Goal: Task Accomplishment & Management: Use online tool/utility

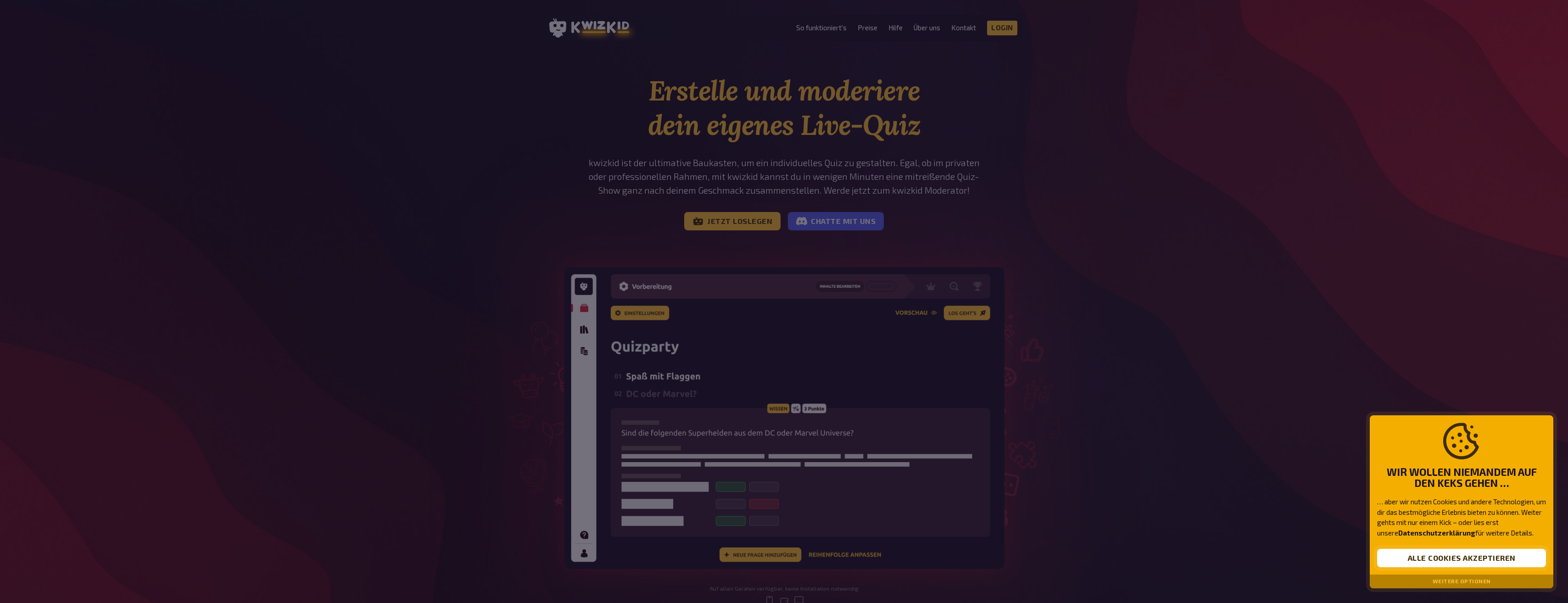
click at [1444, 553] on button "Alle Cookies akzeptieren" at bounding box center [1461, 558] width 169 height 19
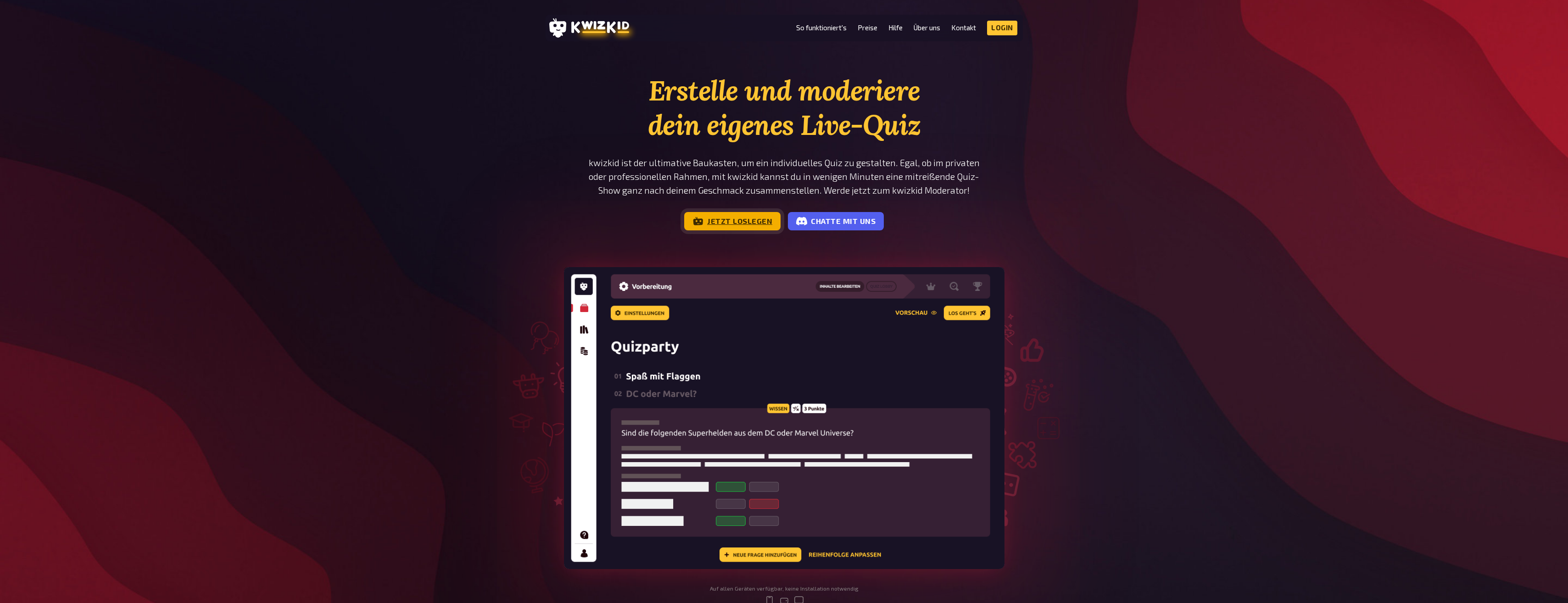
click at [735, 220] on link "Jetzt loslegen" at bounding box center [733, 221] width 96 height 19
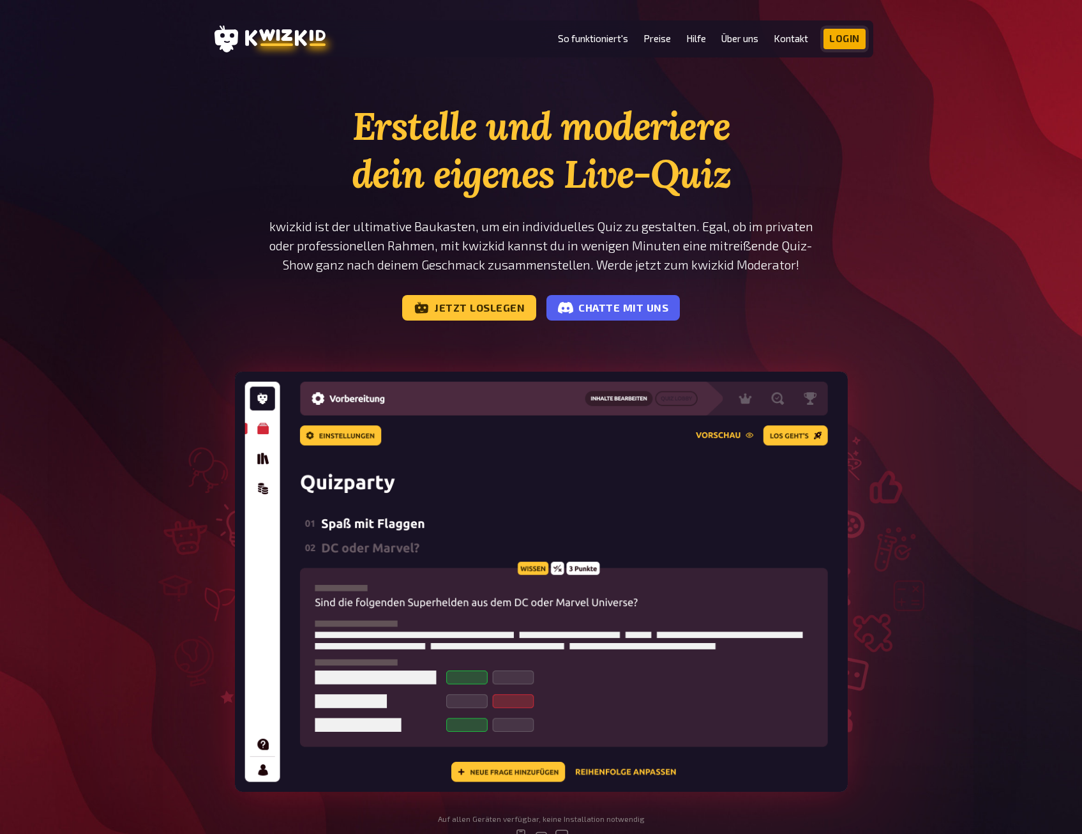
click at [834, 40] on link "Login" at bounding box center [844, 39] width 42 height 20
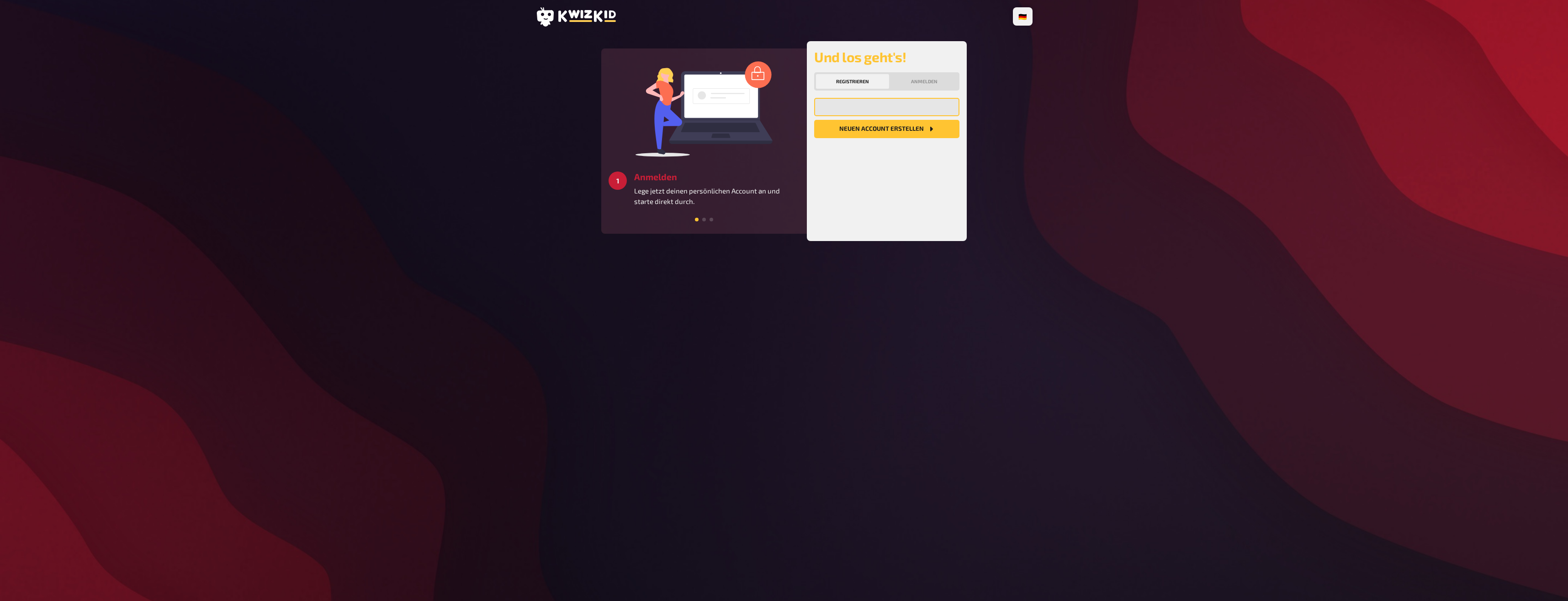
click at [849, 101] on input "email" at bounding box center [886, 107] width 145 height 19
type input "[PERSON_NAME][EMAIL_ADDRESS][PERSON_NAME][DOMAIN_NAME]"
click at [862, 128] on button "Neuen Account Erstellen" at bounding box center [886, 129] width 145 height 19
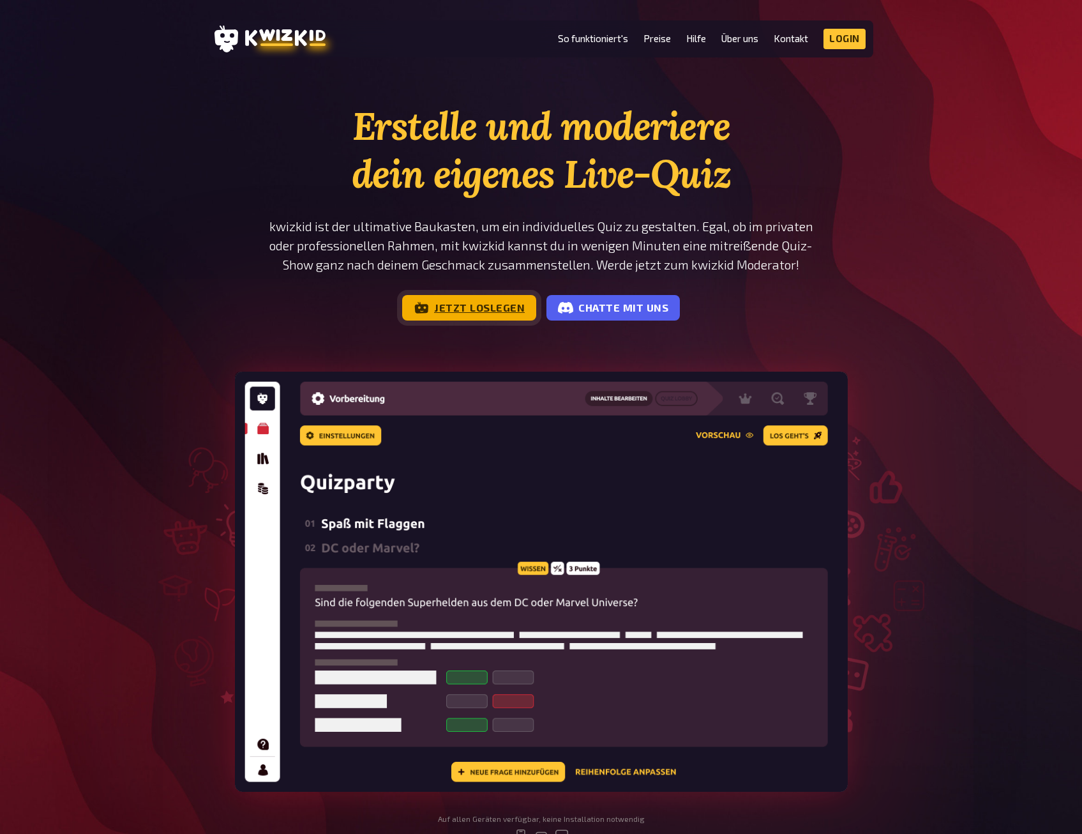
click at [500, 303] on link "Jetzt loslegen" at bounding box center [469, 308] width 134 height 26
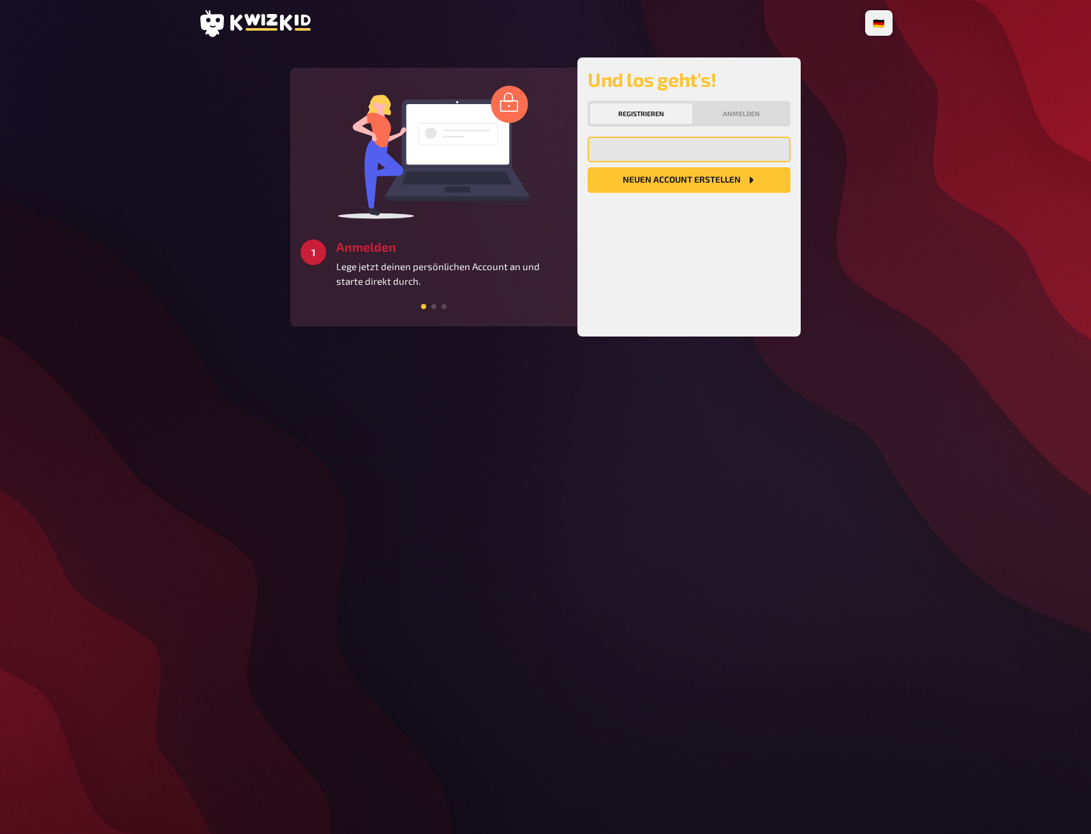
click at [717, 143] on input "email" at bounding box center [689, 150] width 203 height 26
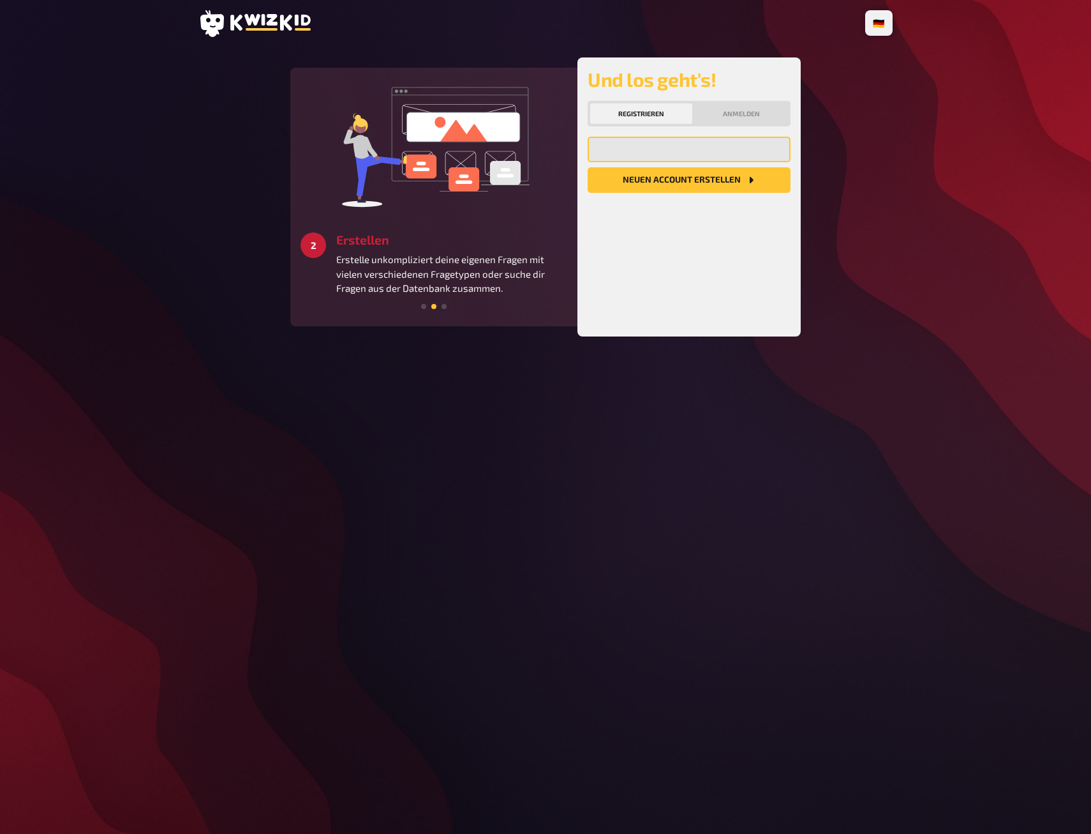
click at [710, 140] on input "email" at bounding box center [689, 150] width 203 height 26
type input "[PERSON_NAME][EMAIL_ADDRESS][PERSON_NAME][DOMAIN_NAME]"
click at [665, 181] on button "Neuen Account Erstellen" at bounding box center [689, 180] width 203 height 26
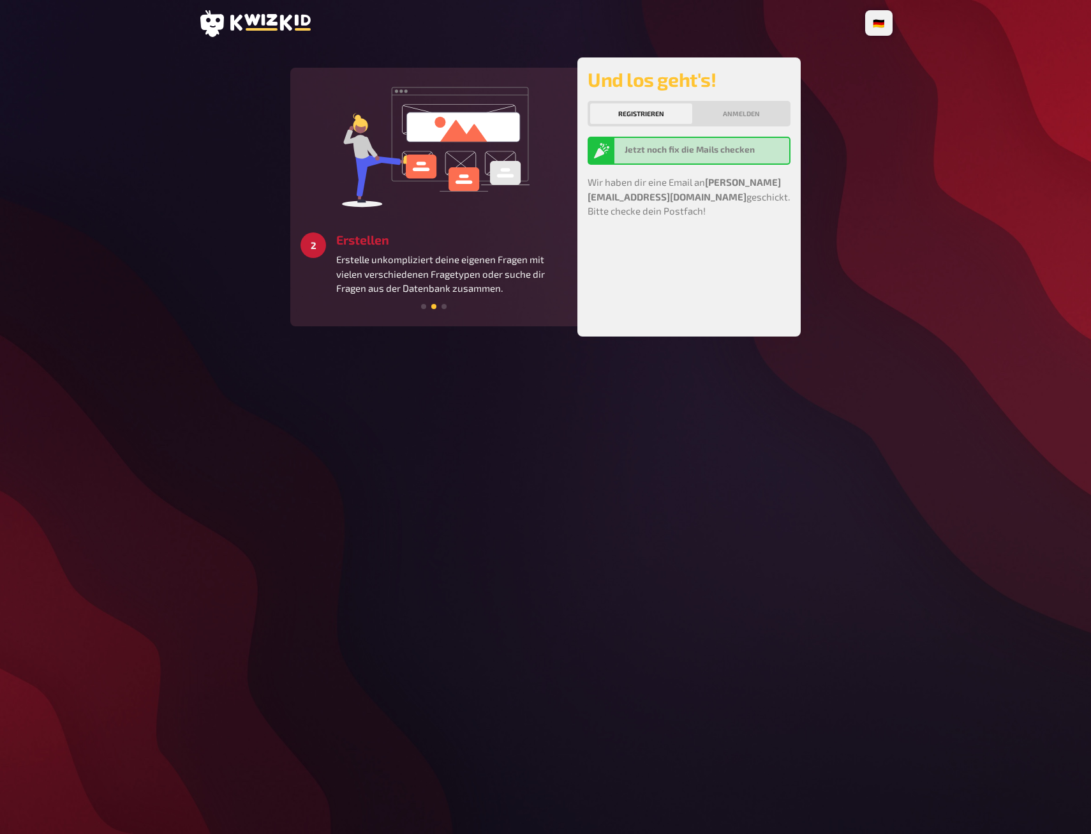
click at [253, 341] on div "🇩🇪 Deutsch 🇬🇧 English 🇳🇱 Nederlands 3 Starten Schaffe ein besonderes Quizerlebn…" at bounding box center [545, 417] width 715 height 834
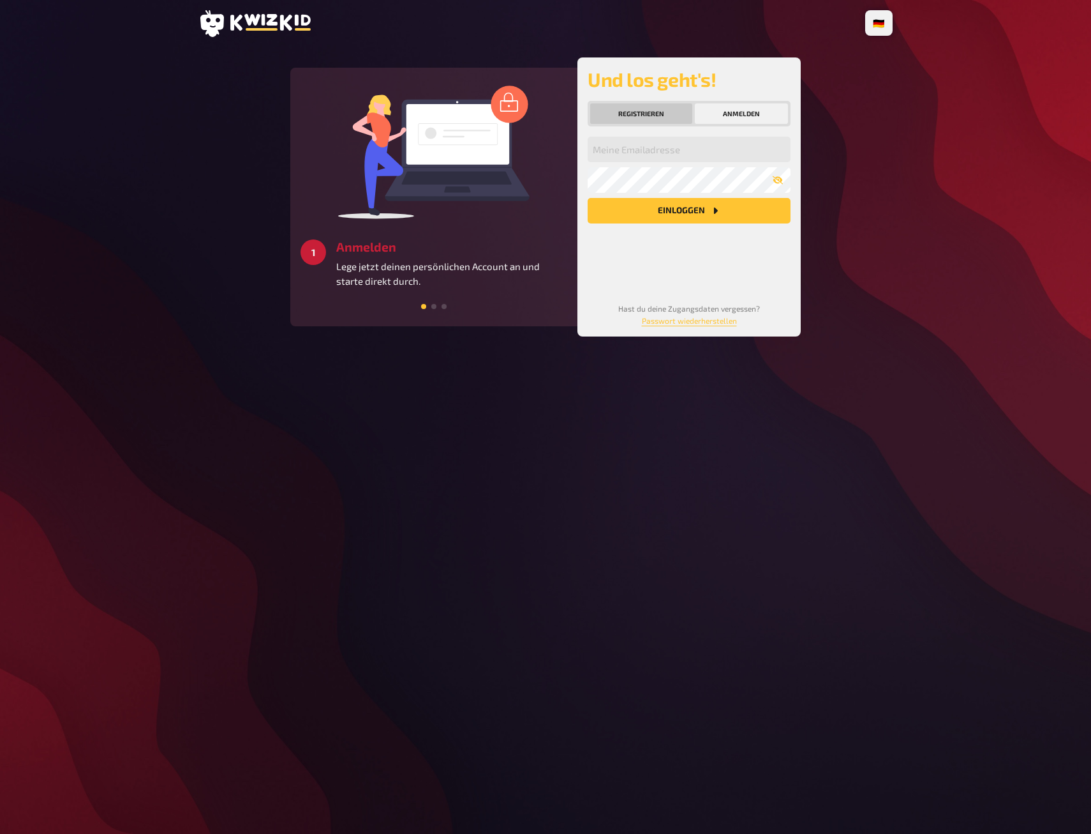
click at [639, 115] on button "Registrieren" at bounding box center [641, 113] width 102 height 20
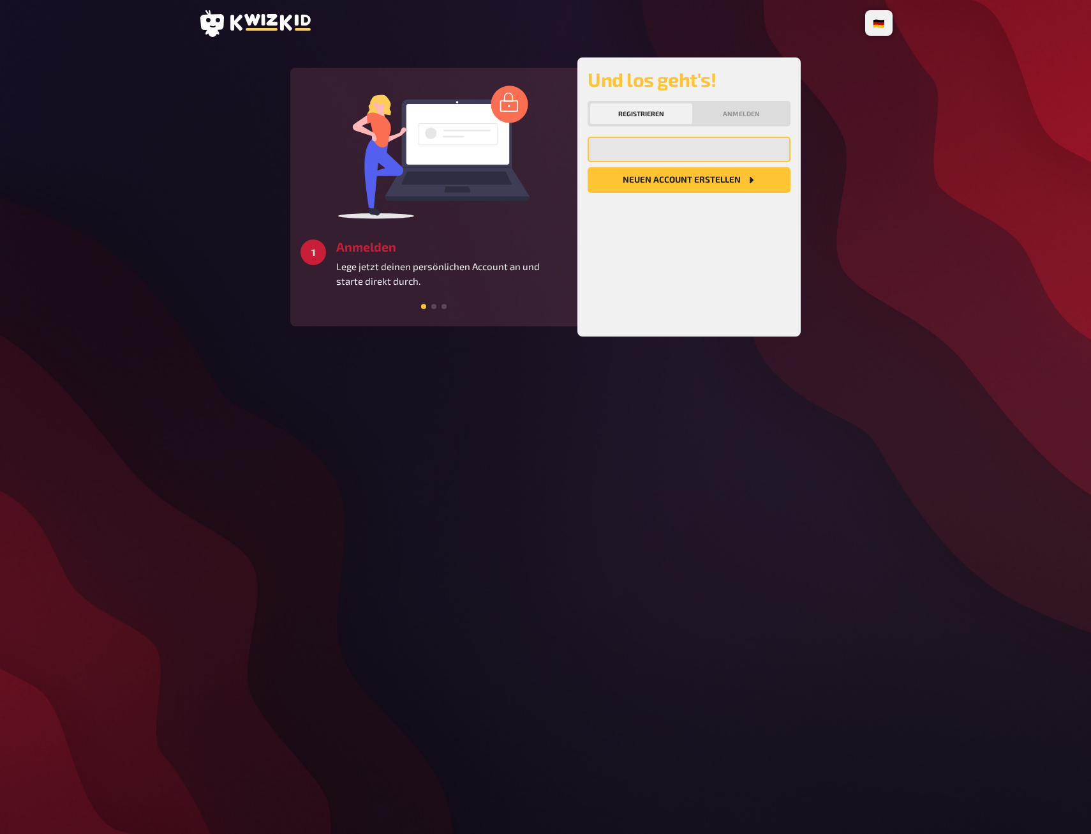
click at [639, 153] on input "email" at bounding box center [689, 150] width 203 height 26
type input "sandra.uzelac@baloise.ch"
click at [657, 185] on button "Neuen Account Erstellen" at bounding box center [689, 180] width 203 height 26
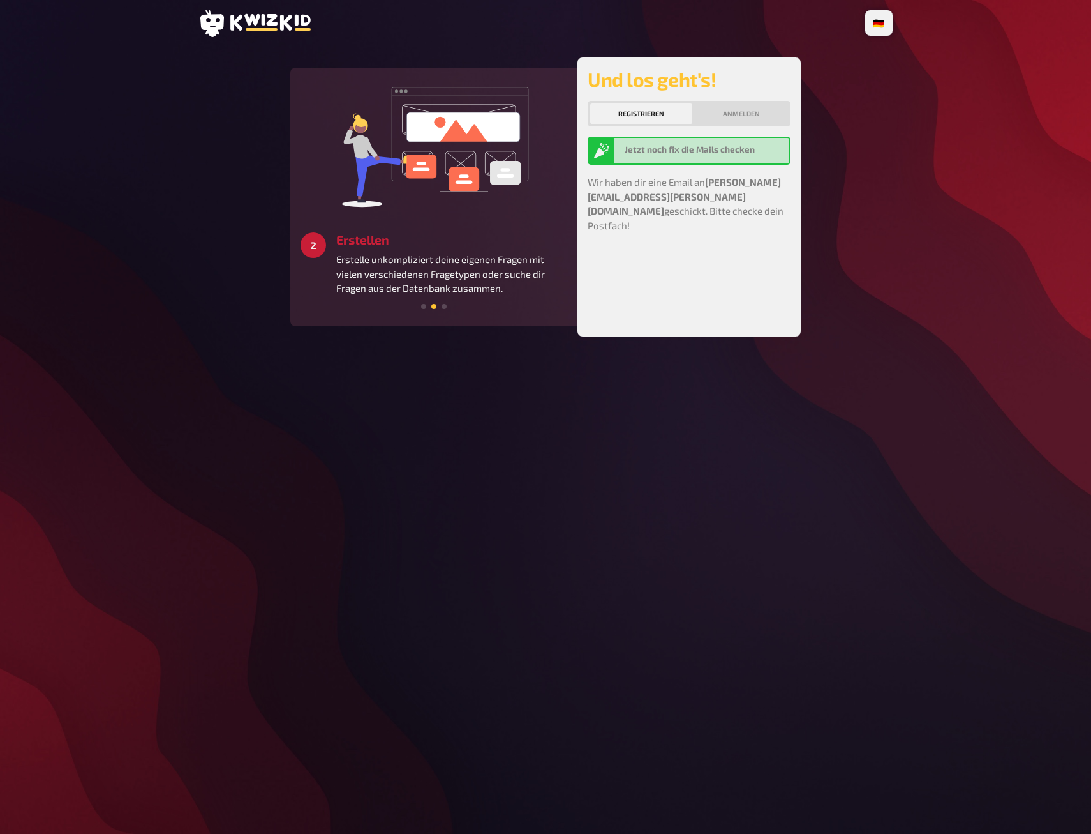
click at [440, 306] on div at bounding box center [434, 304] width 267 height 11
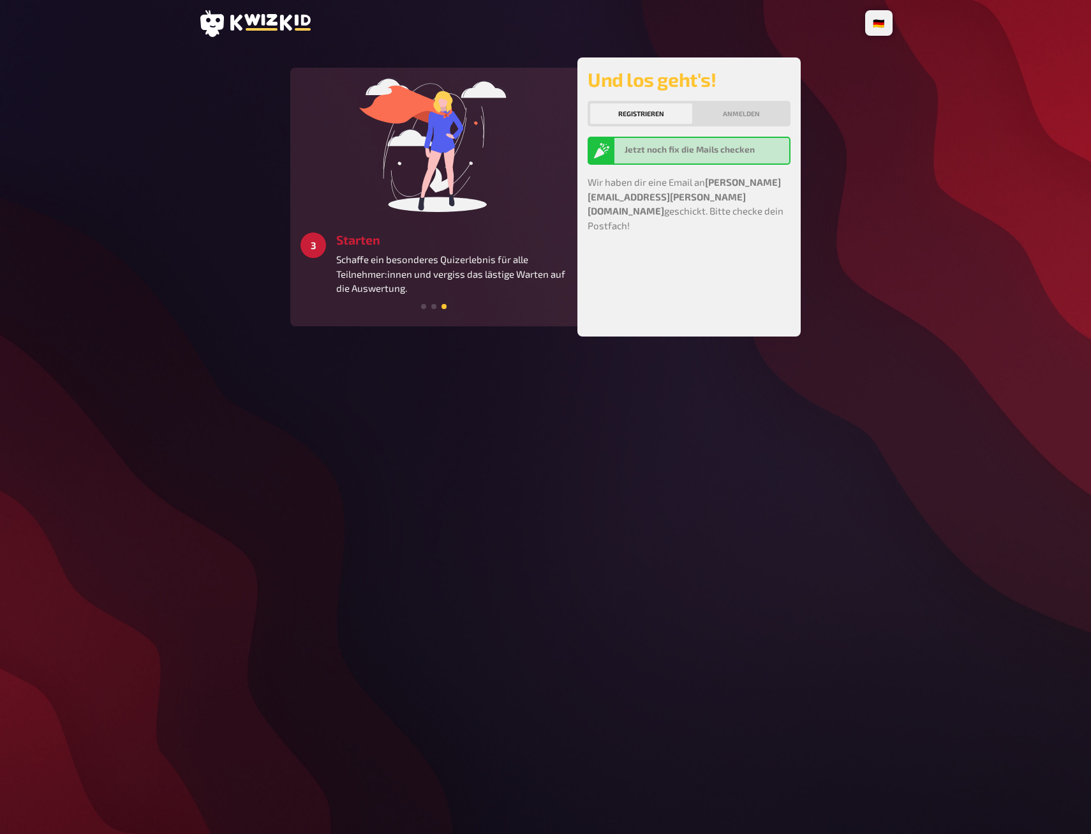
click at [663, 108] on button "Registrieren" at bounding box center [641, 113] width 102 height 20
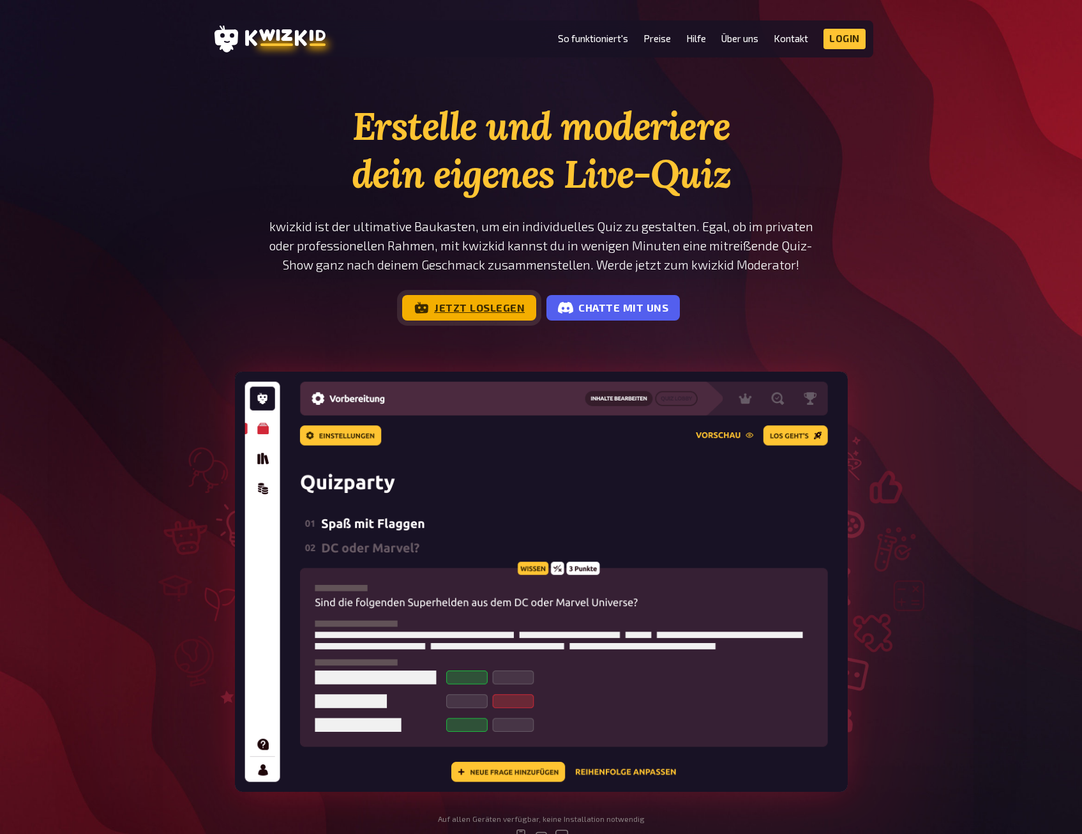
click at [484, 307] on link "Jetzt loslegen" at bounding box center [469, 308] width 134 height 26
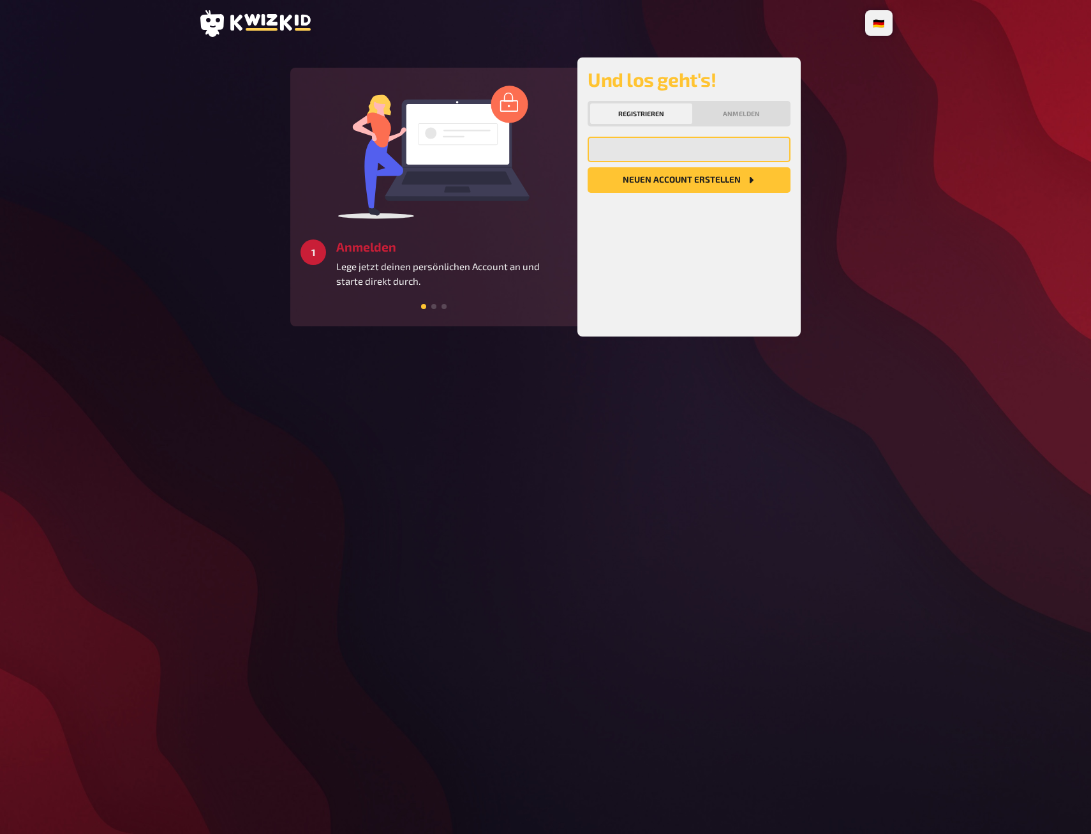
click at [673, 153] on input "email" at bounding box center [689, 150] width 203 height 26
type input "[EMAIL_ADDRESS][DOMAIN_NAME]"
click at [671, 177] on button "Neuen Account Erstellen" at bounding box center [689, 180] width 203 height 26
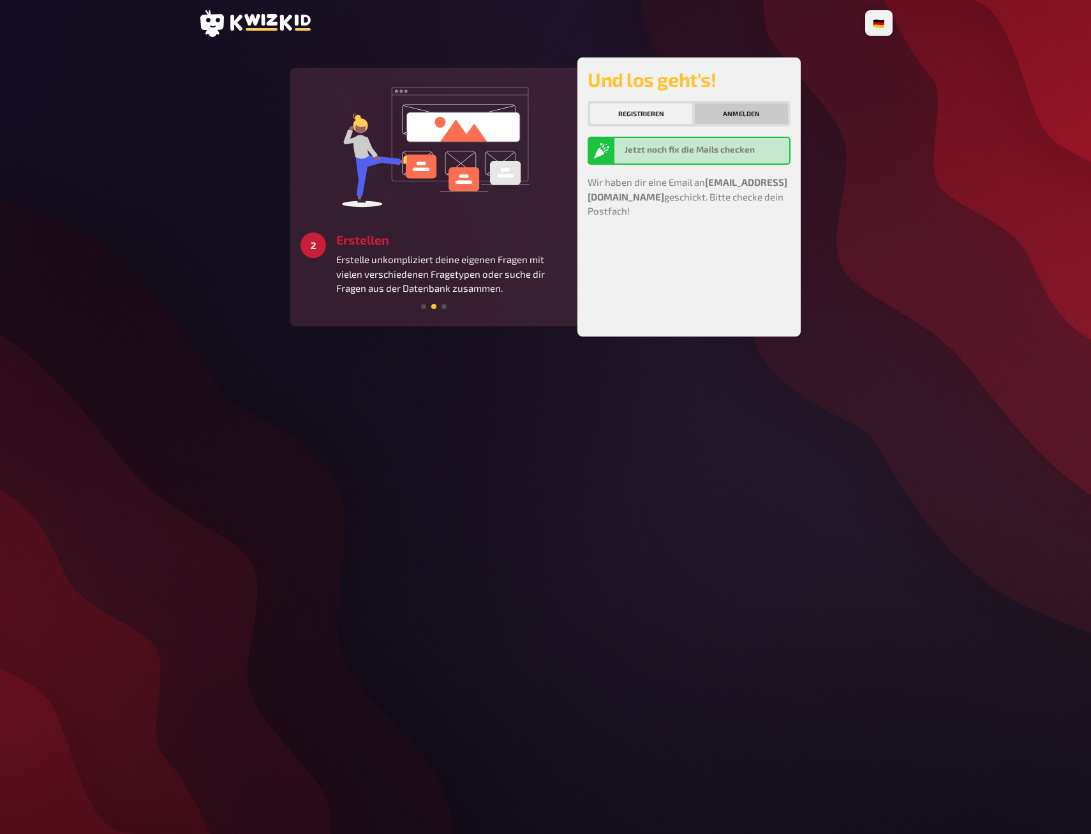
click at [705, 110] on button "Anmelden" at bounding box center [741, 113] width 93 height 20
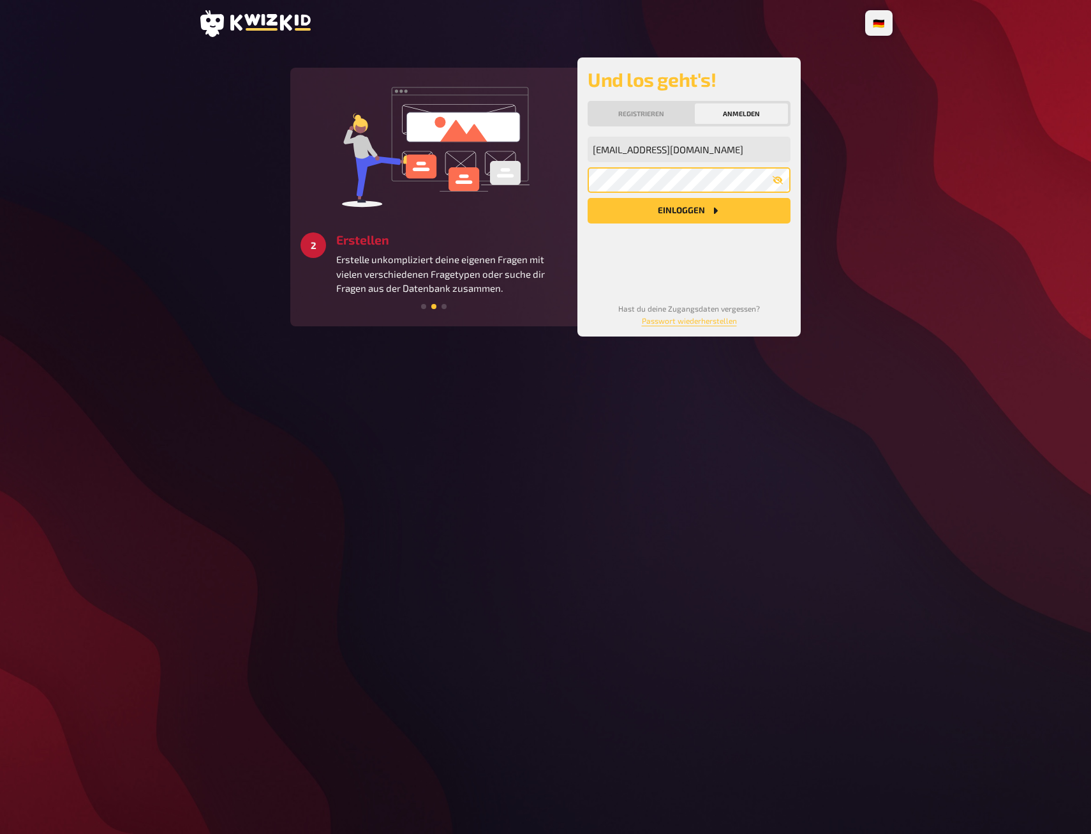
click at [588, 198] on button "Einloggen" at bounding box center [689, 211] width 203 height 26
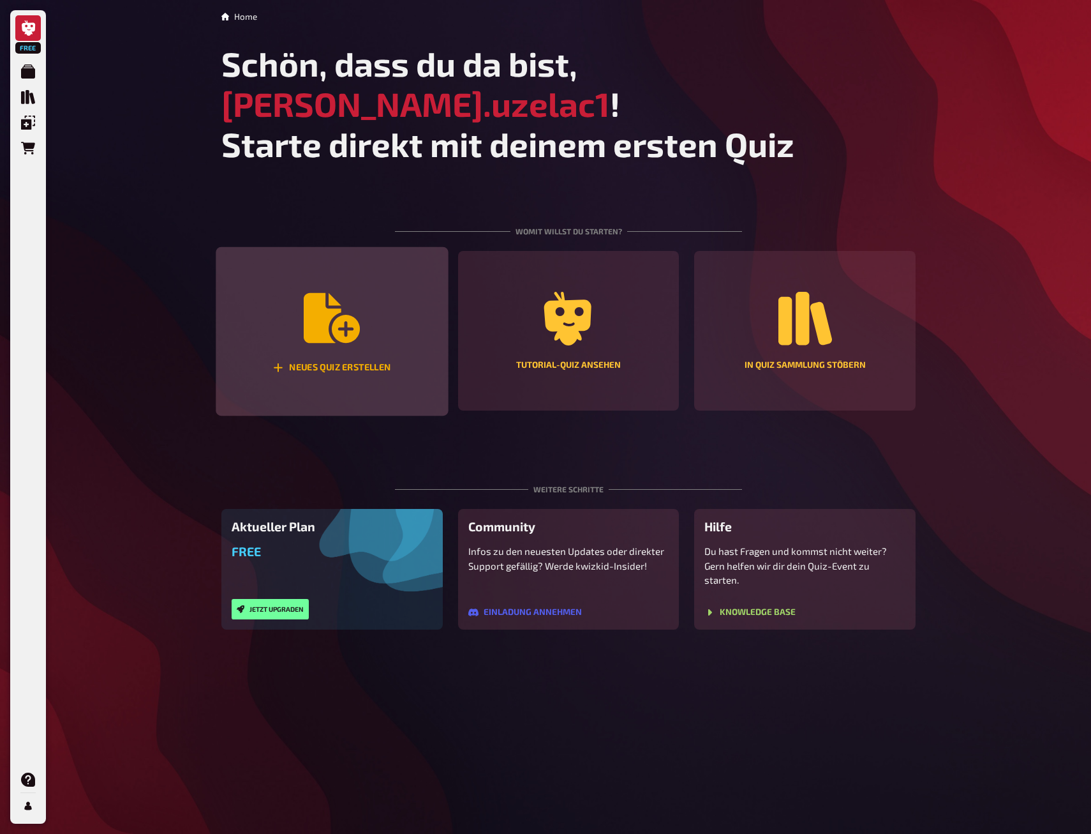
click at [322, 308] on div "Neues Quiz erstellen" at bounding box center [332, 331] width 232 height 169
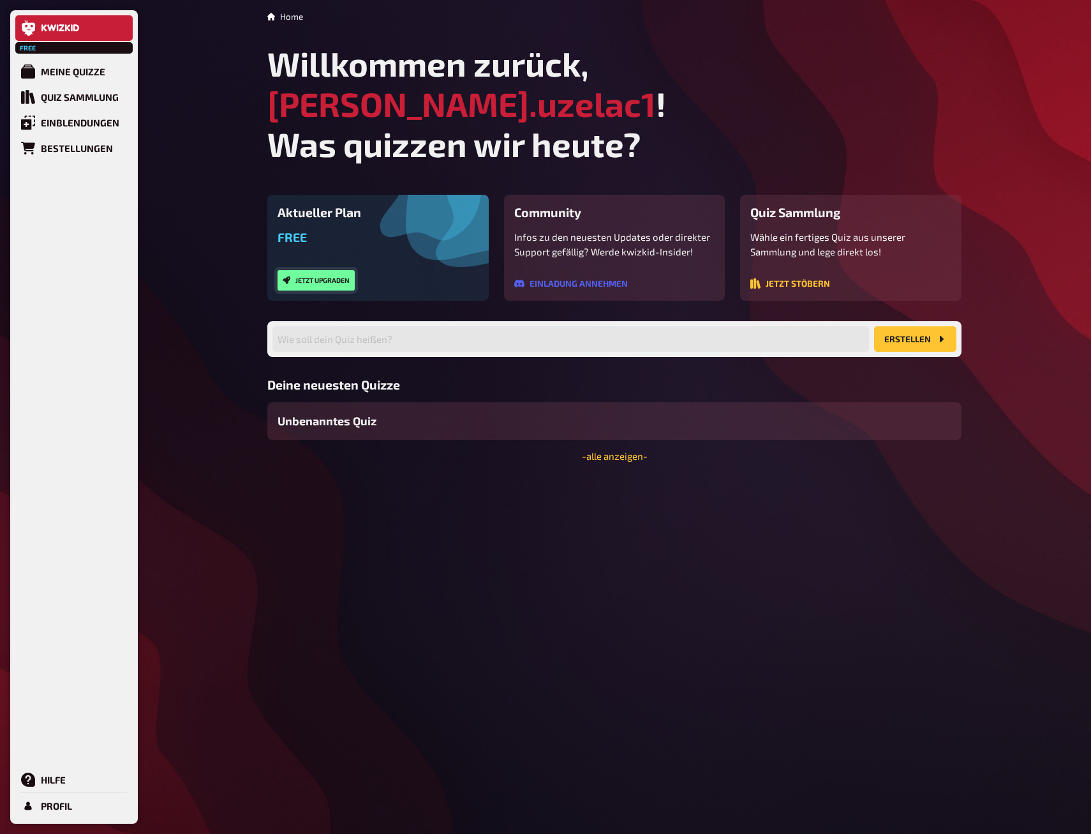
click at [310, 270] on button "Jetzt upgraden" at bounding box center [316, 280] width 77 height 20
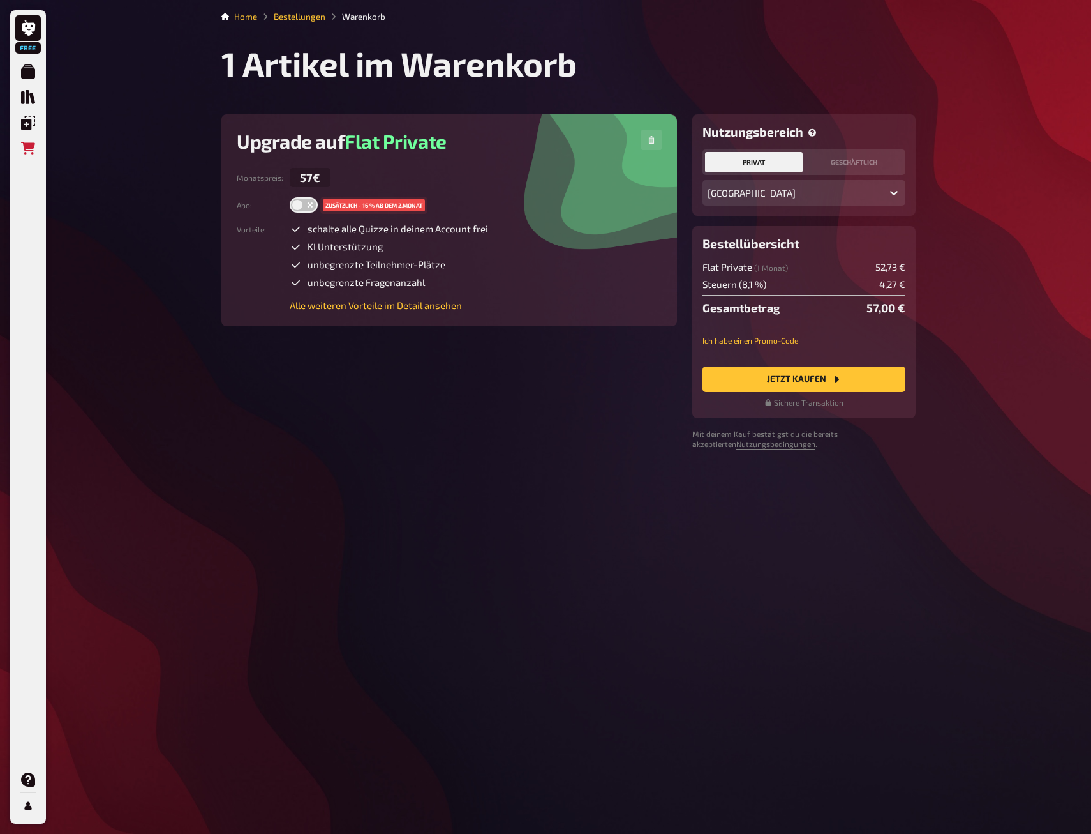
click at [297, 206] on label at bounding box center [304, 204] width 28 height 15
click at [290, 197] on input "checkbox" at bounding box center [289, 197] width 1 height 1
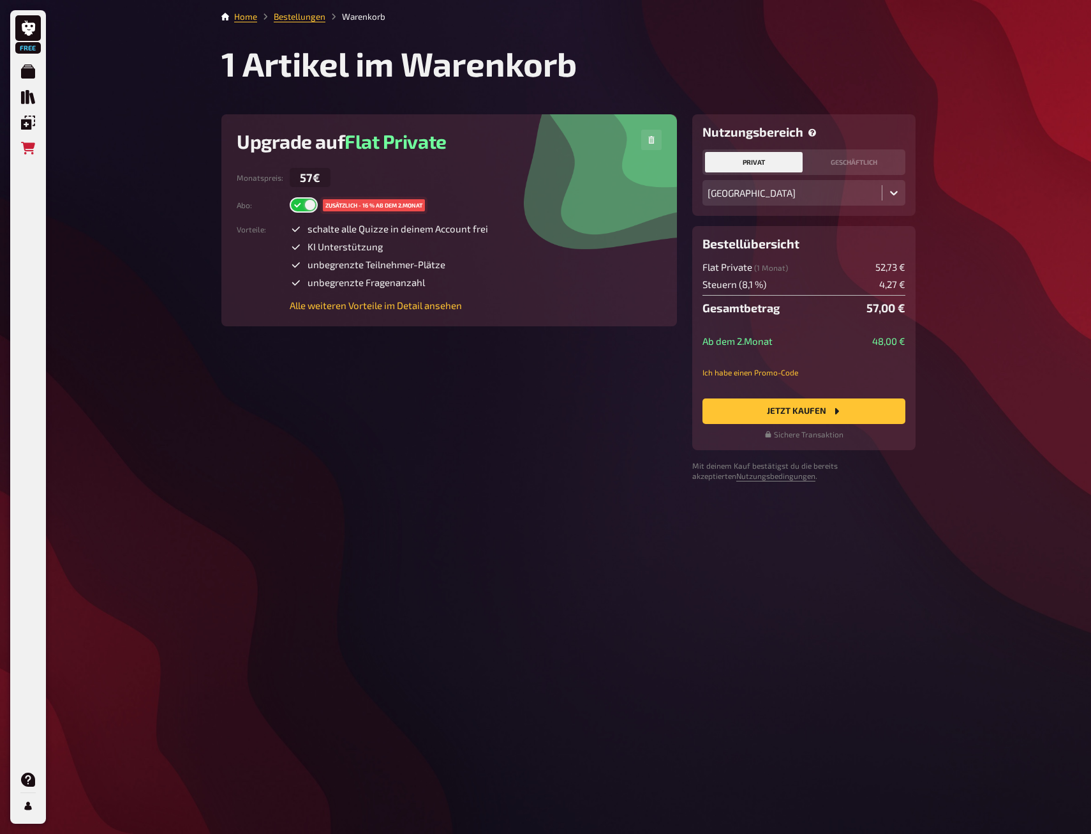
click at [295, 207] on img at bounding box center [298, 205] width 8 height 8
click at [290, 197] on input "checkbox" at bounding box center [289, 197] width 1 height 1
checkbox input "false"
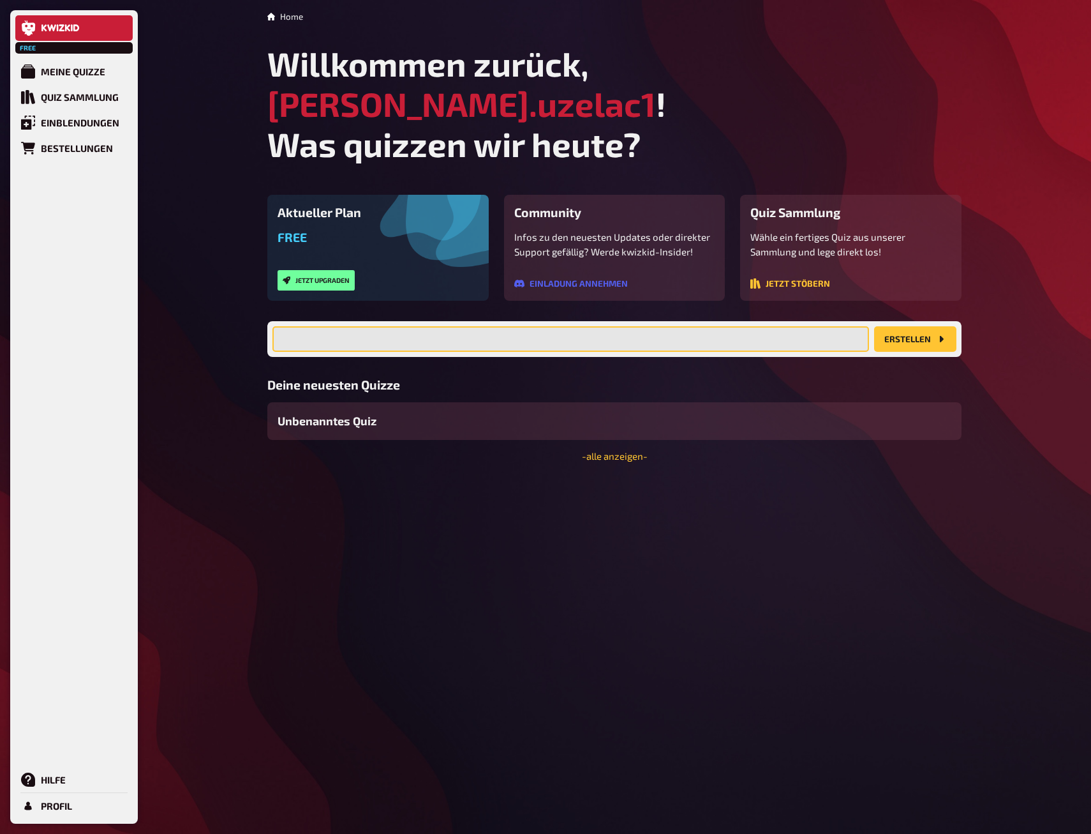
click at [567, 326] on input "text" at bounding box center [571, 339] width 597 height 26
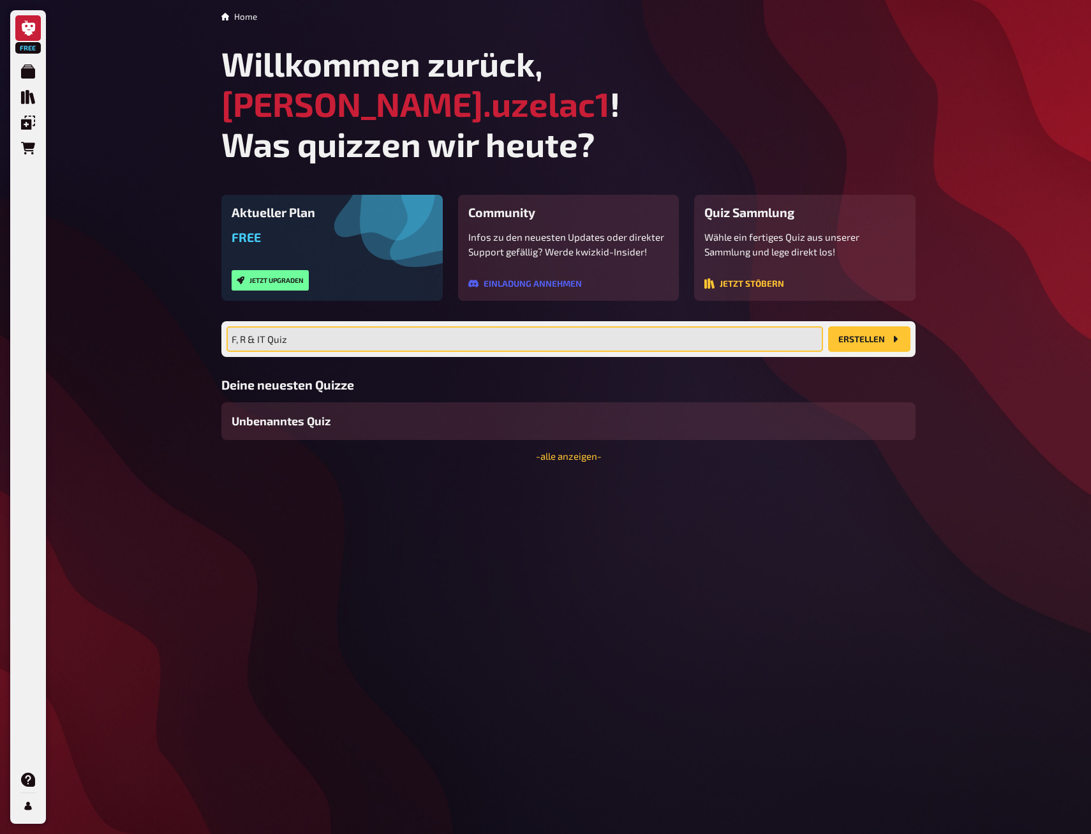
type input "F, R & IT Quiz"
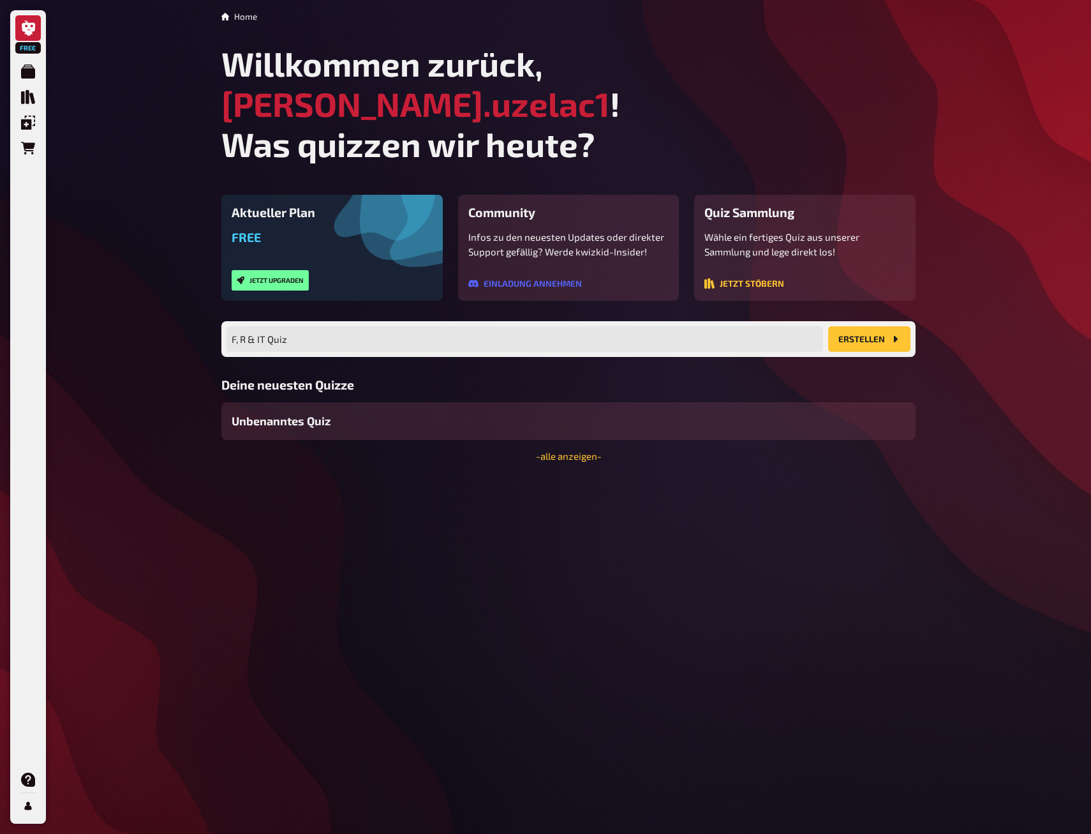
click at [835, 326] on button "Erstellen" at bounding box center [869, 339] width 82 height 26
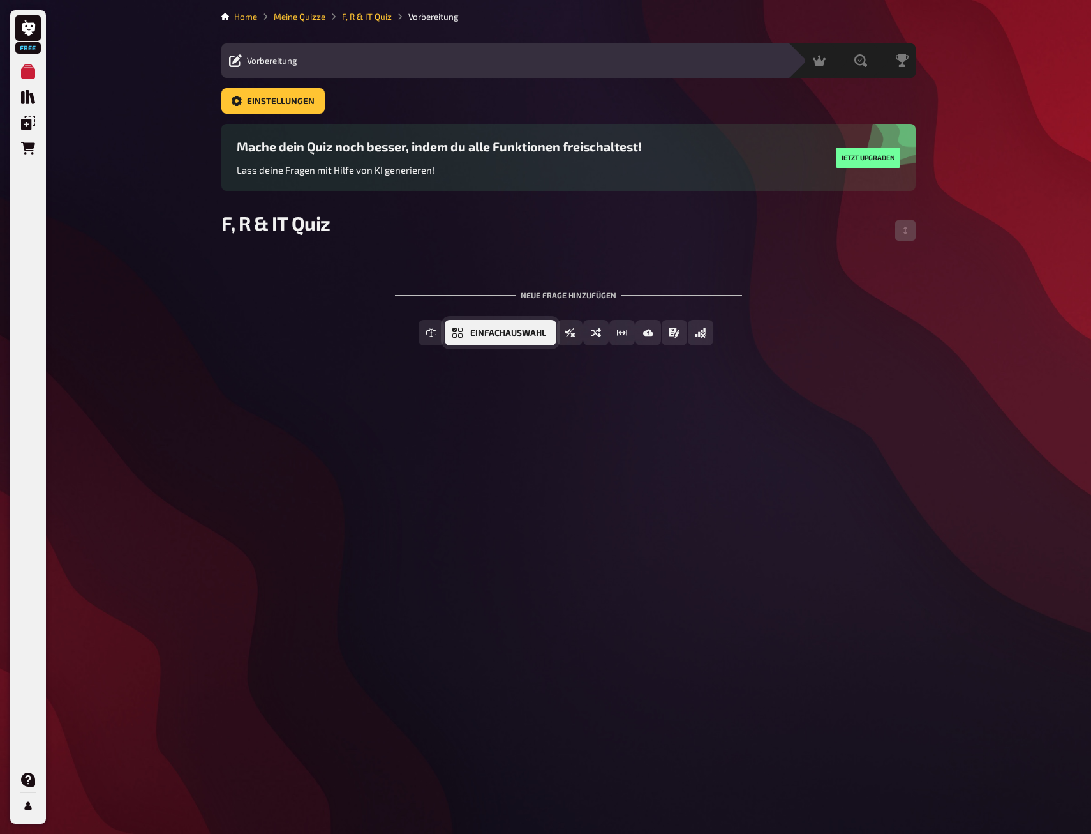
click at [536, 327] on button "Einfachauswahl" at bounding box center [501, 333] width 112 height 26
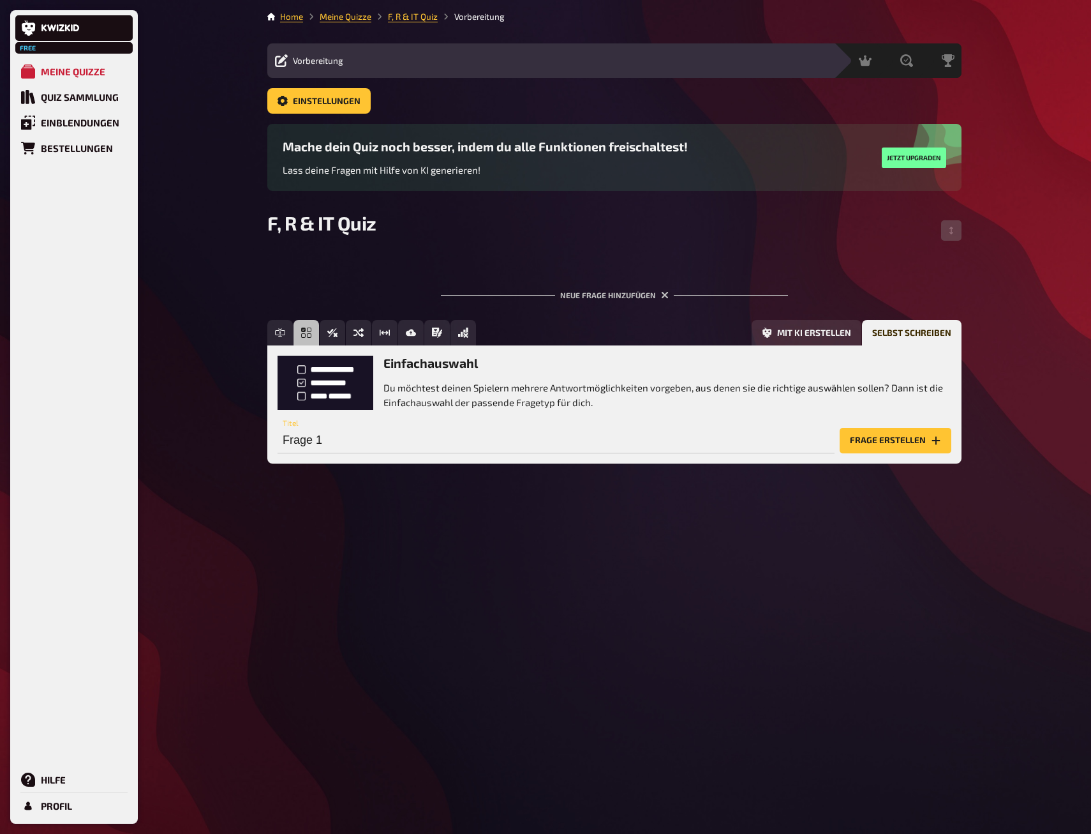
click at [413, 375] on div "Einfachauswahl Du möchtest deinen Spielern mehrere Antwortmöglichkeiten vorgebe…" at bounding box center [668, 382] width 568 height 54
click at [368, 434] on input "Frage 1" at bounding box center [556, 441] width 557 height 26
click at [889, 439] on button "Frage erstellen" at bounding box center [896, 441] width 112 height 26
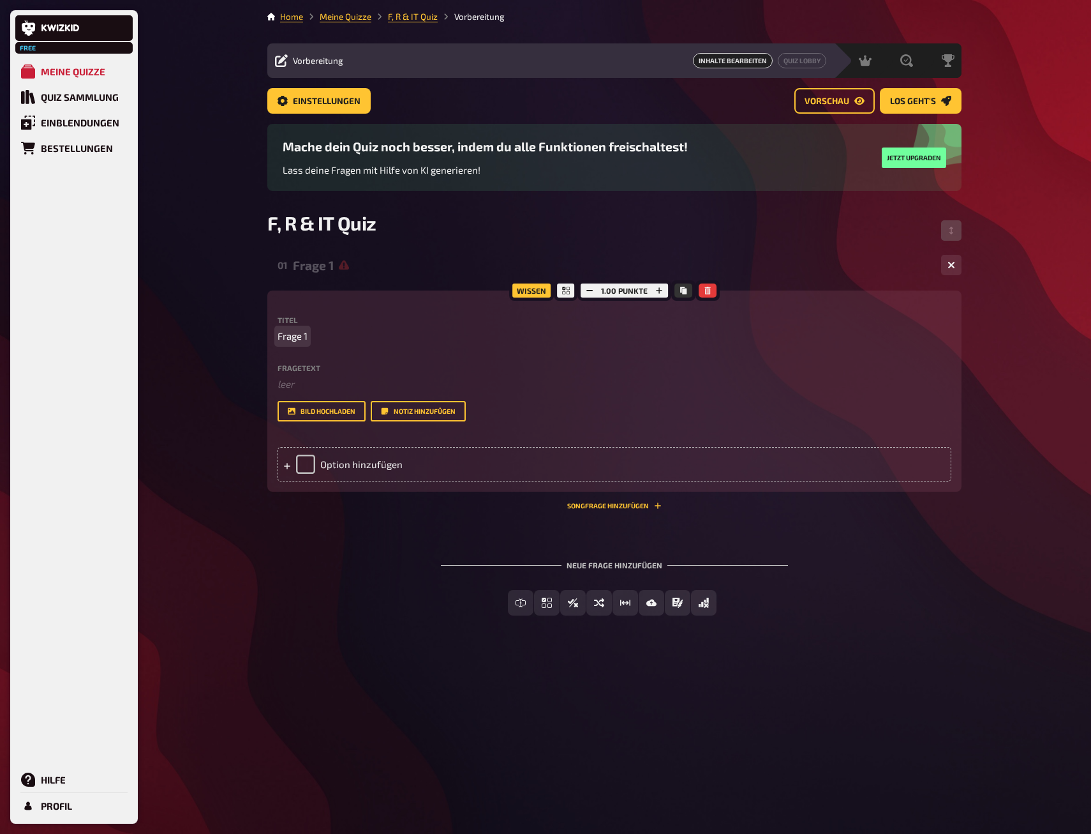
click at [319, 340] on p "Frage 1" at bounding box center [615, 336] width 674 height 15
click at [303, 331] on span "Frage 1" at bounding box center [293, 336] width 30 height 15
click at [328, 341] on p "Frage 1" at bounding box center [615, 336] width 674 height 15
click at [284, 335] on span "Frage 1" at bounding box center [293, 336] width 30 height 15
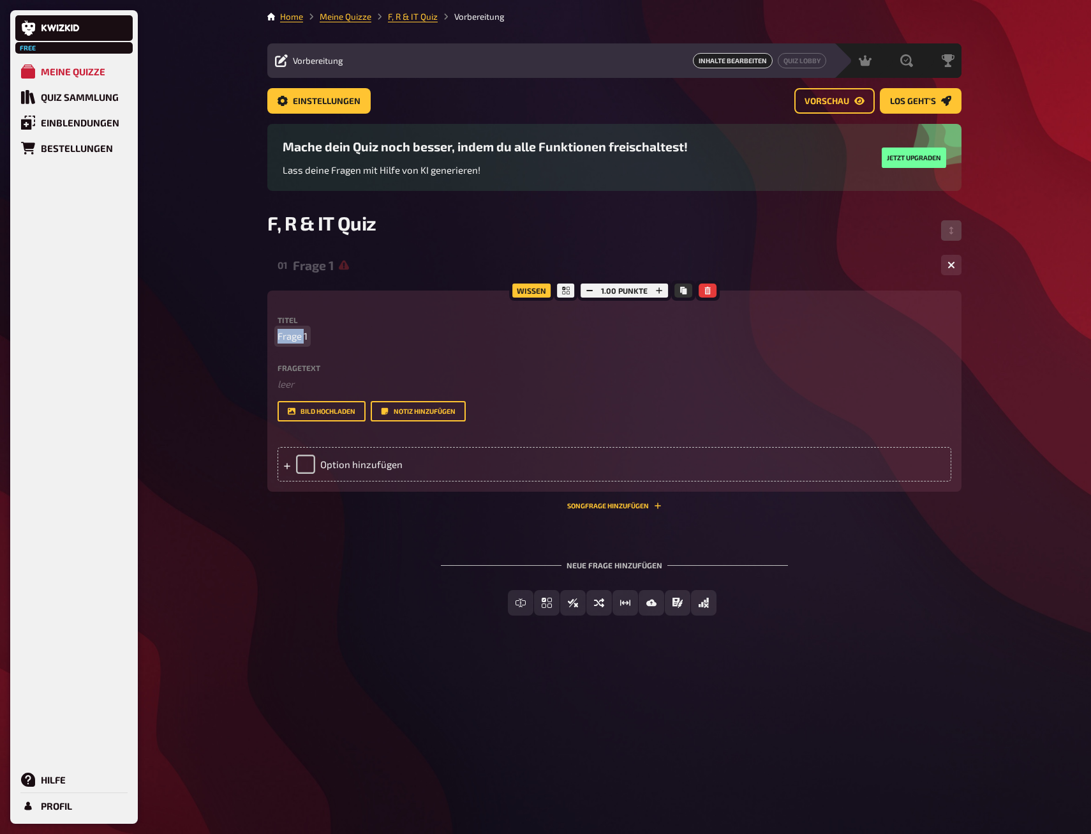
click at [284, 335] on span "Frage 1" at bounding box center [293, 336] width 30 height 15
paste span
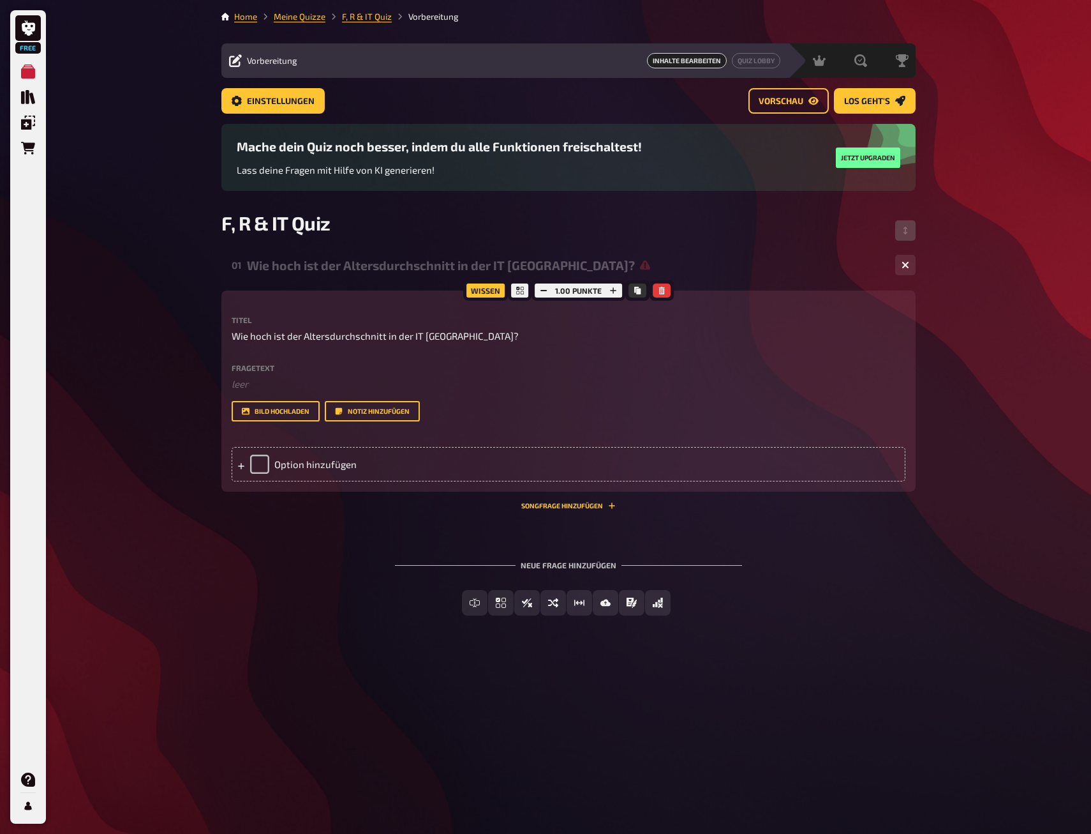
click at [488, 336] on p "Wie hoch ist der Altersdurchschnitt in der IT [GEOGRAPHIC_DATA]?" at bounding box center [569, 336] width 674 height 15
drag, startPoint x: 388, startPoint y: 331, endPoint x: 191, endPoint y: 331, distance: 197.2
click at [191, 331] on div "Free Meine Quizze Quiz Sammlung Einblendungen Bestellungen Hilfe Profil Home Me…" at bounding box center [545, 417] width 1091 height 834
click at [289, 334] on span "Wie hoch ist der Altersdurchschnitt in der IT [GEOGRAPHIC_DATA]?" at bounding box center [375, 336] width 287 height 15
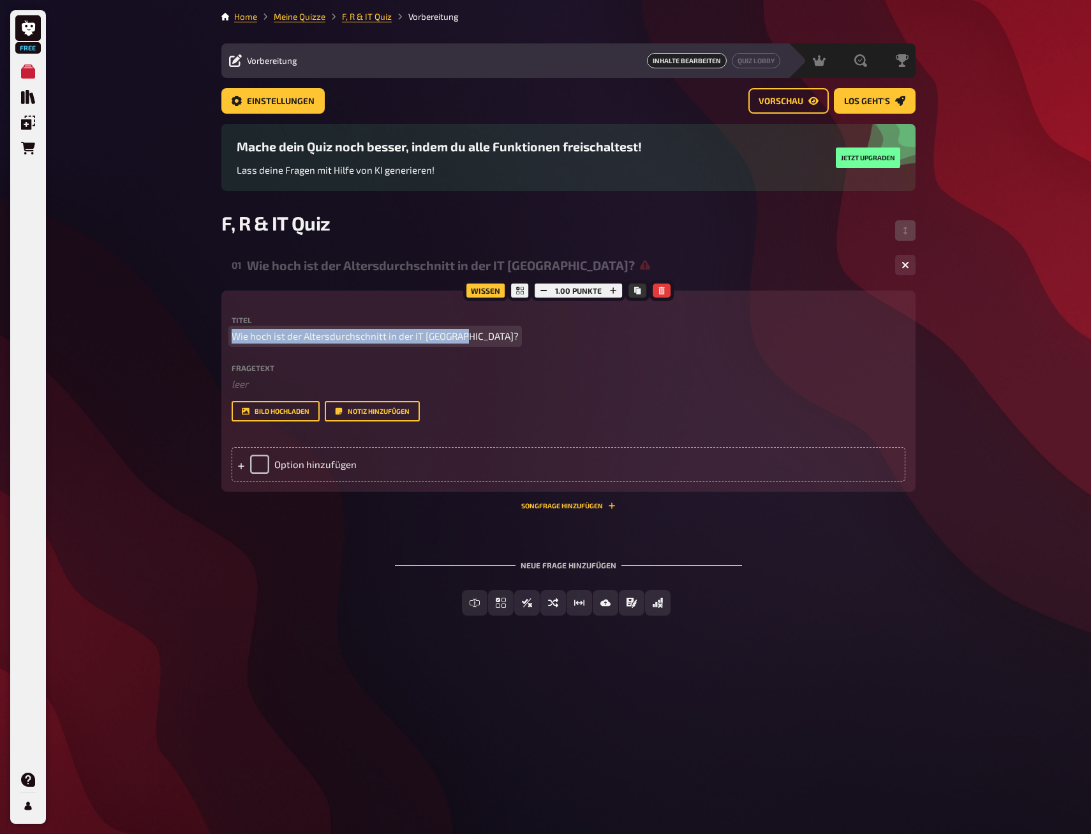
click at [289, 334] on span "Wie hoch ist der Altersdurchschnitt in der IT [GEOGRAPHIC_DATA]?" at bounding box center [375, 336] width 287 height 15
copy span "Wie hoch ist der Altersdurchschnitt in der IT [GEOGRAPHIC_DATA]?"
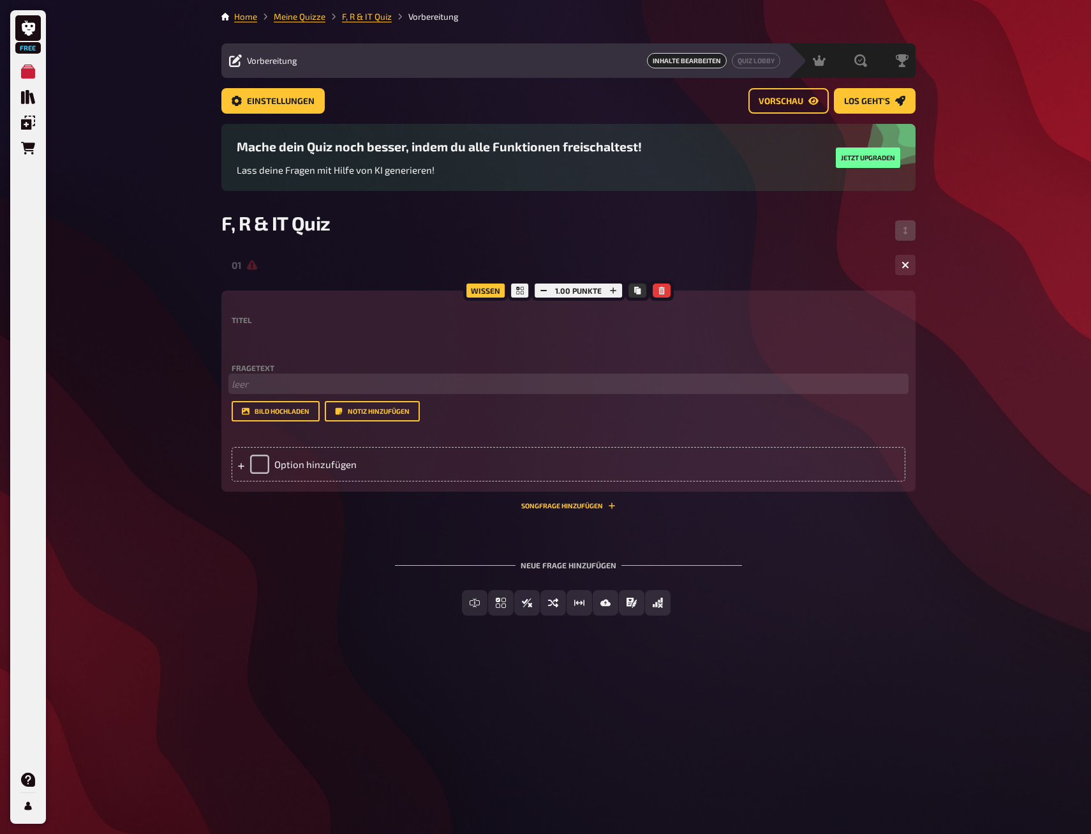
click at [246, 384] on p "﻿ leer" at bounding box center [569, 384] width 674 height 15
click at [232, 389] on span "Wie hoch ist der Altersdurchschnitt in der IT [GEOGRAPHIC_DATA]?" at bounding box center [375, 383] width 287 height 11
click at [293, 479] on div "Option hinzufügen" at bounding box center [569, 464] width 674 height 34
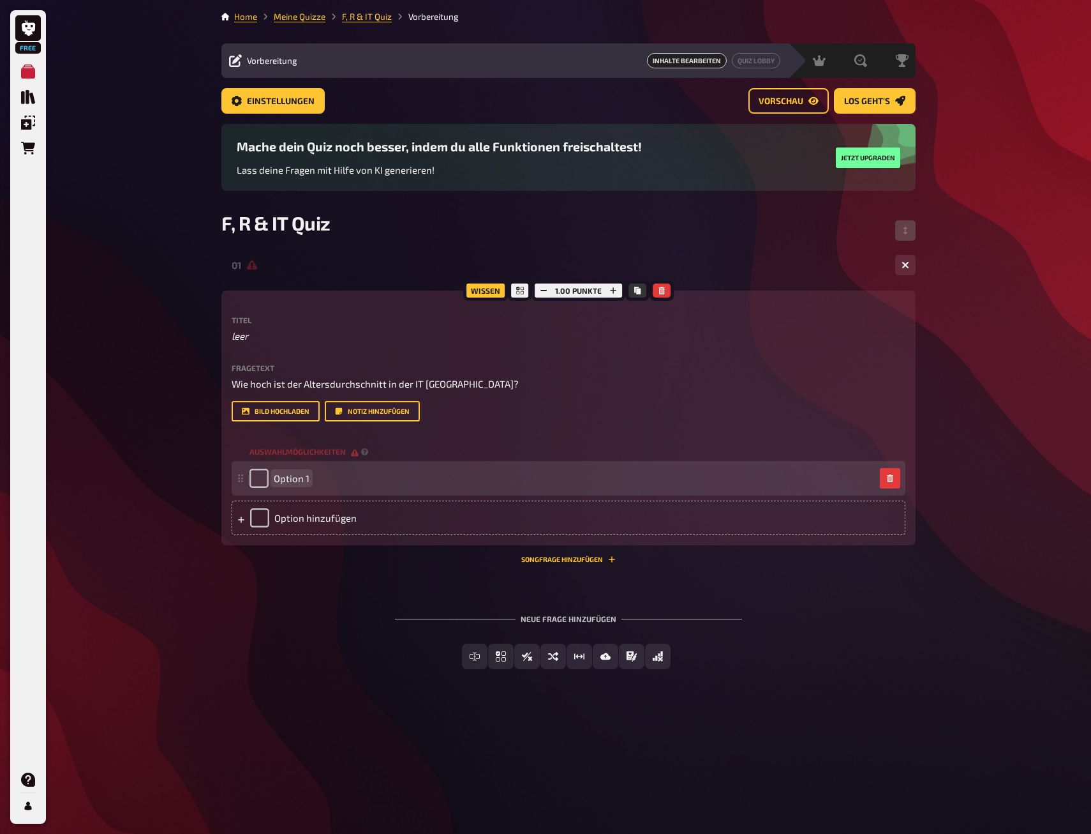
click at [300, 495] on div "Option 1" at bounding box center [569, 478] width 674 height 34
click at [301, 484] on span "Option 1" at bounding box center [292, 477] width 36 height 11
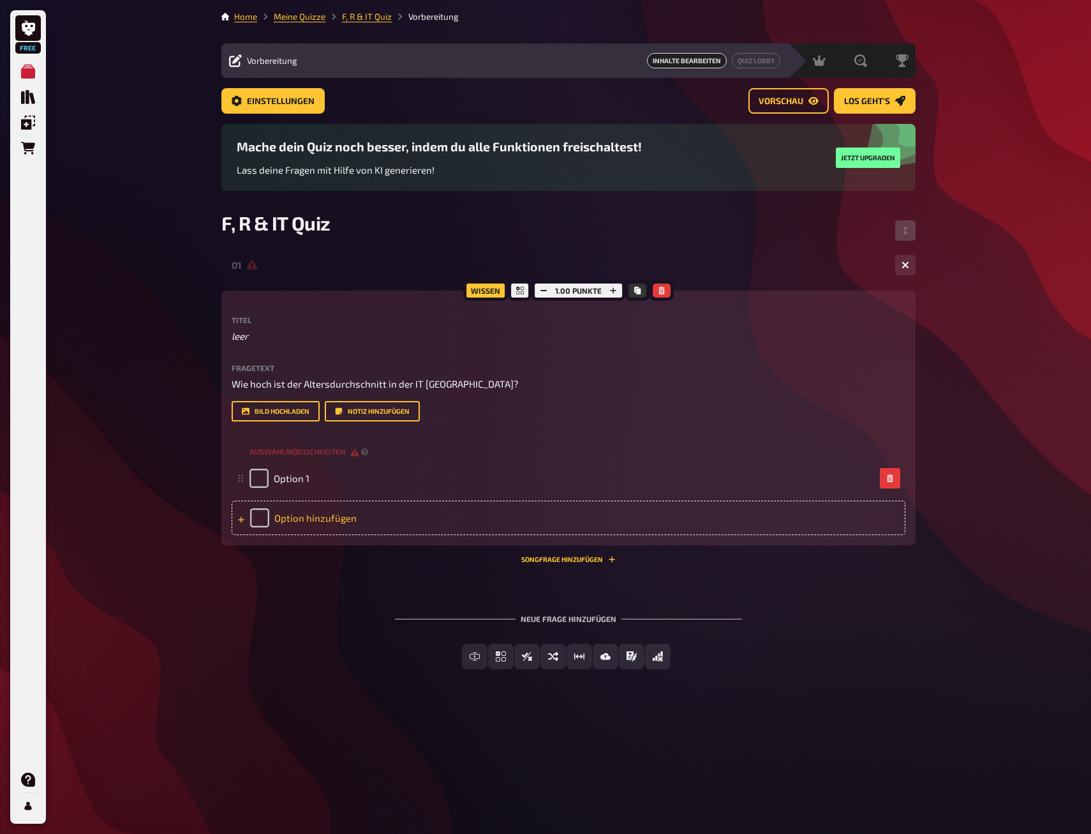
click at [292, 531] on div "Option hinzufügen" at bounding box center [569, 517] width 674 height 34
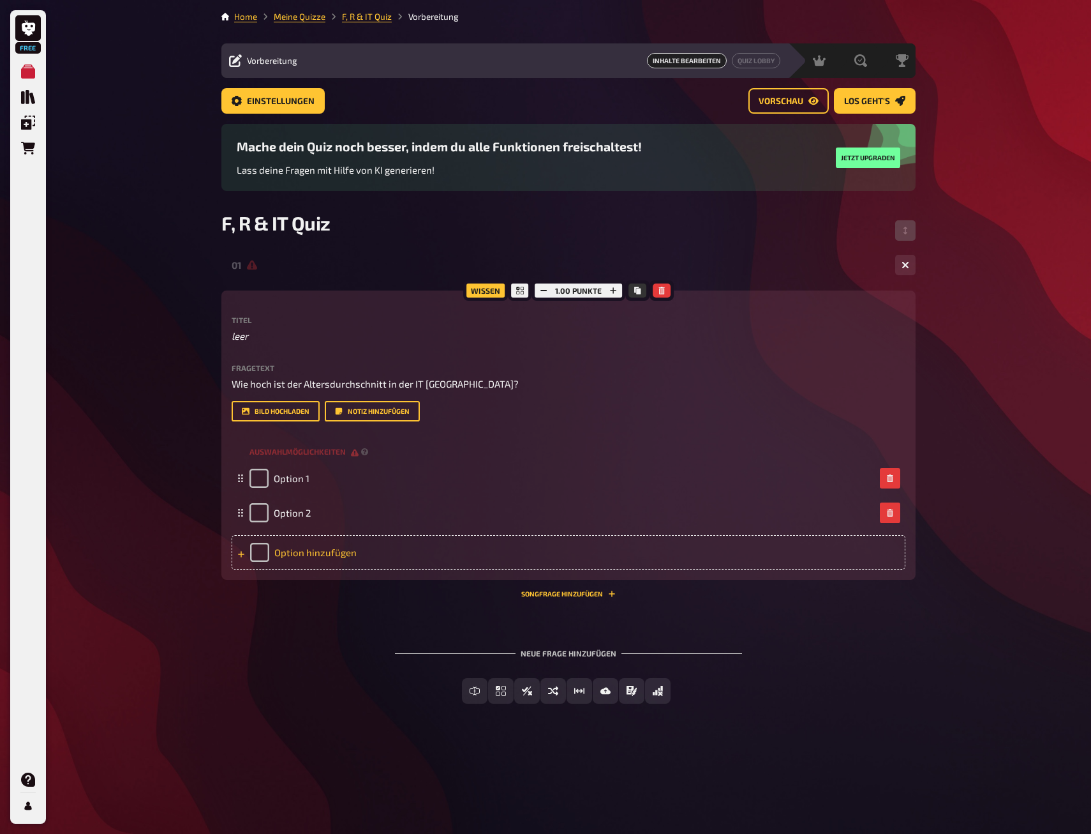
click at [299, 562] on div "Option hinzufügen" at bounding box center [569, 552] width 674 height 34
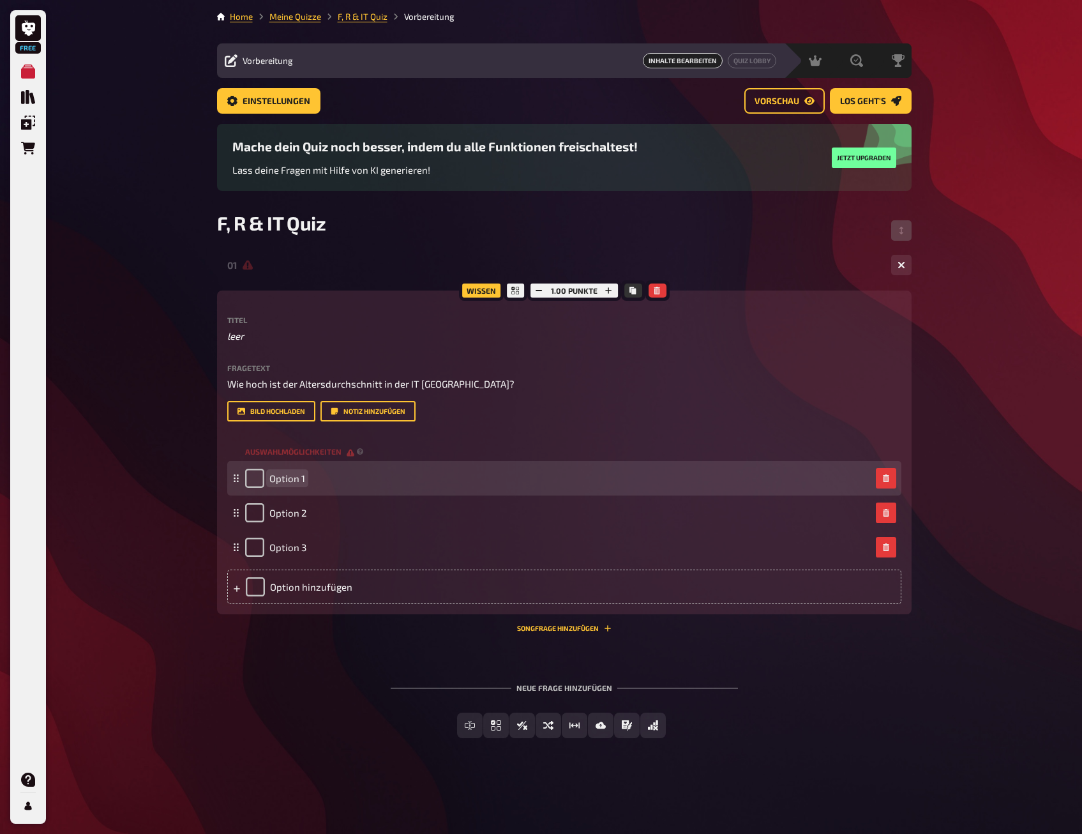
click at [296, 484] on span "Option 1" at bounding box center [287, 477] width 36 height 11
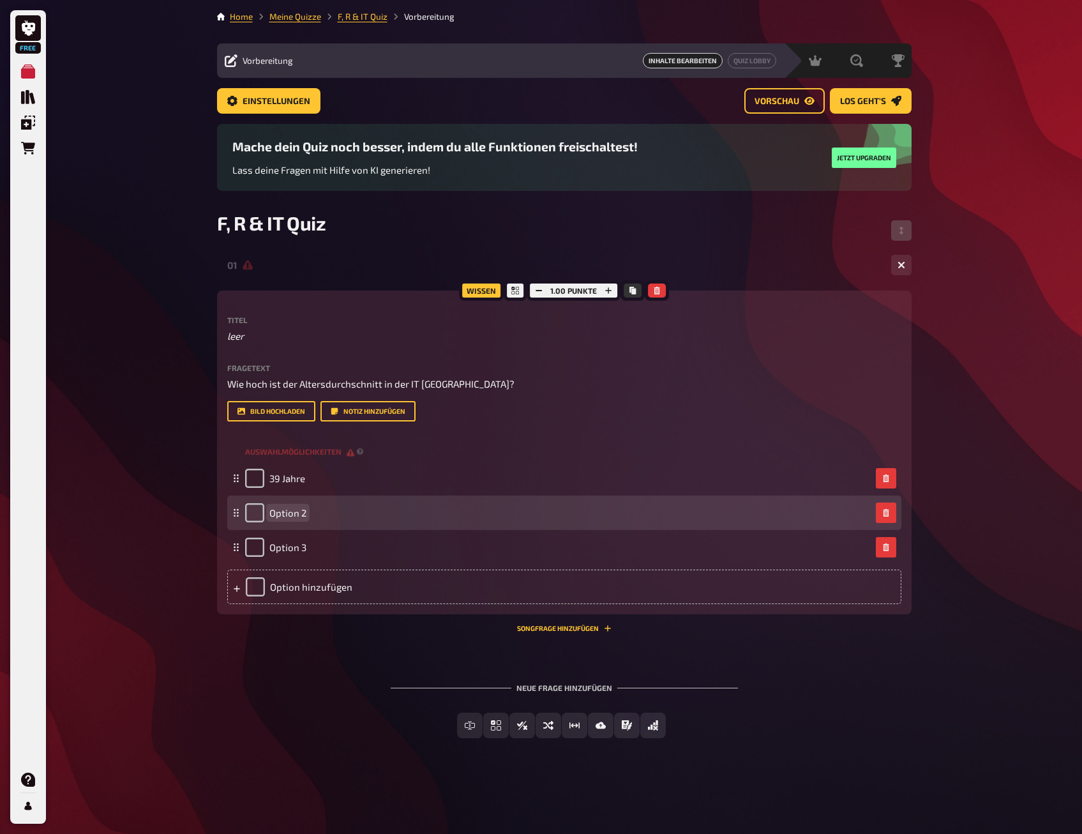
click at [299, 530] on div "Option 2" at bounding box center [564, 512] width 674 height 34
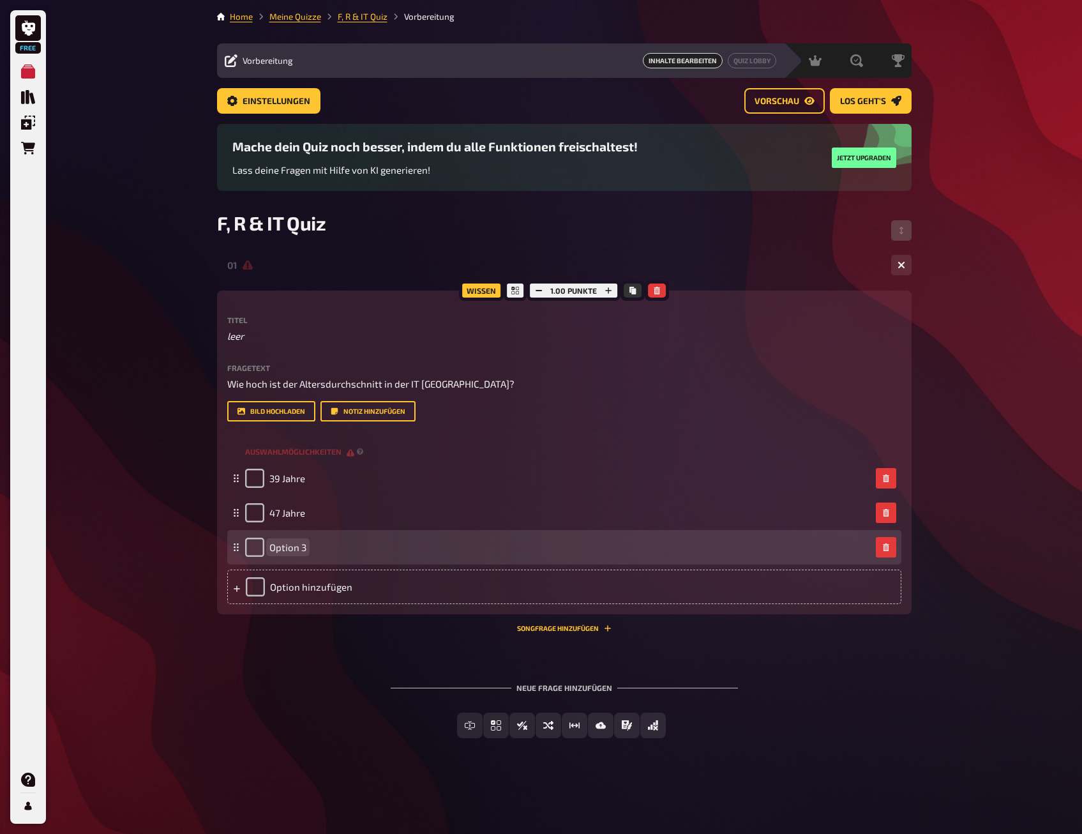
click at [297, 555] on div "Option 3" at bounding box center [275, 546] width 61 height 19
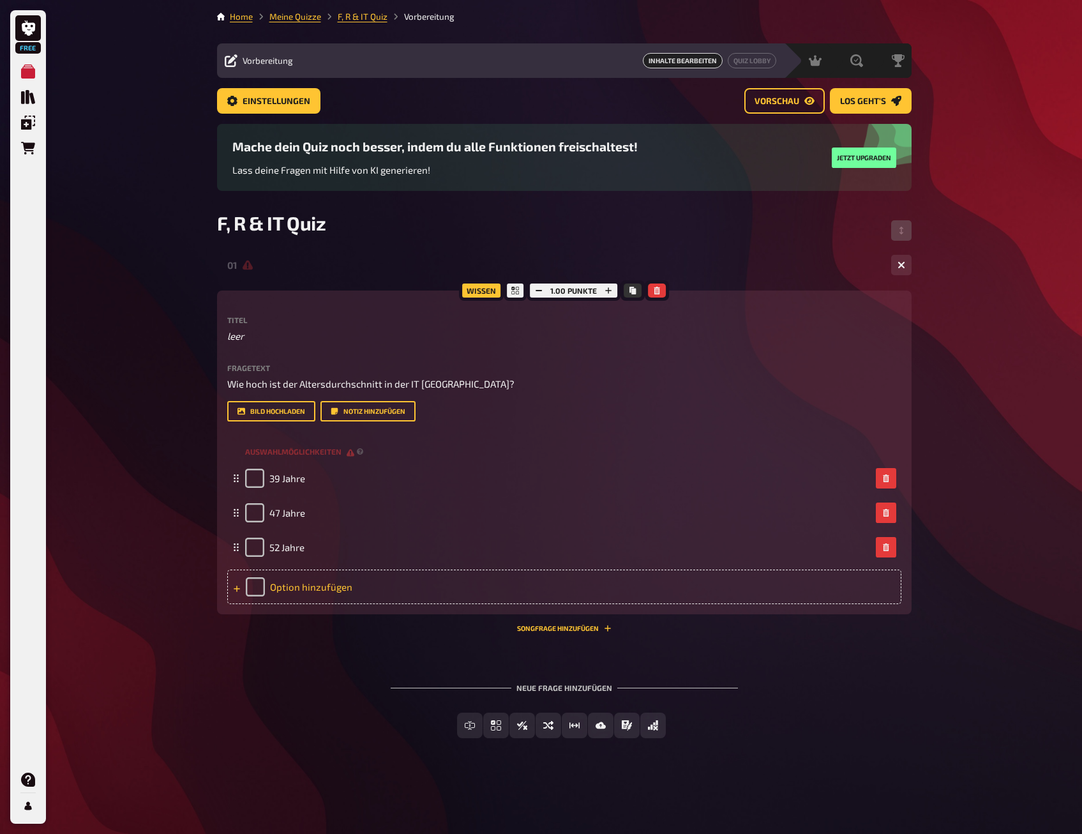
click at [292, 600] on div "Option hinzufügen" at bounding box center [564, 586] width 674 height 34
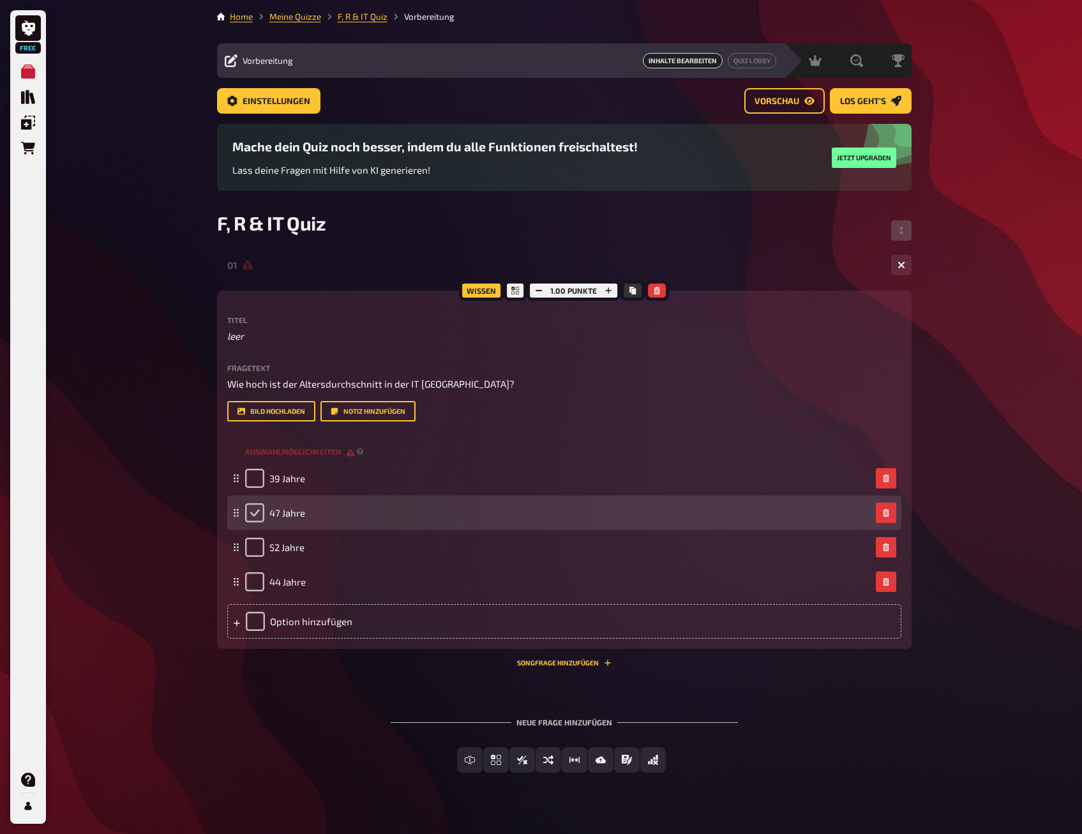
click at [260, 522] on input "checkbox" at bounding box center [254, 512] width 19 height 19
checkbox input "true"
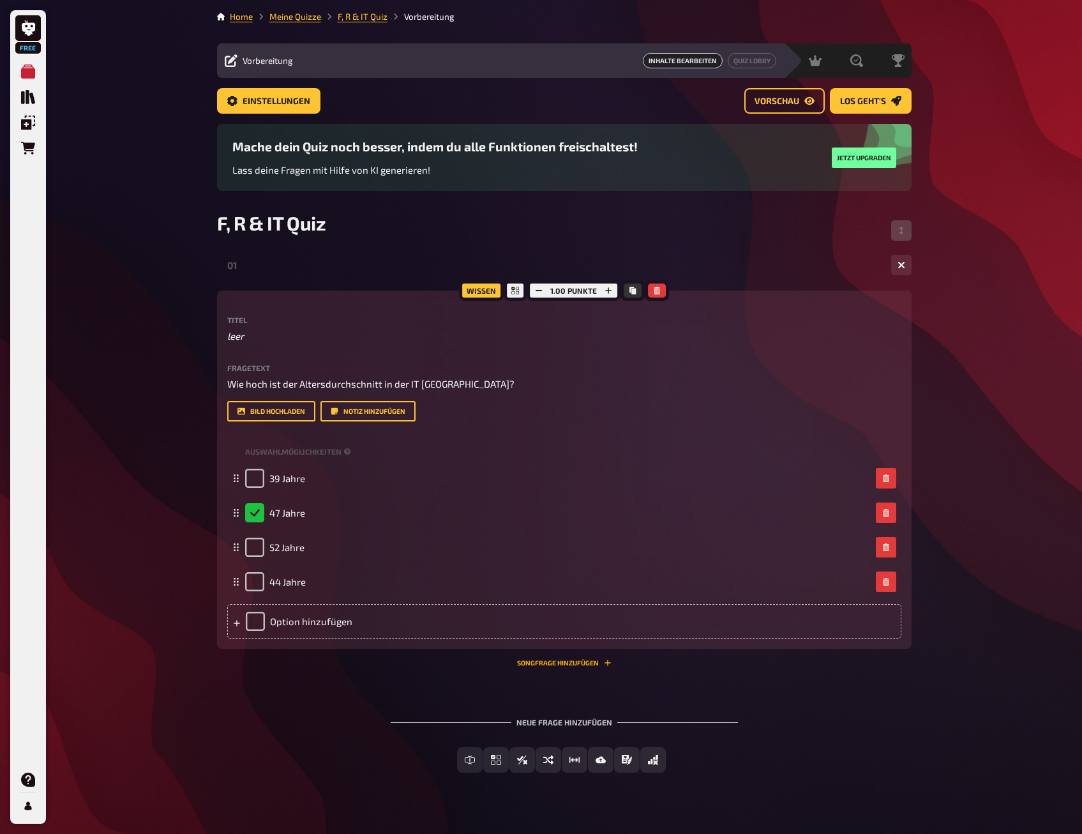
click at [532, 666] on button "Songfrage hinzufügen" at bounding box center [564, 663] width 94 height 8
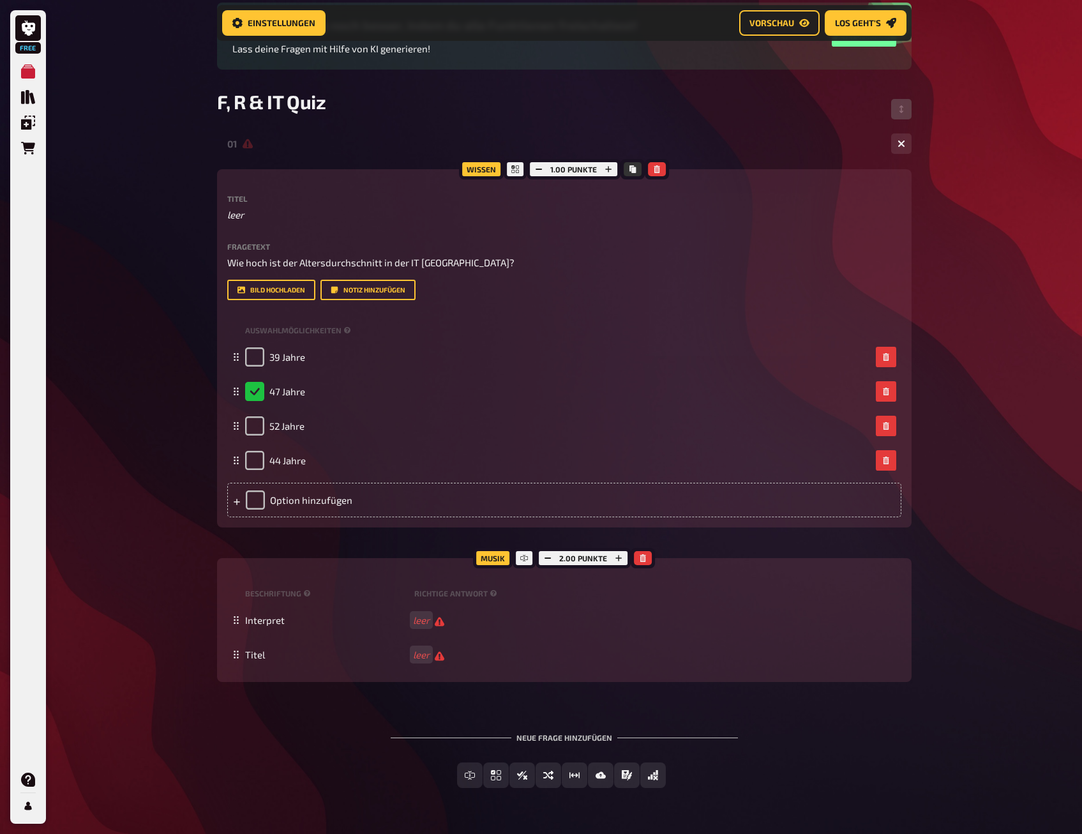
scroll to position [138, 0]
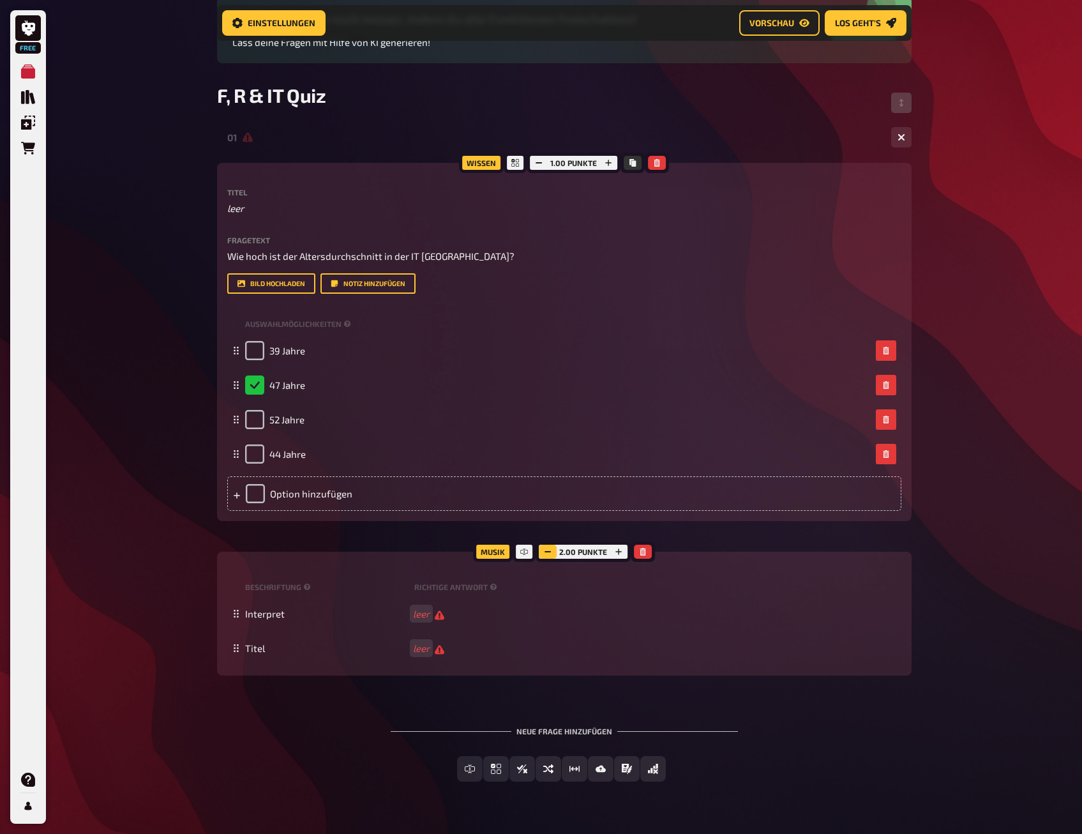
click at [544, 555] on icon "button" at bounding box center [548, 552] width 8 height 8
click at [645, 558] on button "button" at bounding box center [642, 551] width 18 height 14
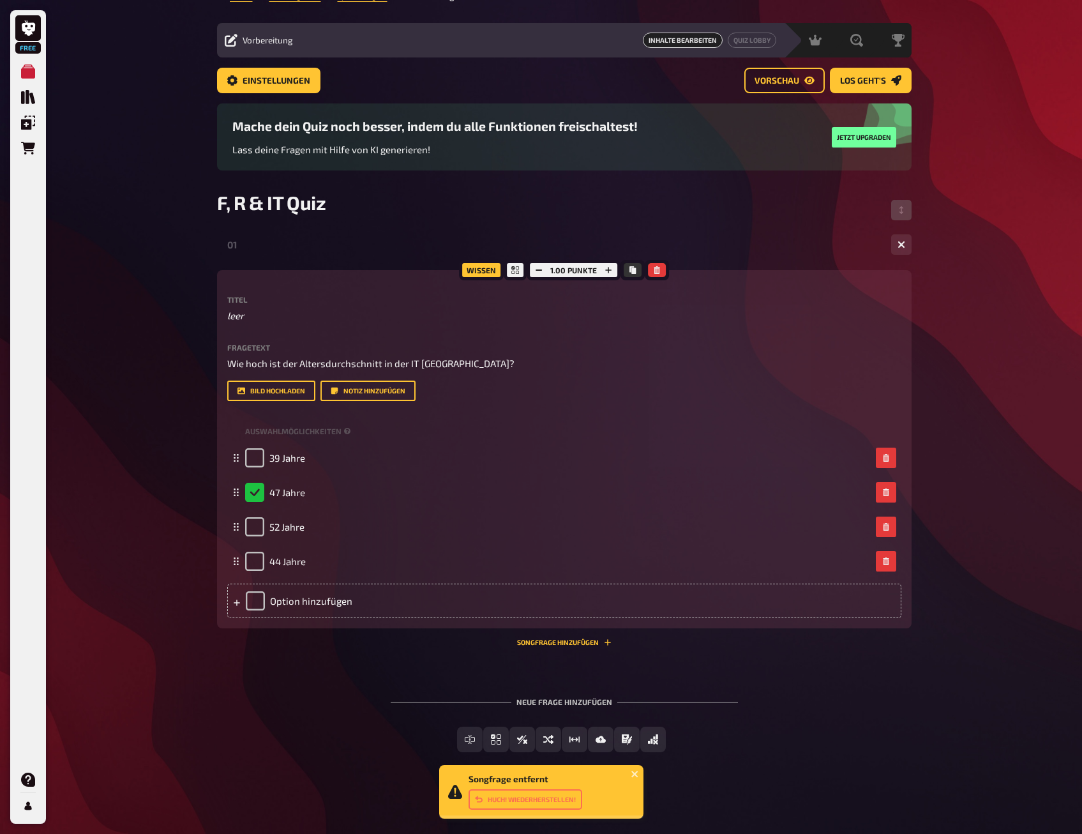
scroll to position [35, 0]
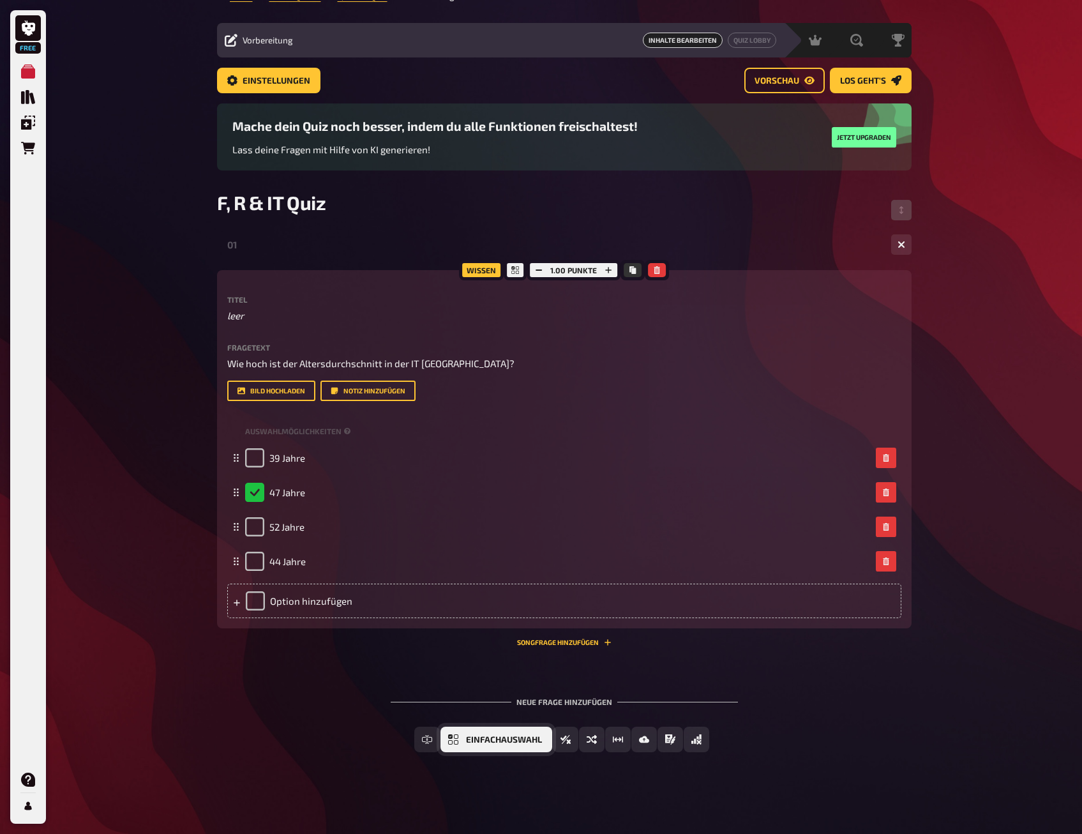
click at [513, 740] on span "Einfachauswahl" at bounding box center [504, 739] width 76 height 9
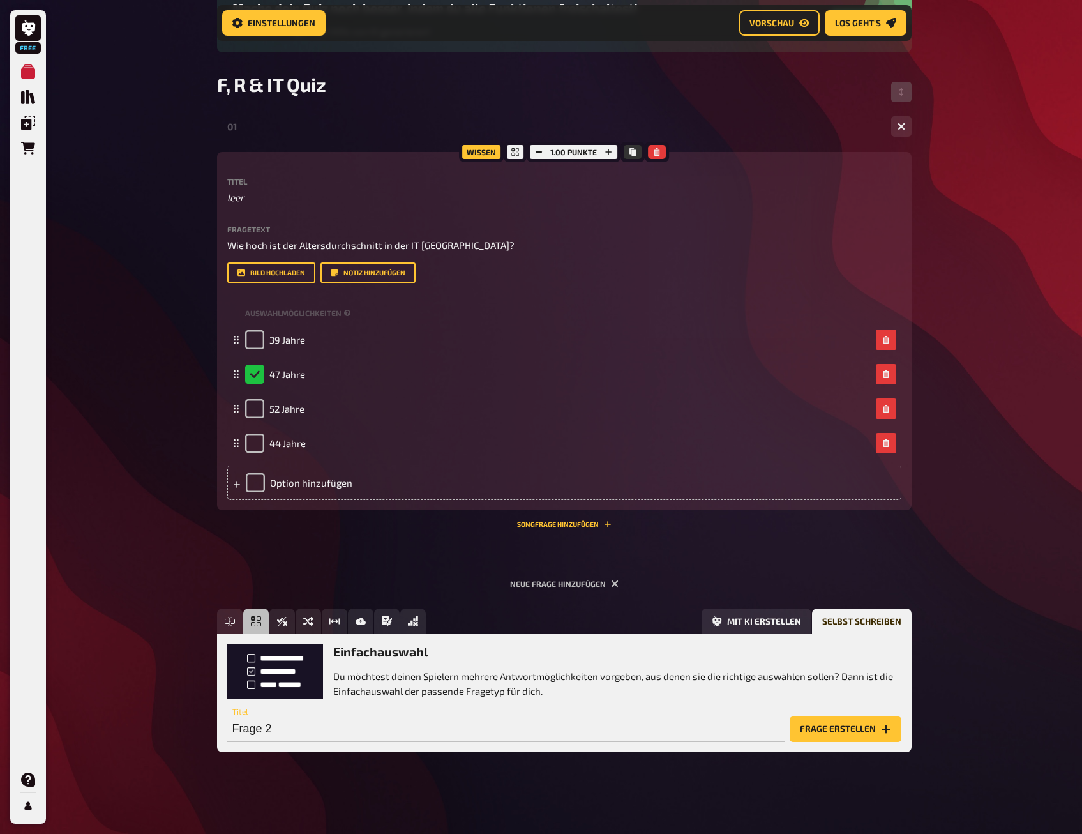
scroll to position [163, 0]
click at [273, 731] on input "Frage 2" at bounding box center [505, 729] width 557 height 26
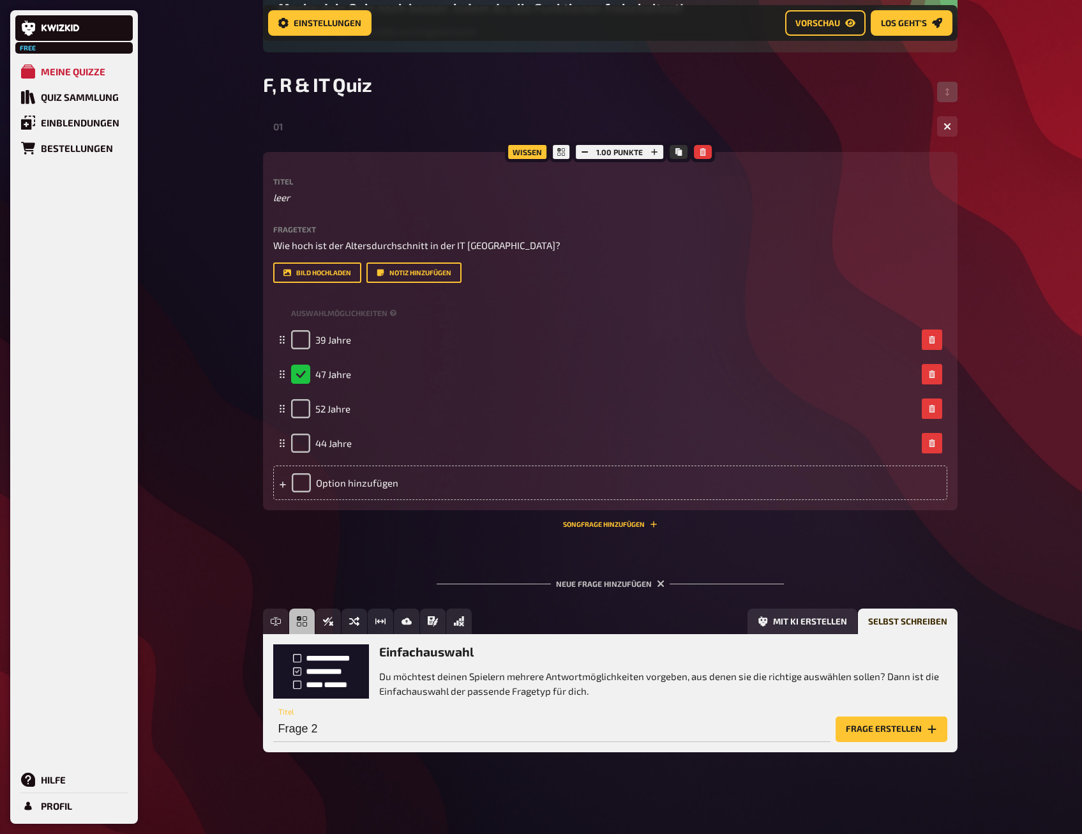
click at [893, 726] on button "Frage erstellen" at bounding box center [891, 729] width 112 height 26
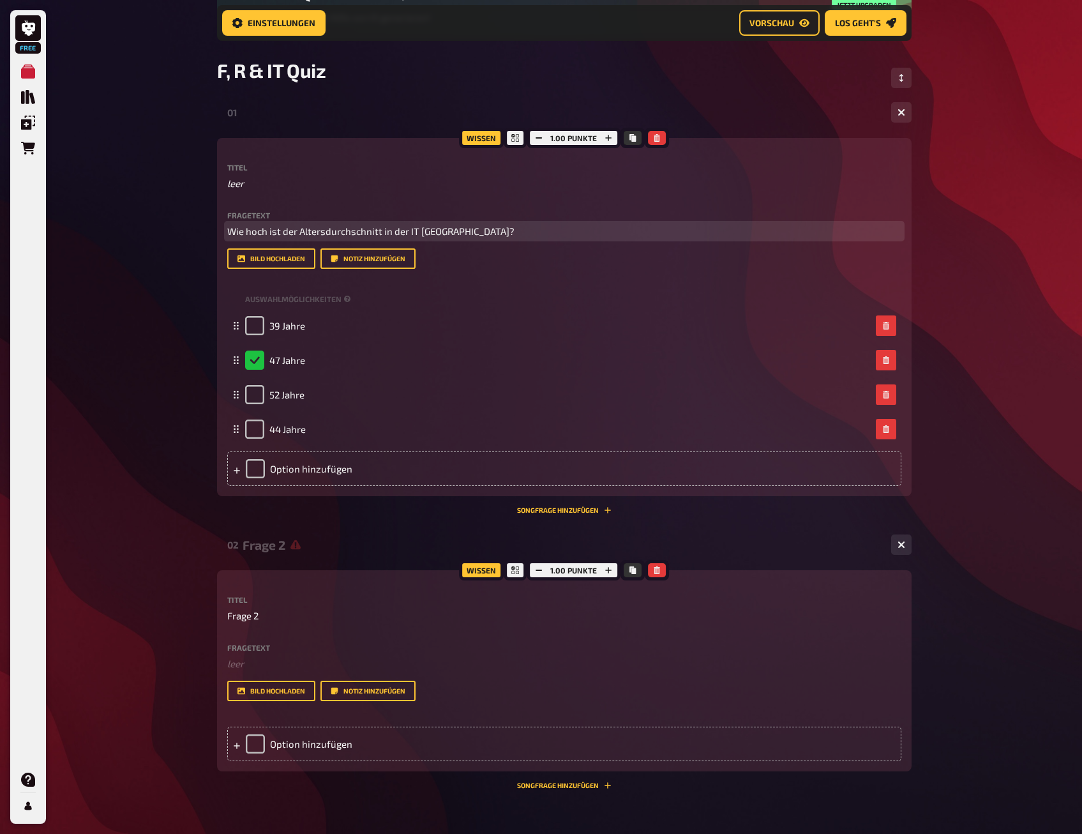
click at [317, 233] on span "Wie hoch ist der Altersdurchschnitt in der IT [GEOGRAPHIC_DATA]?" at bounding box center [370, 230] width 287 height 11
copy span "Wie hoch ist der Altersdurchschnitt in der IT [GEOGRAPHIC_DATA]?"
click at [399, 234] on span "Wie hoch ist der Altersdurchschnitt in der IT [GEOGRAPHIC_DATA]?" at bounding box center [370, 230] width 287 height 11
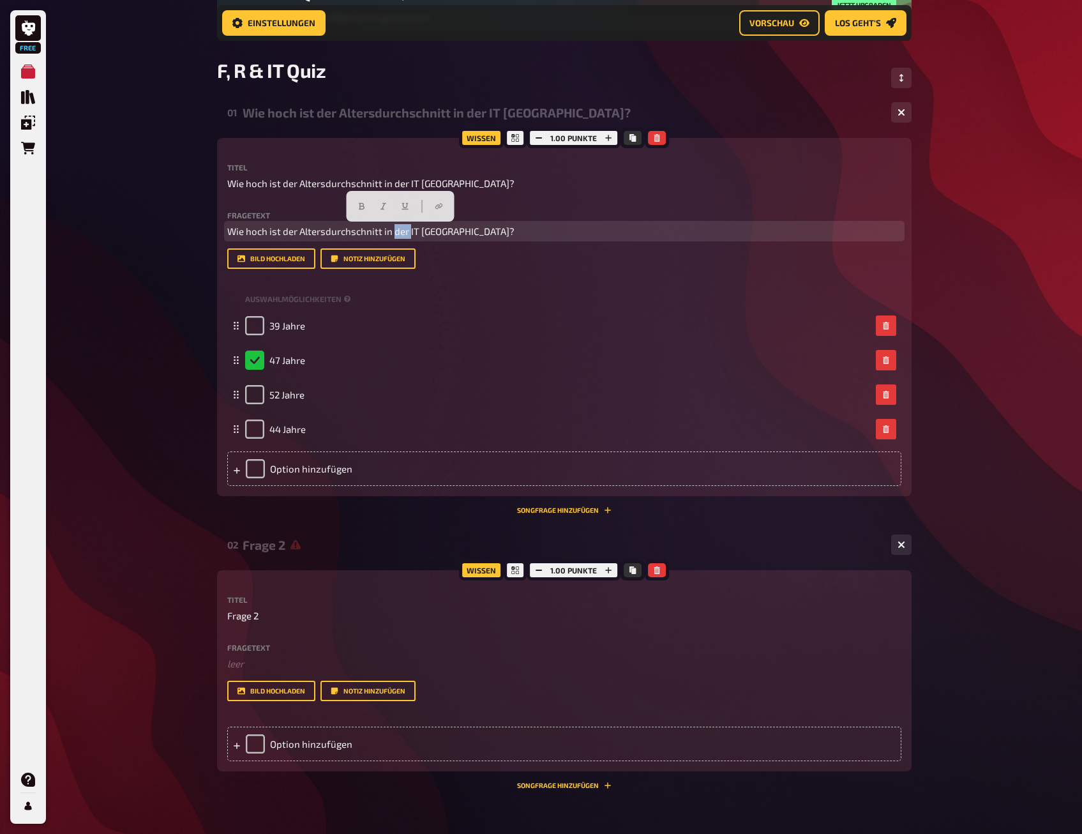
click at [399, 234] on span "Wie hoch ist der Altersdurchschnitt in der IT [GEOGRAPHIC_DATA]?" at bounding box center [370, 230] width 287 height 11
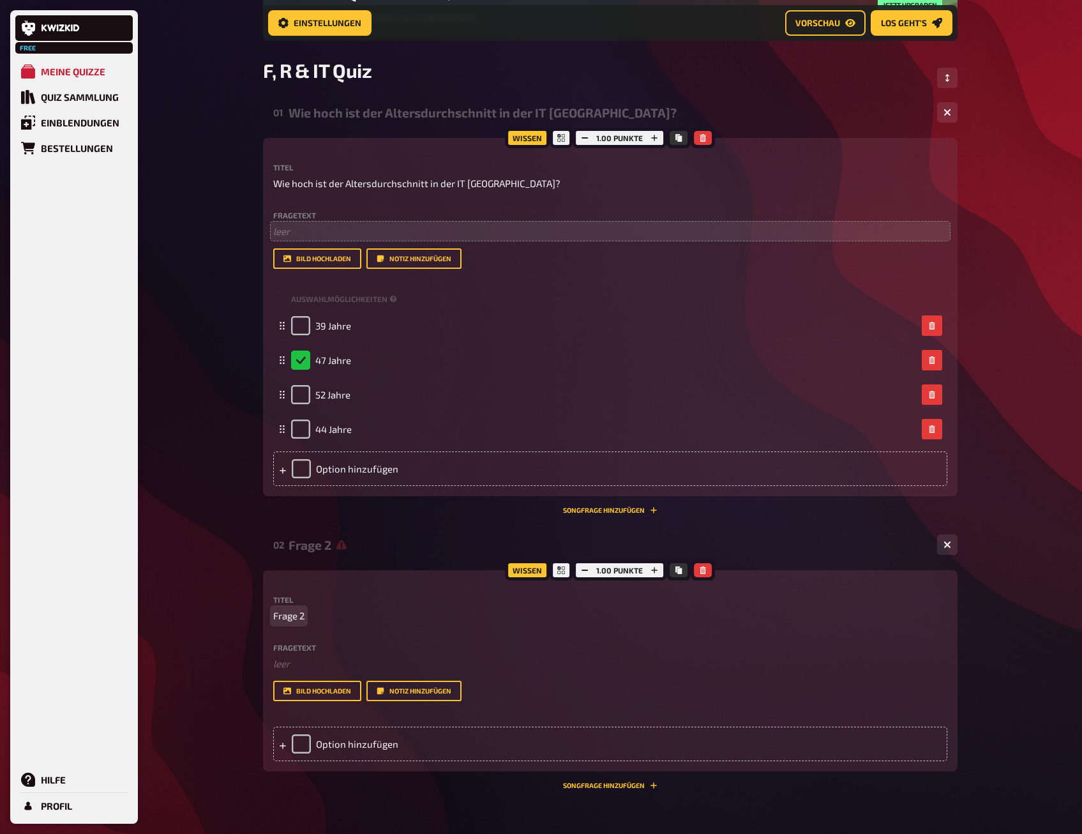
click at [292, 618] on span "Frage 2" at bounding box center [288, 615] width 31 height 15
paste span
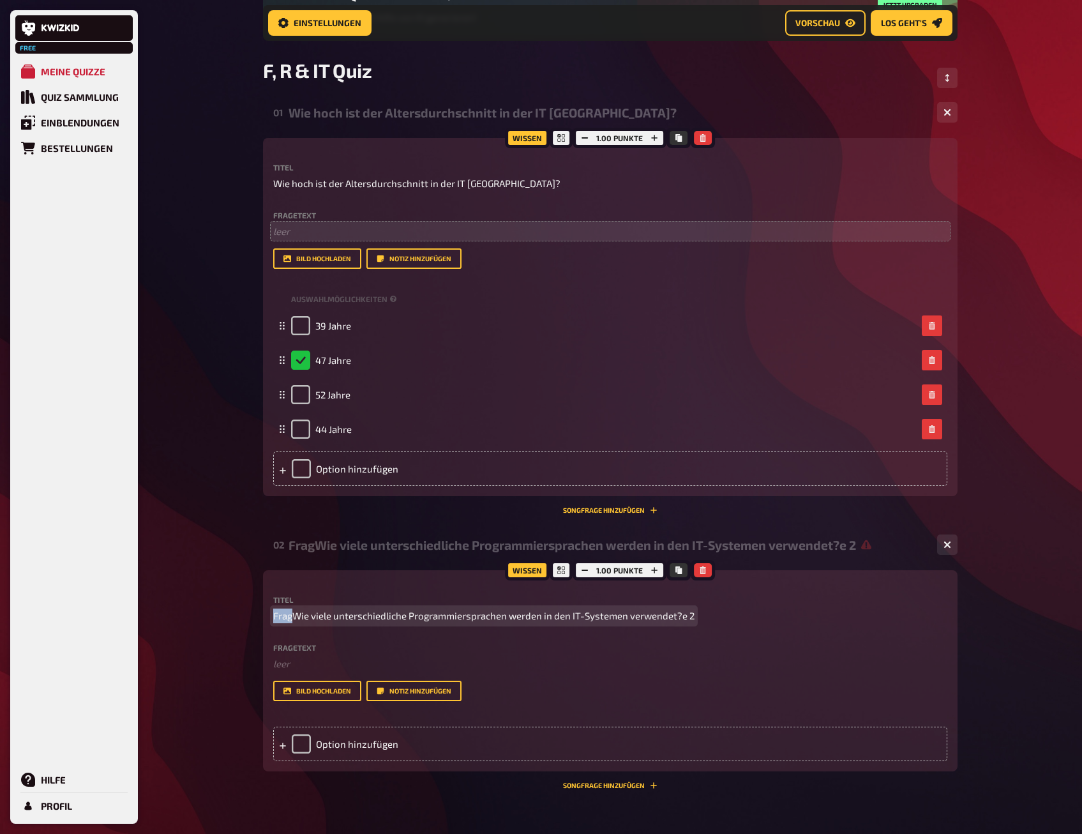
drag, startPoint x: 286, startPoint y: 620, endPoint x: 166, endPoint y: 612, distance: 120.3
click at [166, 612] on div "Free Meine Quizze Quiz Sammlung Einblendungen Bestellungen Hilfe Profil Home Me…" at bounding box center [541, 406] width 1082 height 1139
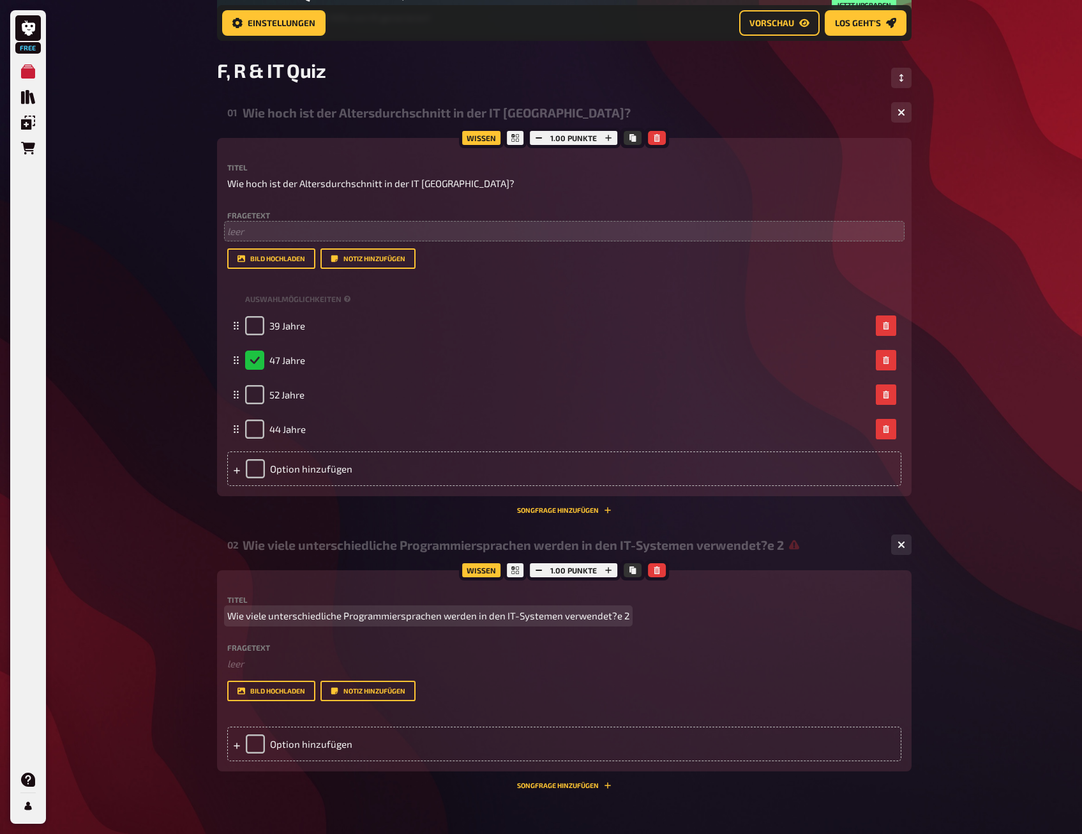
click at [635, 613] on p "Wie viele unterschiedliche Programmiersprachen werden in den IT-Systemen verwen…" at bounding box center [564, 615] width 674 height 15
click at [269, 742] on div "Option hinzufügen" at bounding box center [564, 743] width 674 height 34
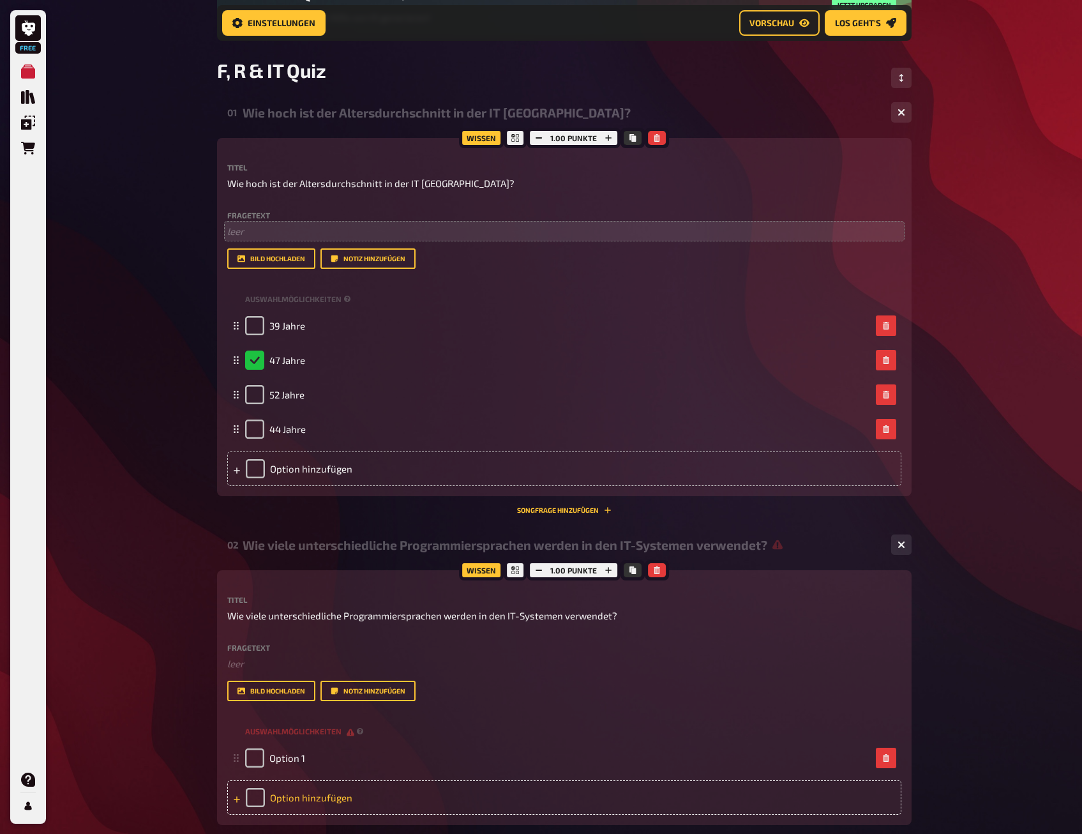
click at [278, 798] on div "Option hinzufügen" at bounding box center [564, 797] width 674 height 34
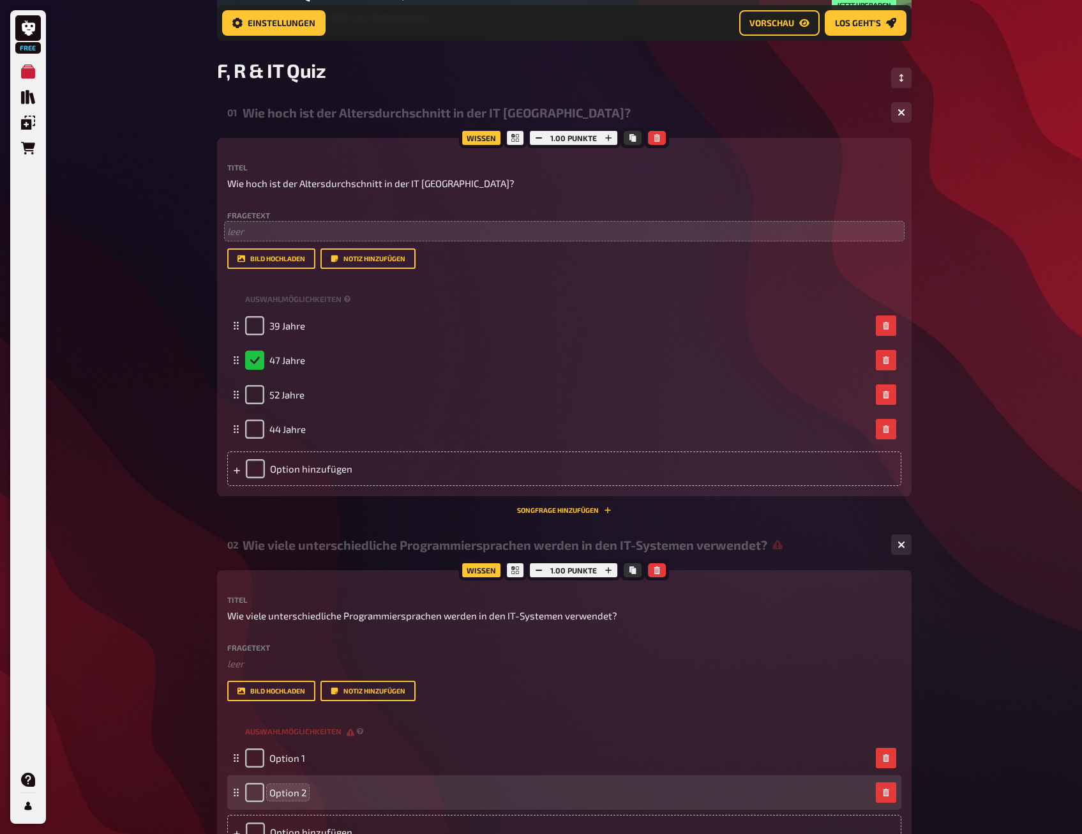
click at [284, 795] on span "Option 2" at bounding box center [287, 791] width 37 height 11
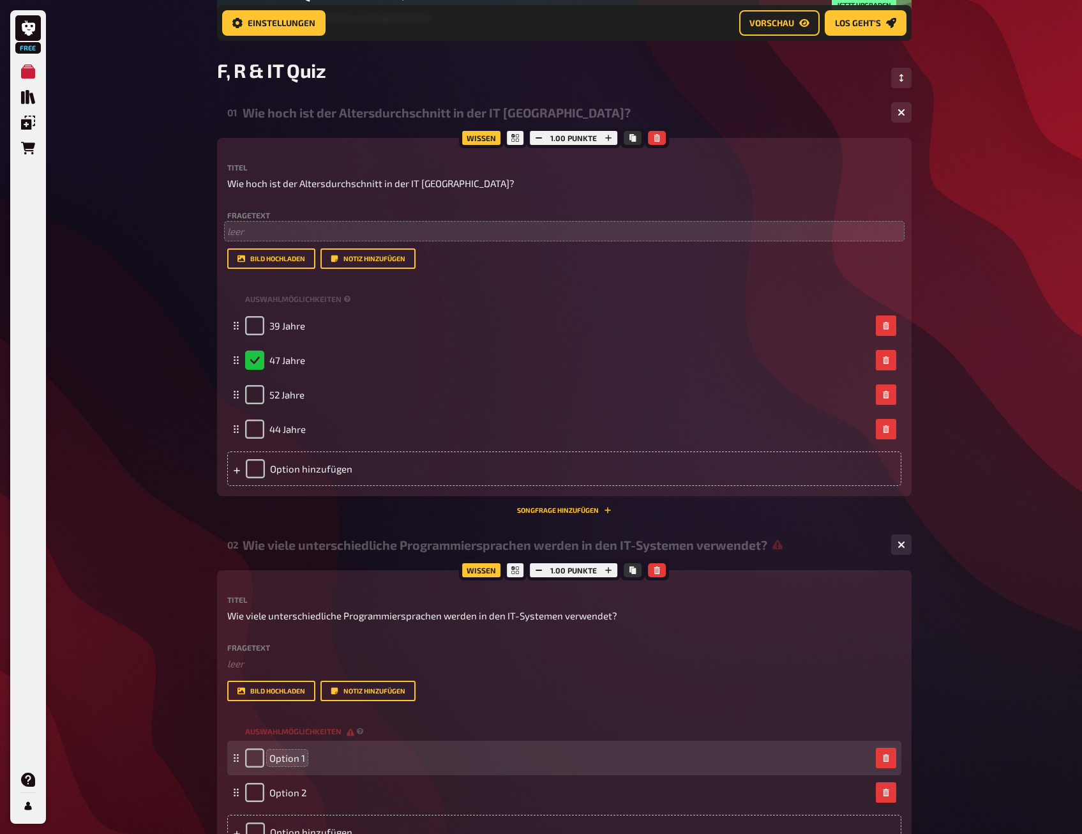
scroll to position [354, 0]
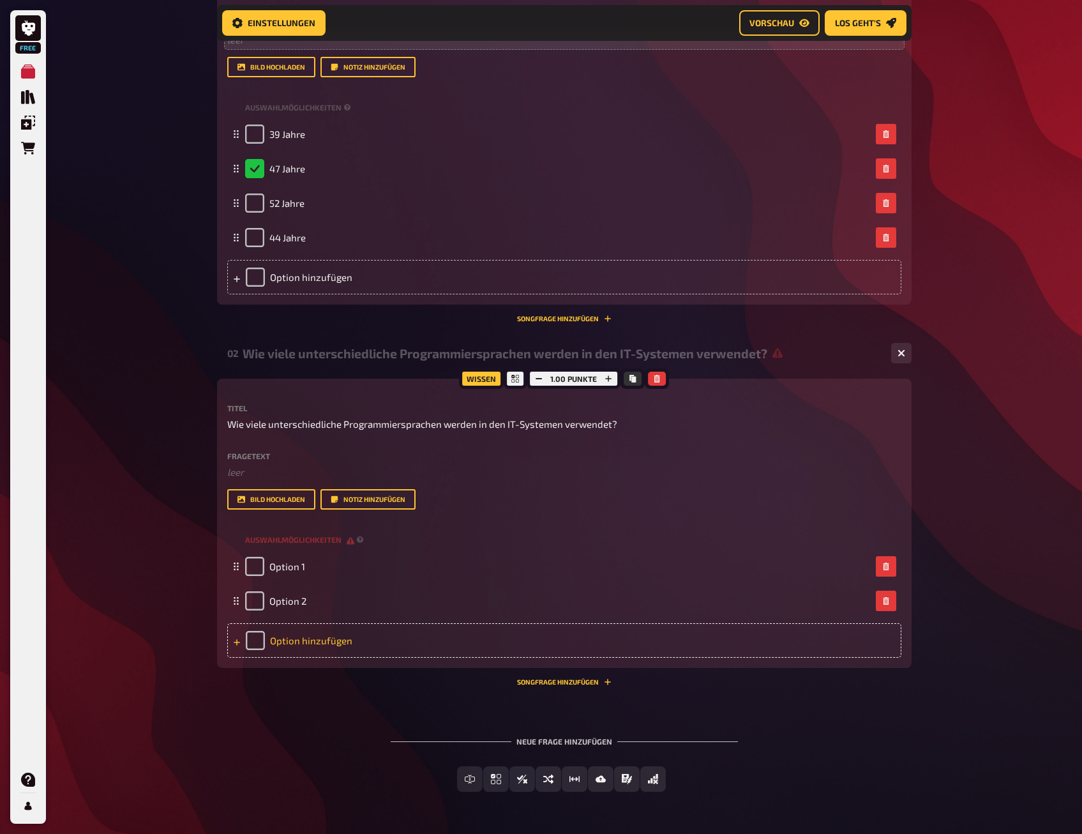
click at [314, 652] on div "Option hinzufügen" at bounding box center [564, 640] width 674 height 34
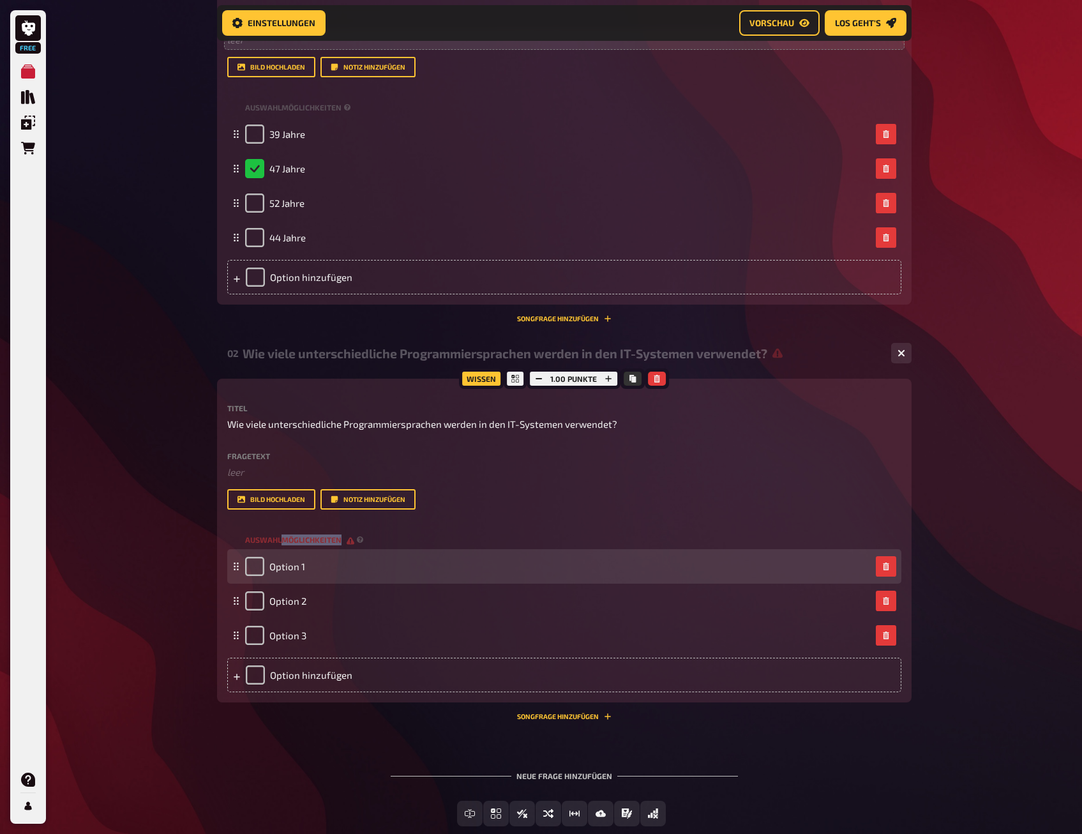
click at [281, 550] on div "Auswahlmöglichkeiten Option 1 Option 2 Option 3 To pick up a draggable item, pr…" at bounding box center [564, 611] width 674 height 162
drag, startPoint x: 281, startPoint y: 550, endPoint x: 282, endPoint y: 576, distance: 26.2
click at [282, 576] on div "Option 1" at bounding box center [275, 566] width 60 height 19
click at [287, 567] on span "Option 1" at bounding box center [287, 565] width 36 height 11
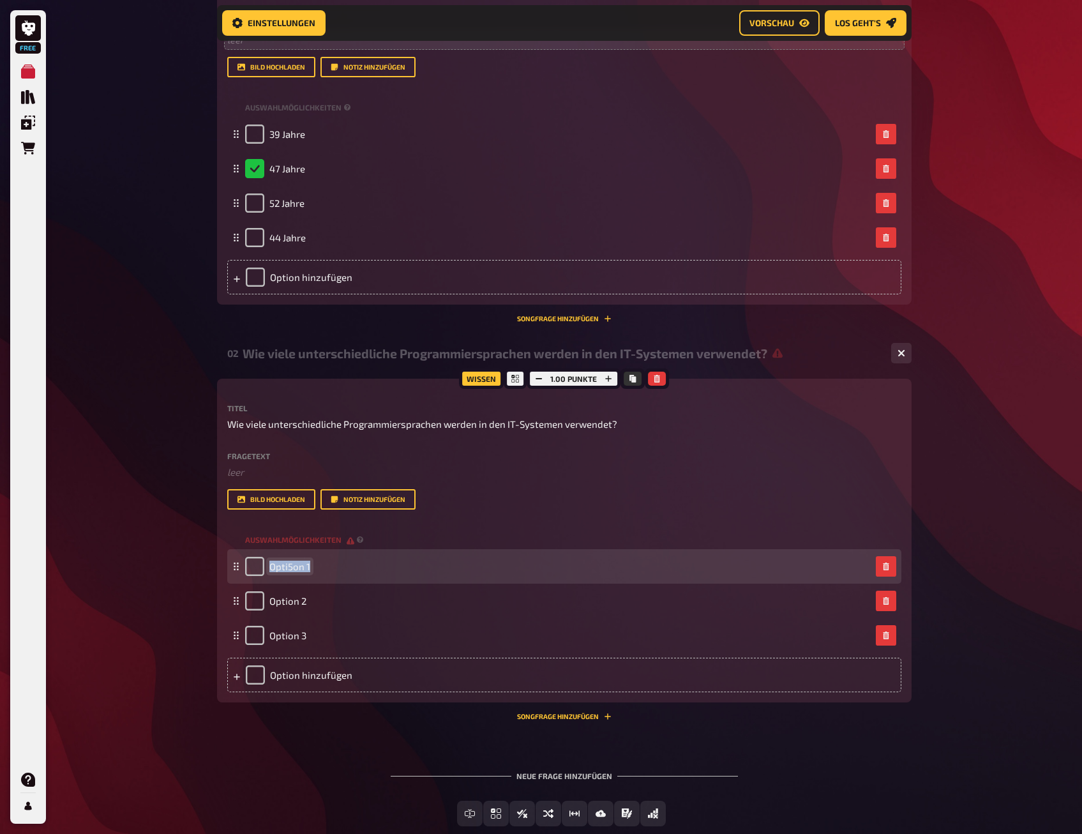
drag, startPoint x: 333, startPoint y: 558, endPoint x: 229, endPoint y: 580, distance: 105.6
click at [232, 578] on div "Opti5on 1" at bounding box center [564, 566] width 674 height 34
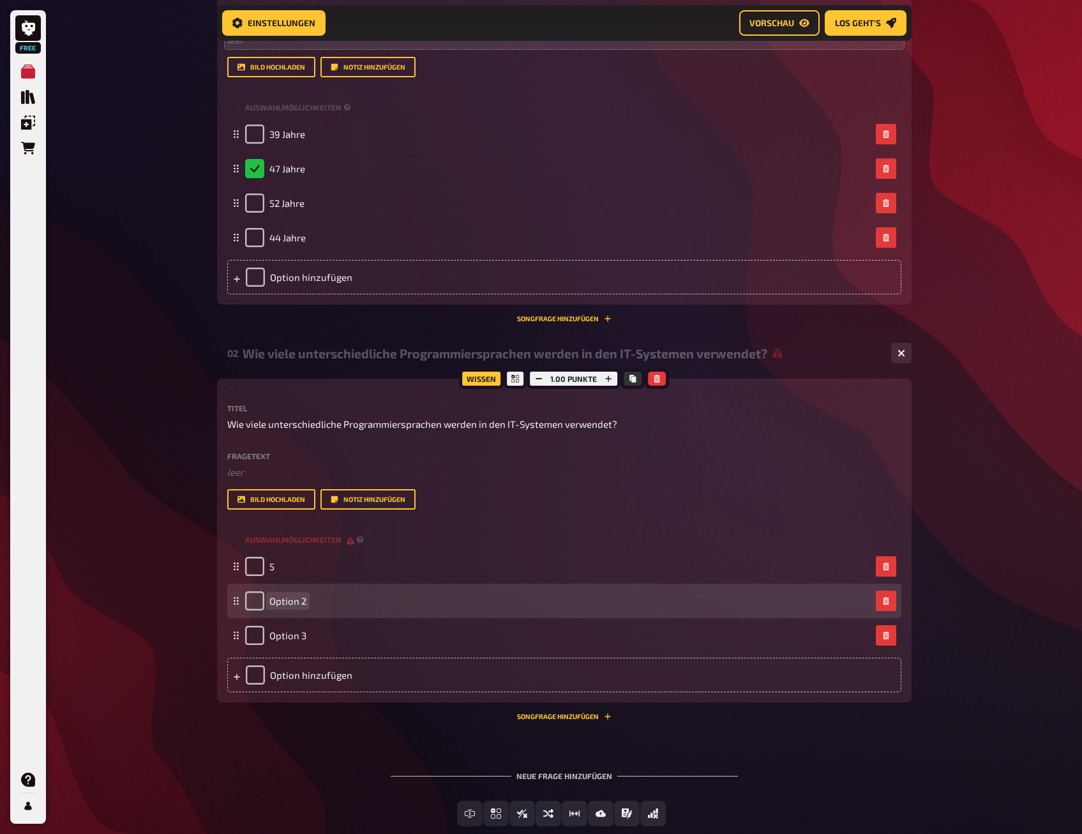
click at [288, 594] on div "Option 2" at bounding box center [275, 600] width 61 height 19
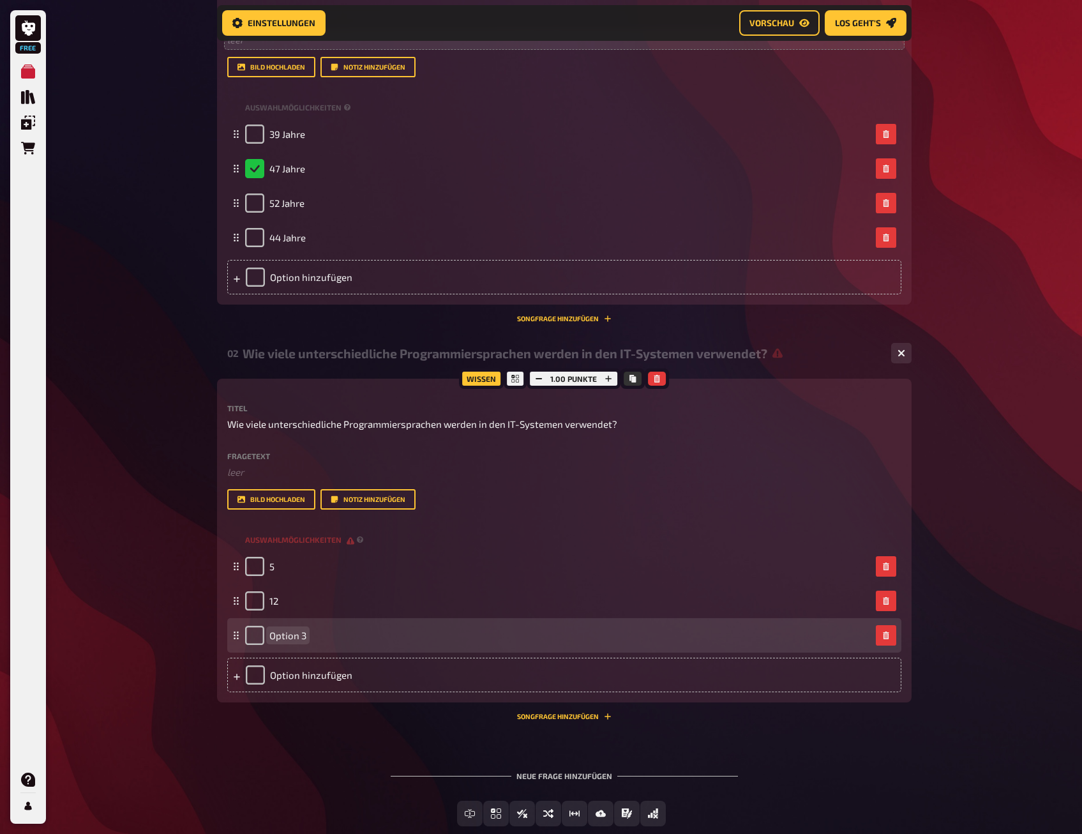
click at [289, 632] on span "Option 3" at bounding box center [287, 634] width 37 height 11
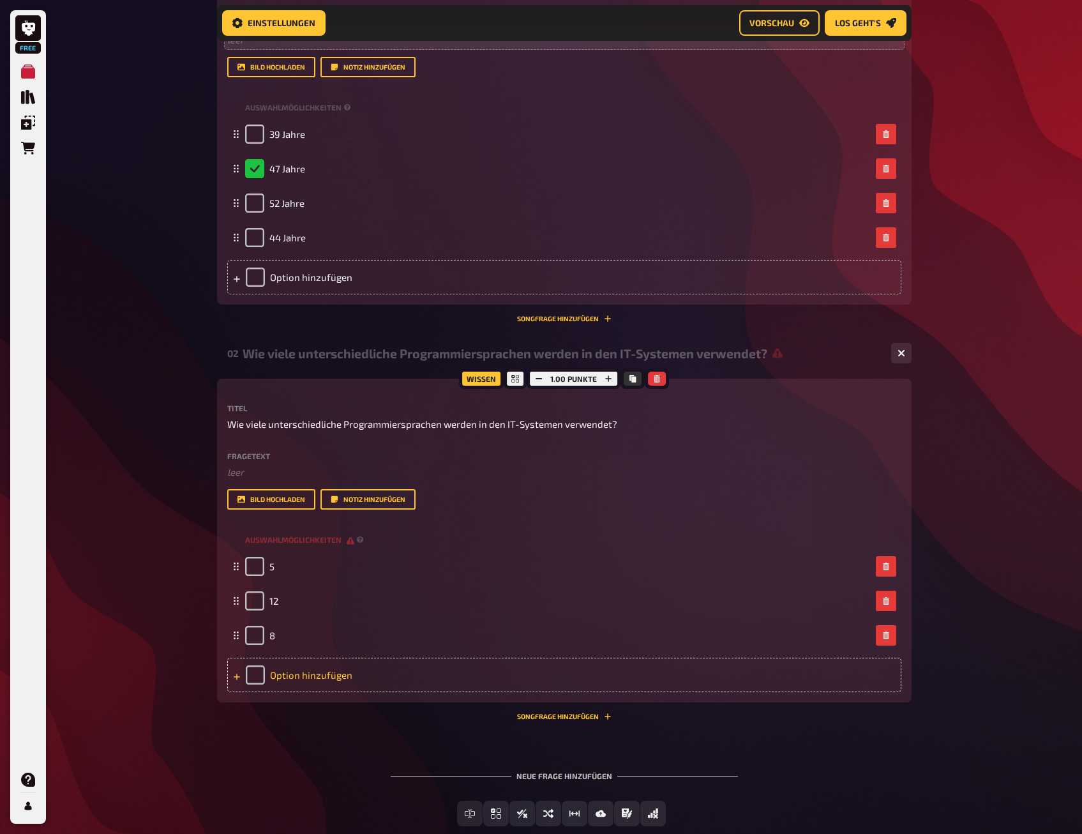
click at [290, 680] on div "Option hinzufügen" at bounding box center [564, 674] width 674 height 34
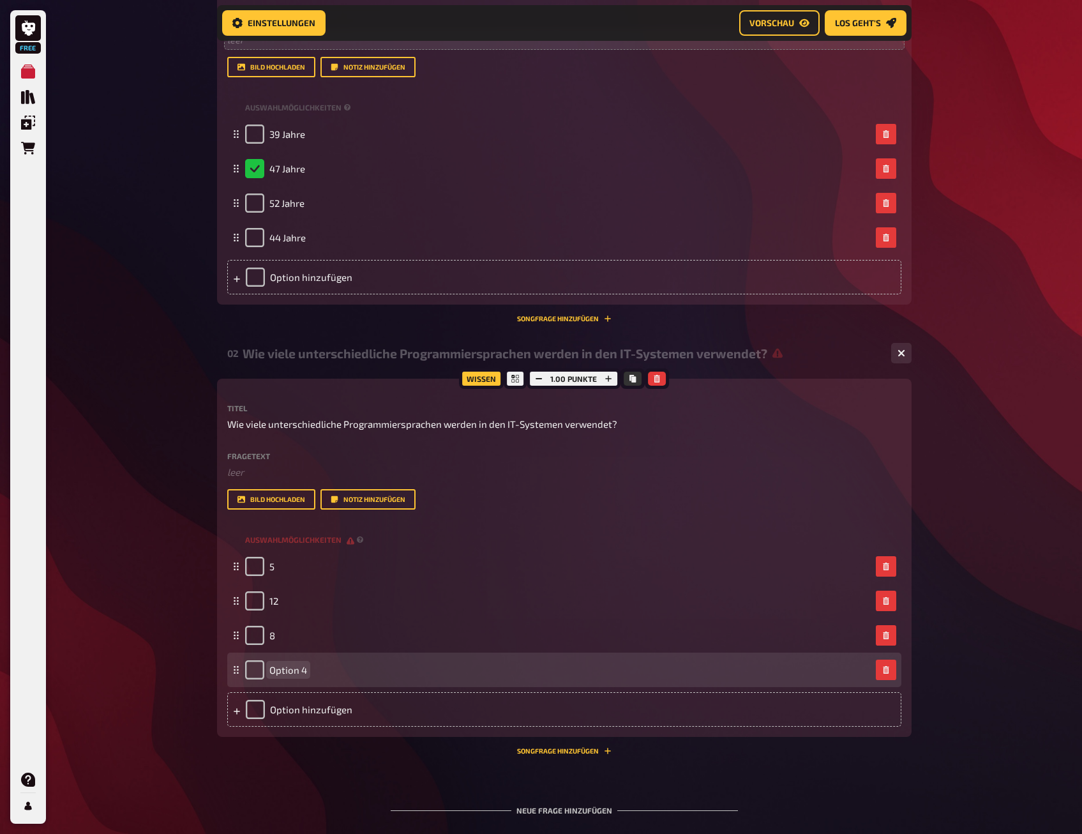
click at [291, 676] on div "Option 4" at bounding box center [276, 669] width 62 height 19
click at [290, 675] on span "Option 4" at bounding box center [288, 669] width 38 height 11
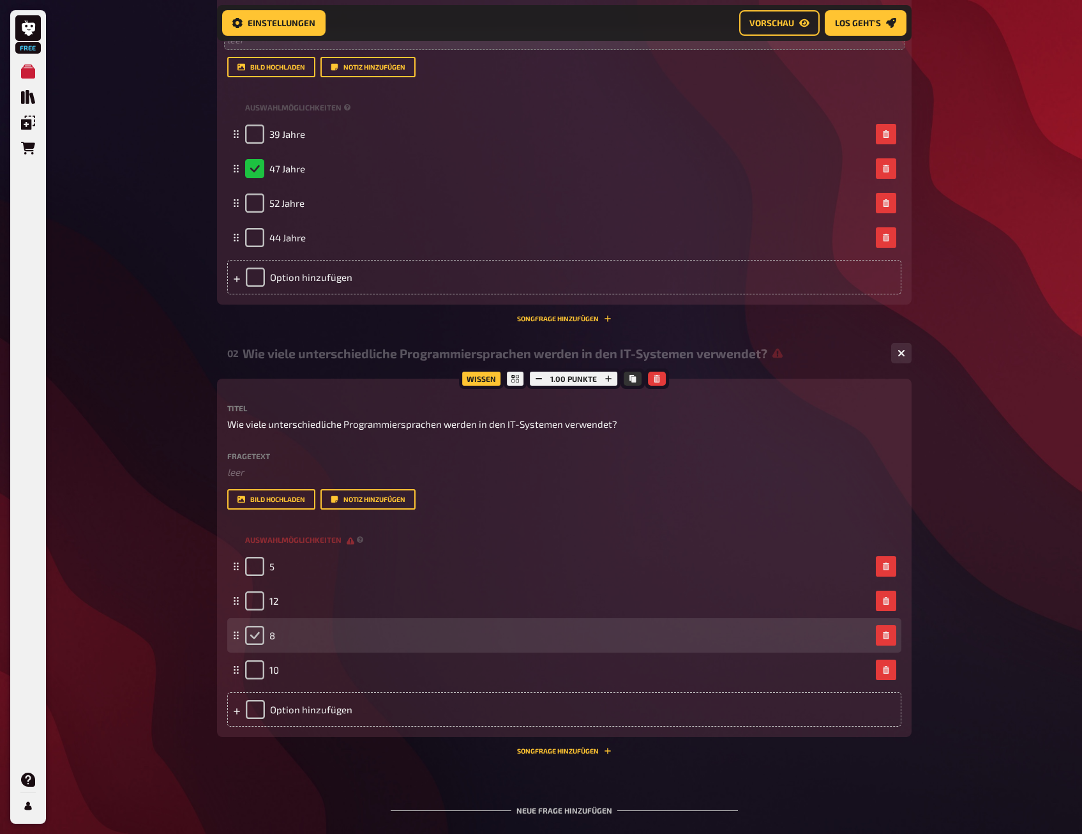
click at [252, 629] on input "checkbox" at bounding box center [254, 634] width 19 height 19
checkbox input "true"
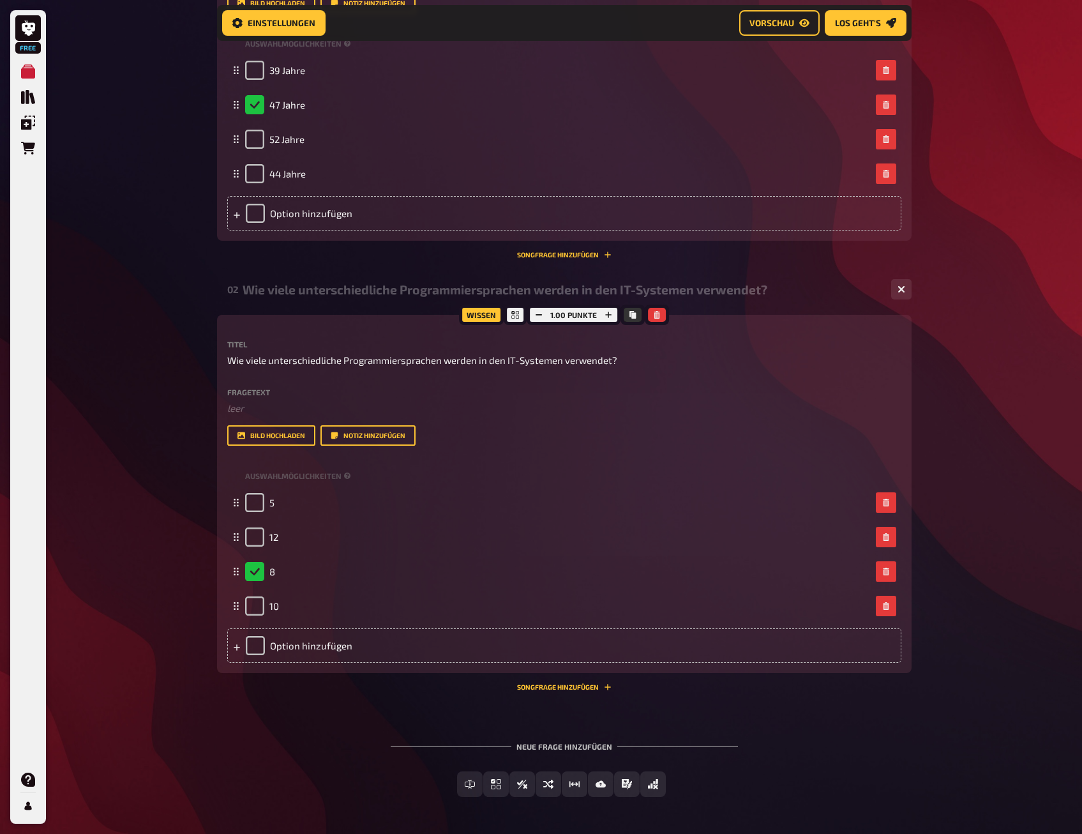
scroll to position [463, 0]
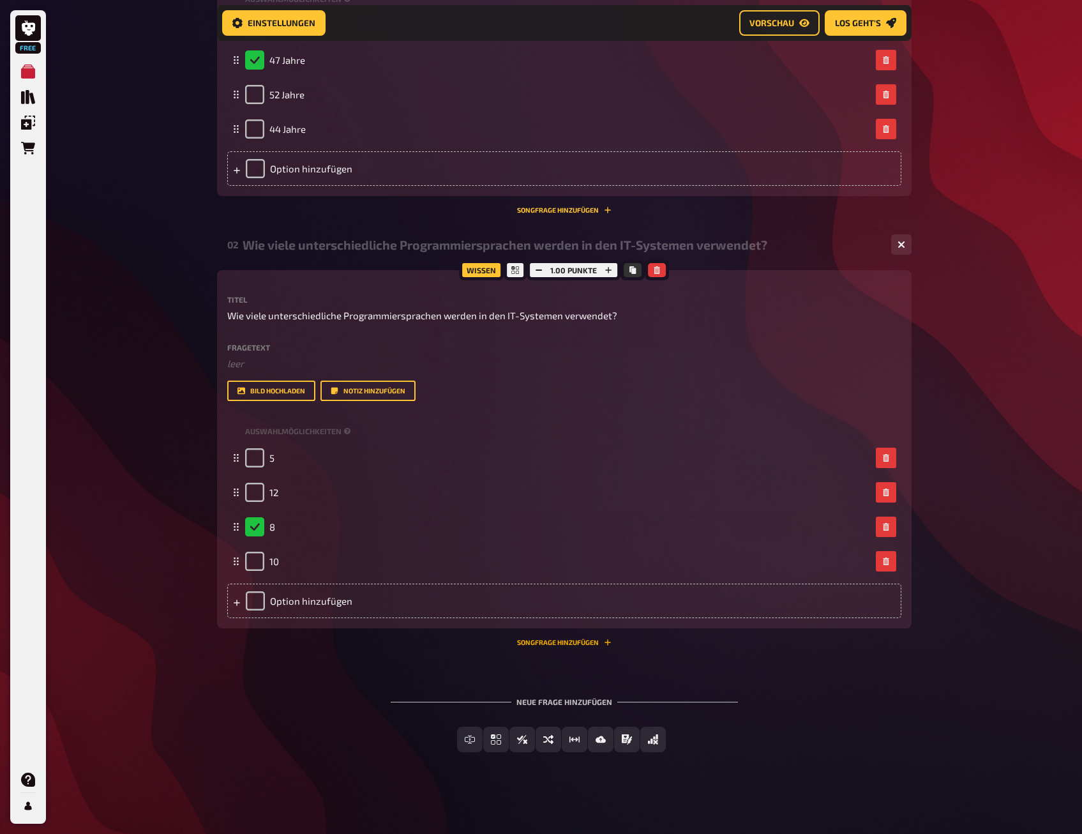
click at [572, 643] on button "Songfrage hinzufügen" at bounding box center [564, 642] width 94 height 8
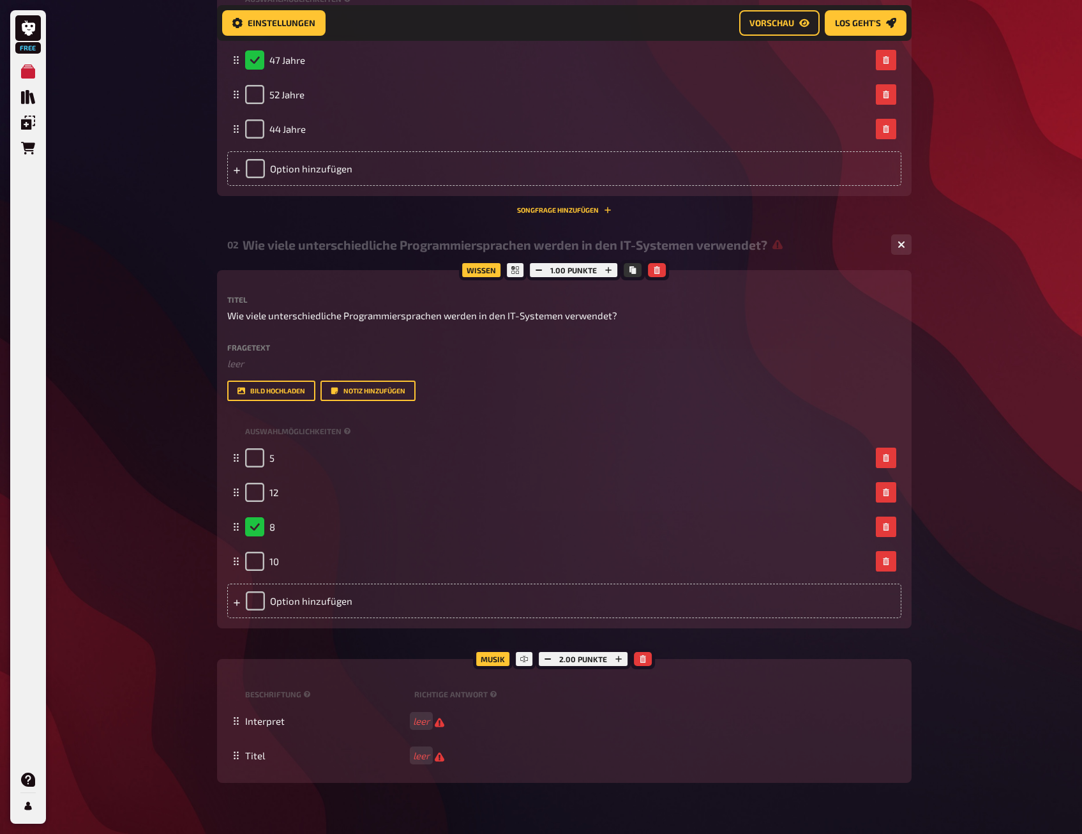
click at [572, 643] on div "Wissen 1.00 Punkte Titel Wie viele unterschiedliche Programmiersprachen werden …" at bounding box center [564, 526] width 694 height 512
drag, startPoint x: 572, startPoint y: 643, endPoint x: 636, endPoint y: 664, distance: 67.8
click at [636, 664] on button "button" at bounding box center [643, 659] width 18 height 14
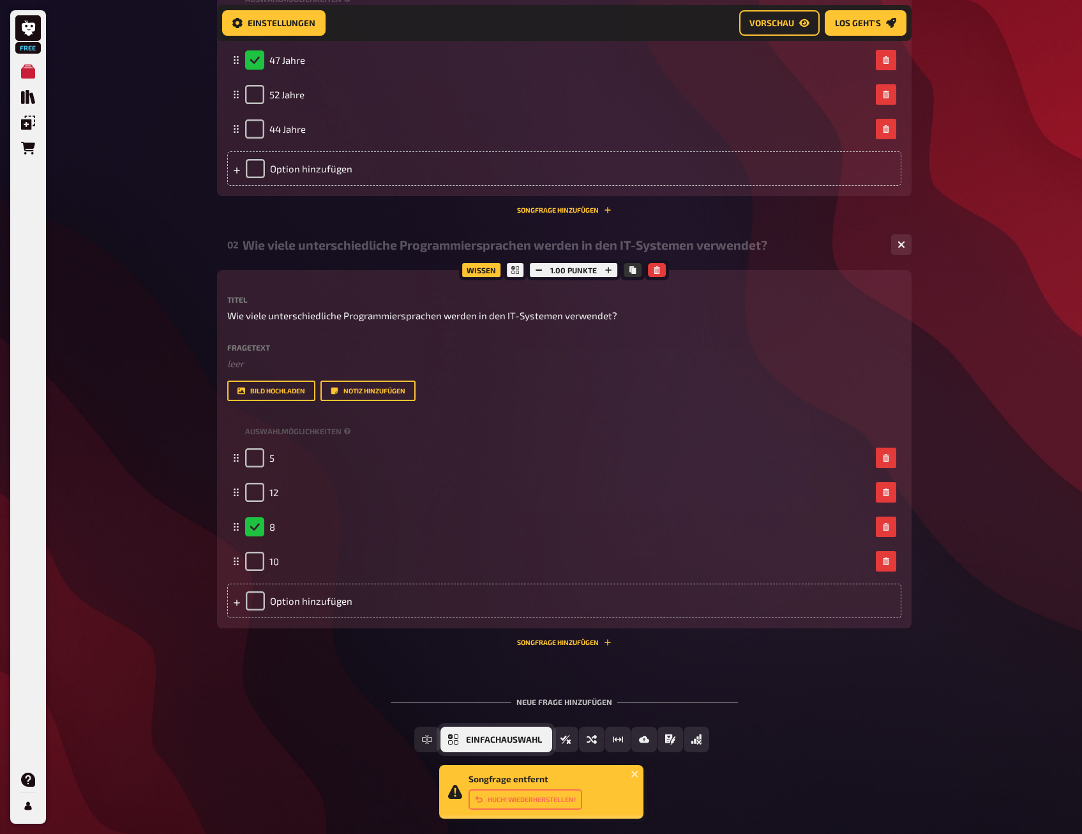
click at [461, 740] on button "Einfachauswahl" at bounding box center [496, 739] width 112 height 26
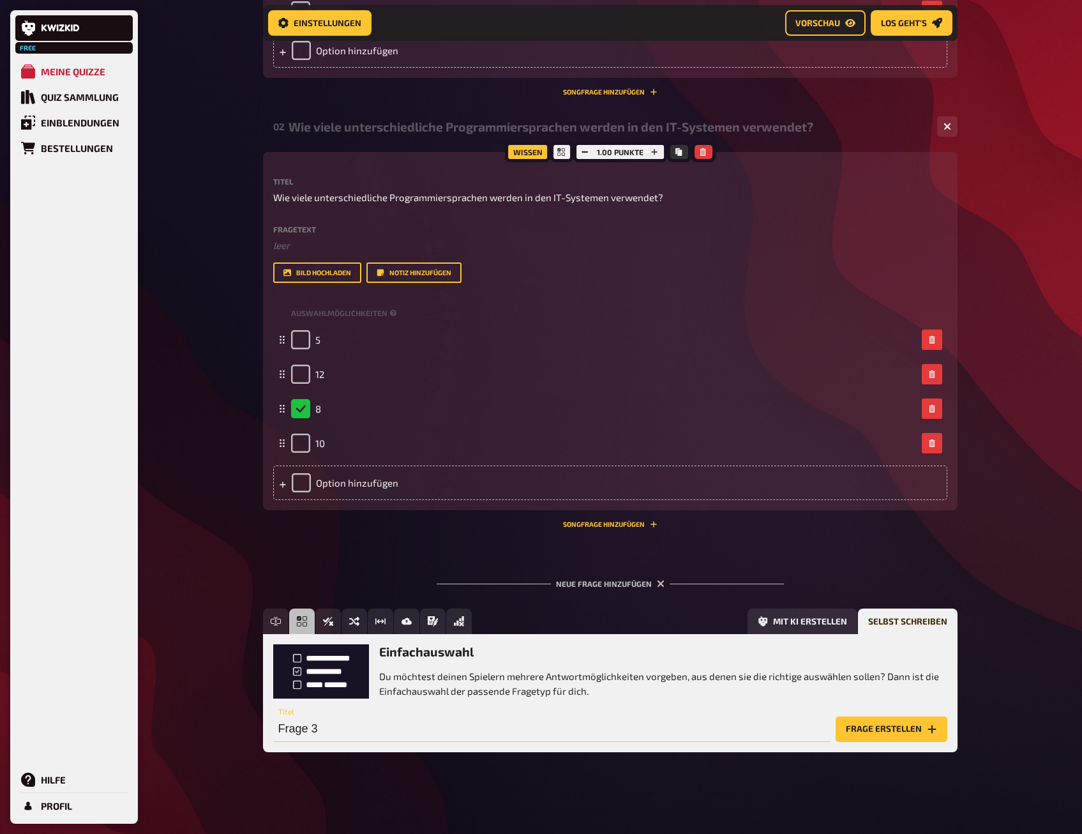
click at [303, 723] on input "Frage 3" at bounding box center [551, 729] width 557 height 26
paste input "Wie viele Buchungssätze werden jährlich in der Buchhaltung verbucht?"
type input "Wie viele Buchungssätze werden jährlich in der Buchhaltung verbucht?"
click at [884, 728] on button "Frage erstellen" at bounding box center [891, 729] width 112 height 26
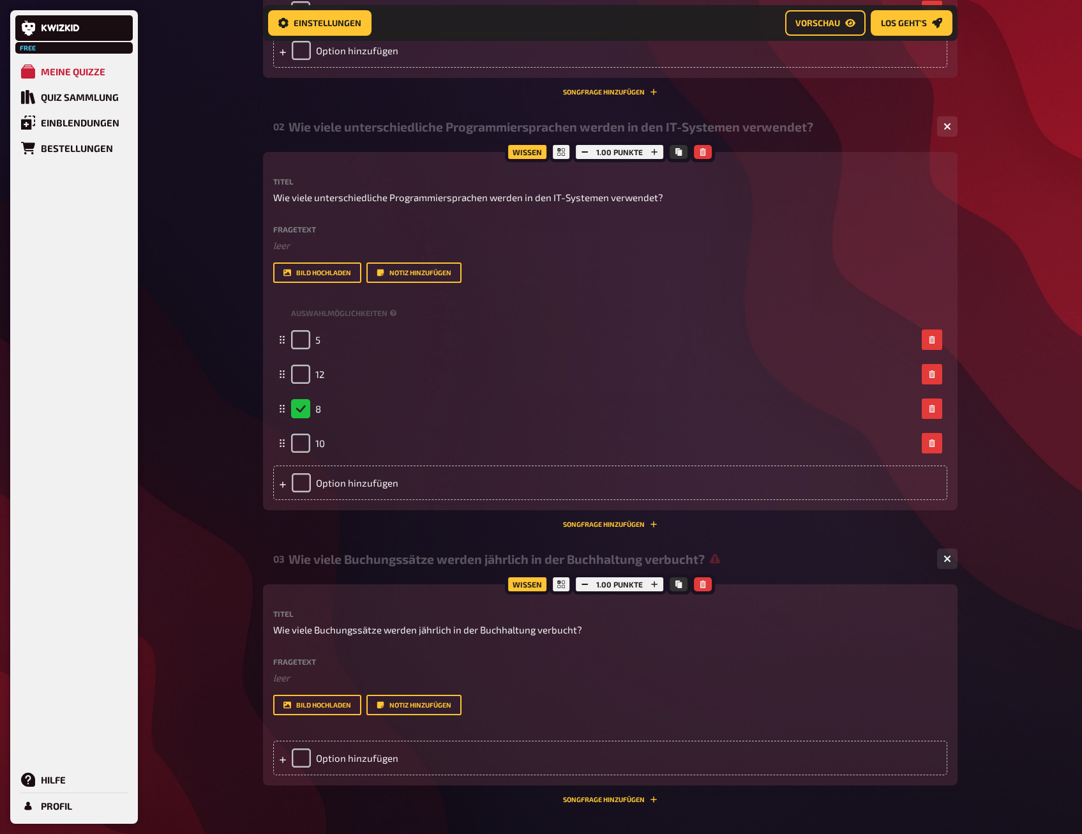
scroll to position [645, 0]
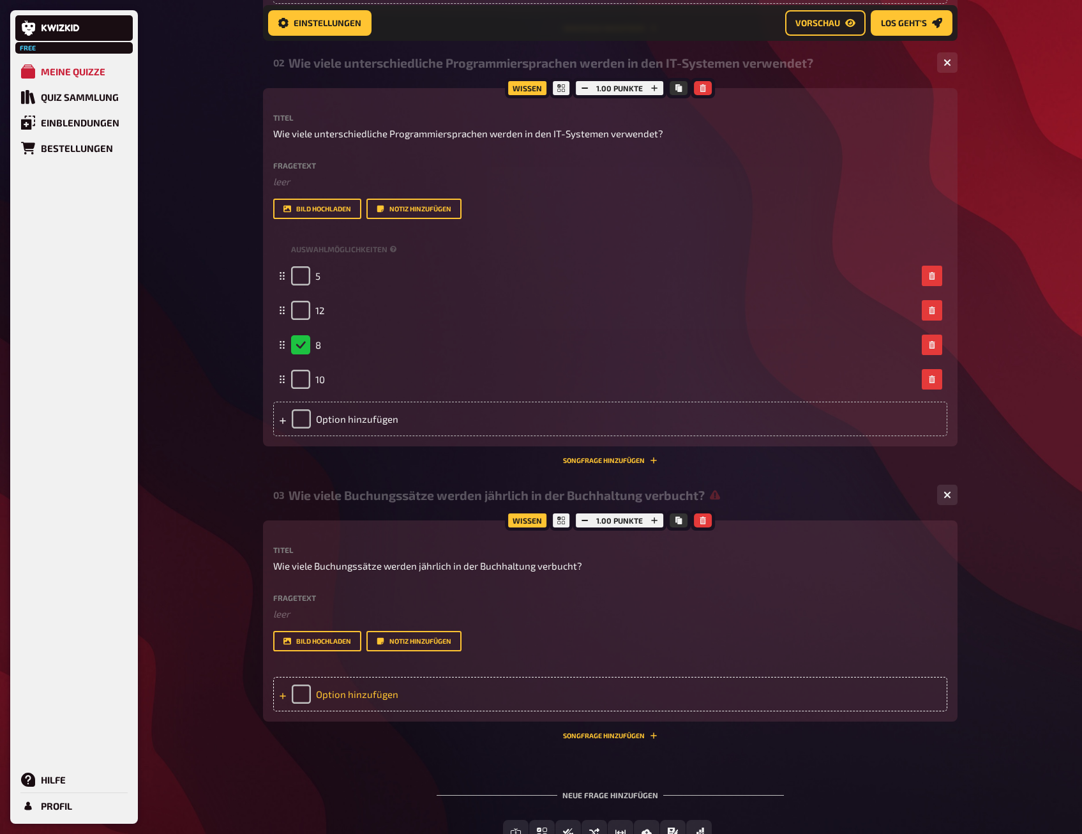
click at [361, 700] on div "Option hinzufügen" at bounding box center [610, 694] width 674 height 34
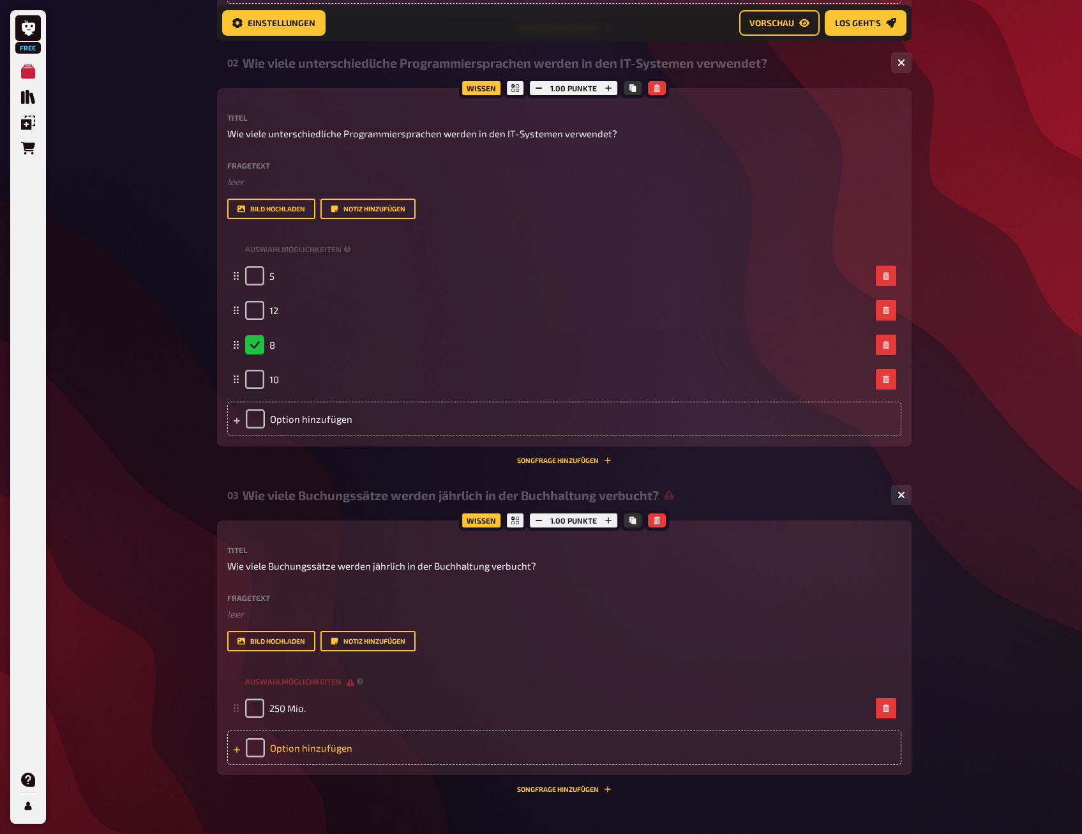
click at [289, 747] on div "Option hinzufügen" at bounding box center [564, 747] width 674 height 34
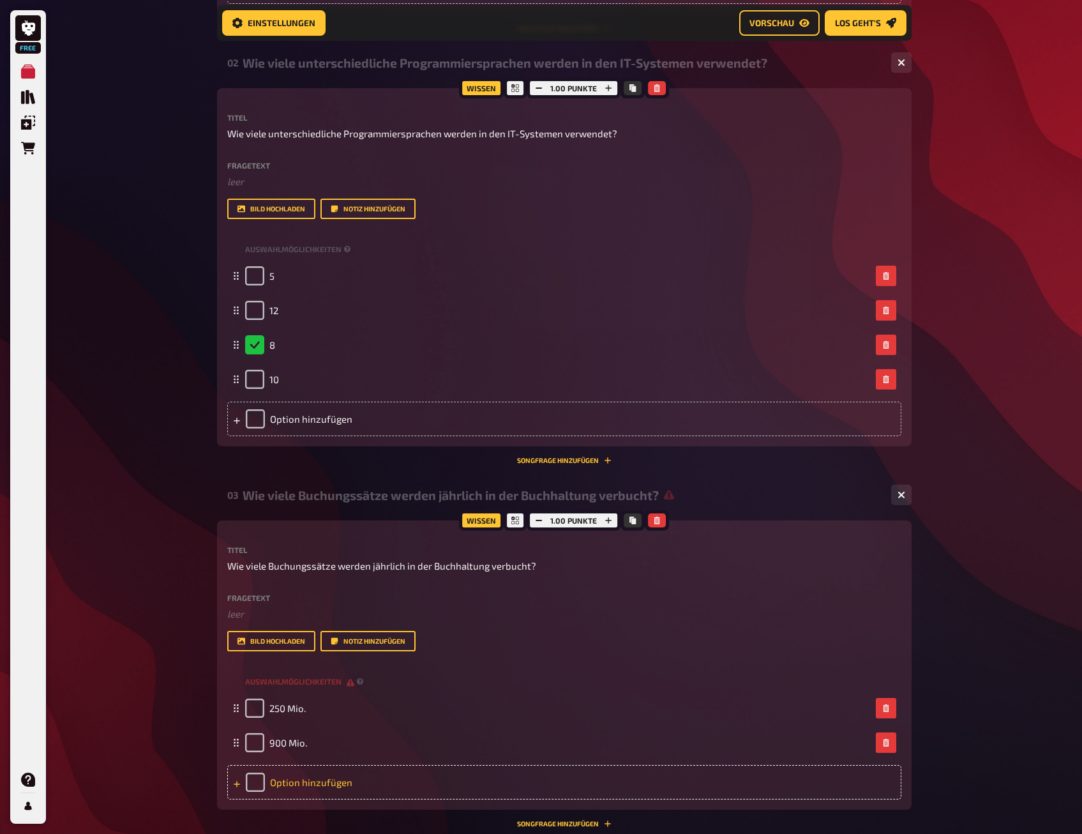
click at [287, 781] on div "Option hinzufügen" at bounding box center [564, 782] width 674 height 34
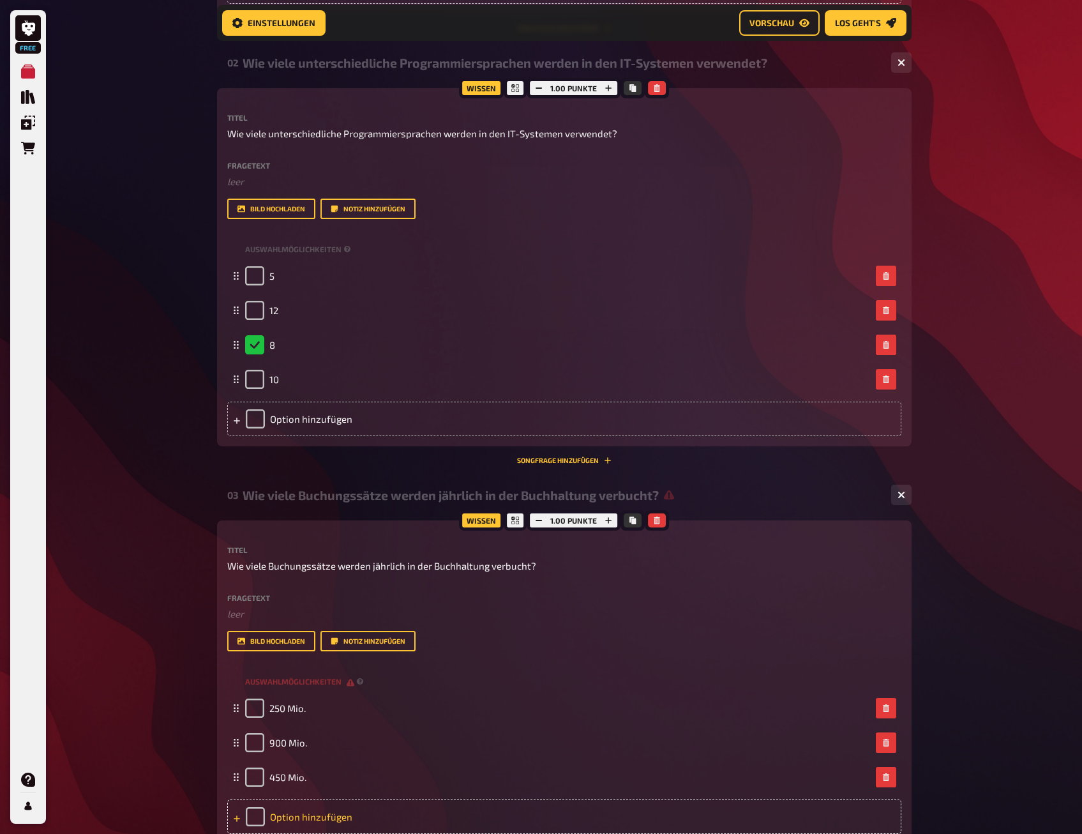
click at [319, 818] on div "Option hinzufügen" at bounding box center [564, 816] width 674 height 34
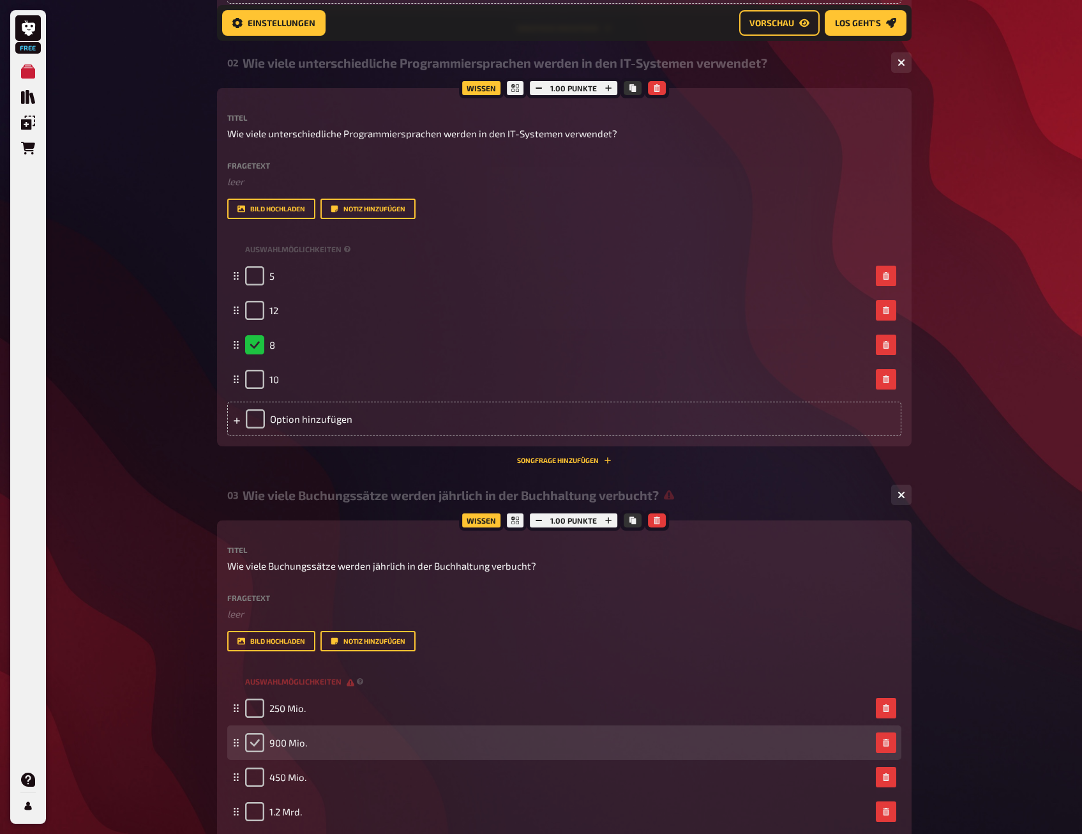
click at [256, 749] on input "checkbox" at bounding box center [254, 742] width 19 height 19
checkbox input "true"
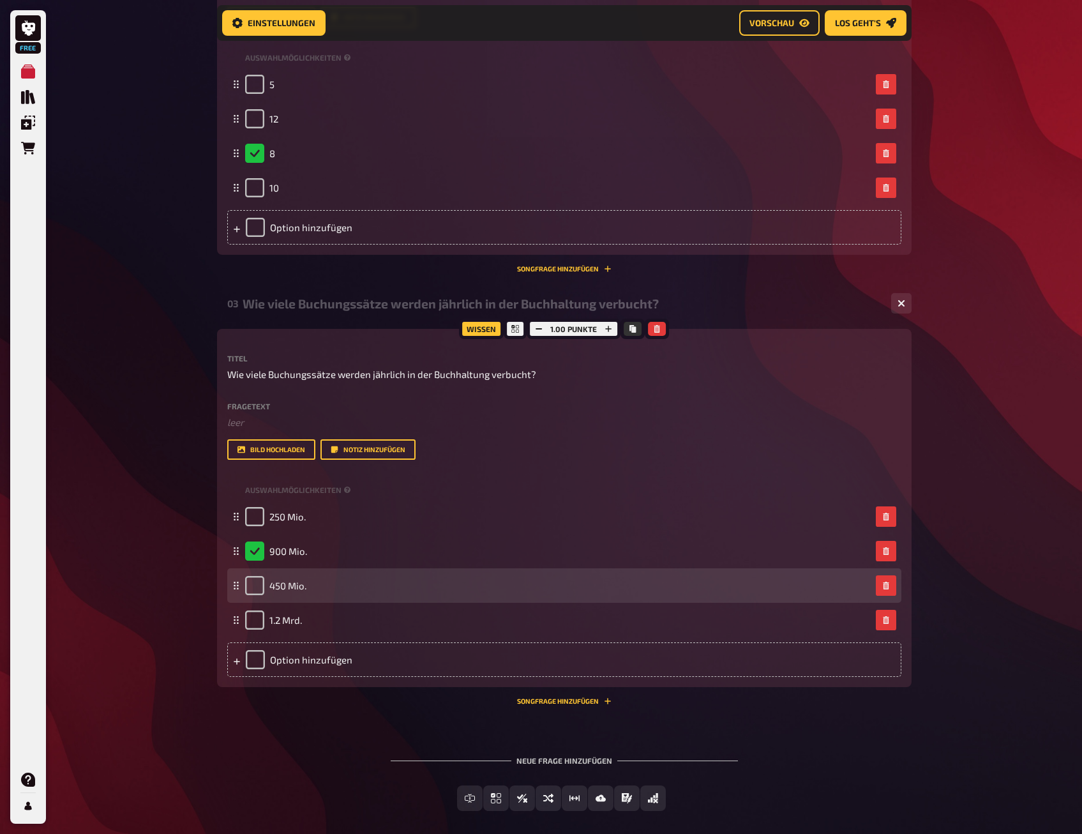
scroll to position [895, 0]
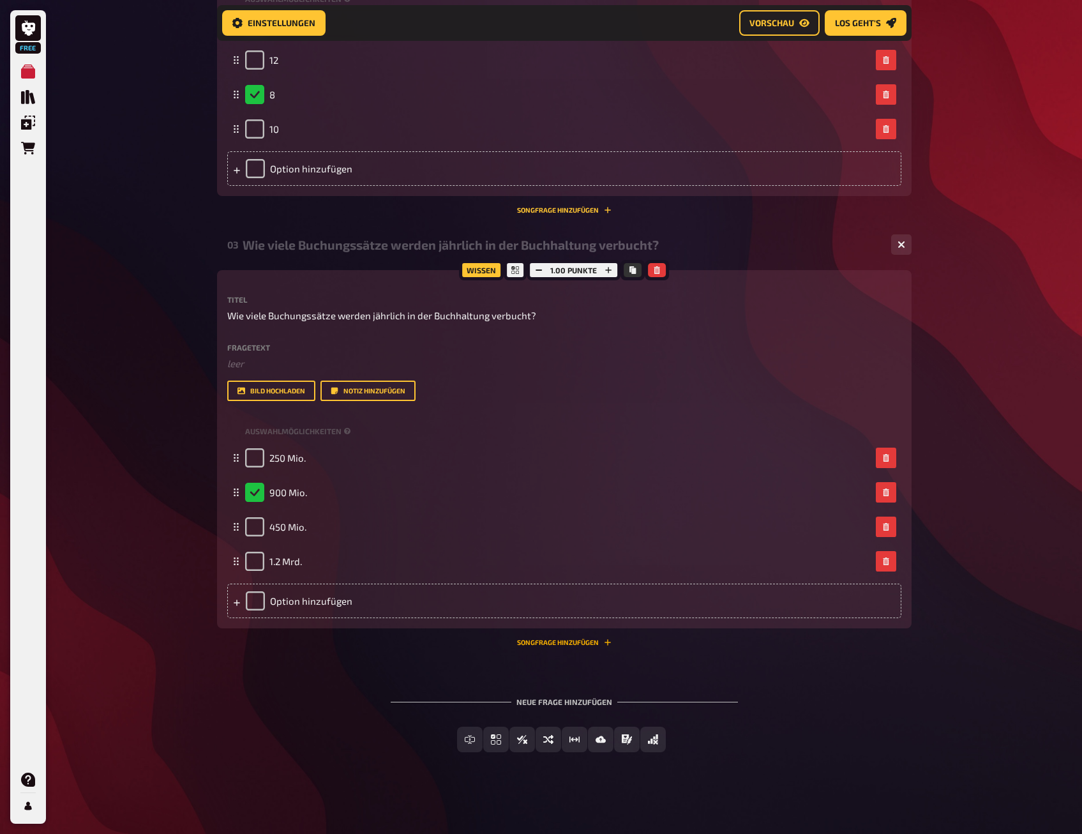
click at [582, 641] on button "Songfrage hinzufügen" at bounding box center [564, 642] width 94 height 8
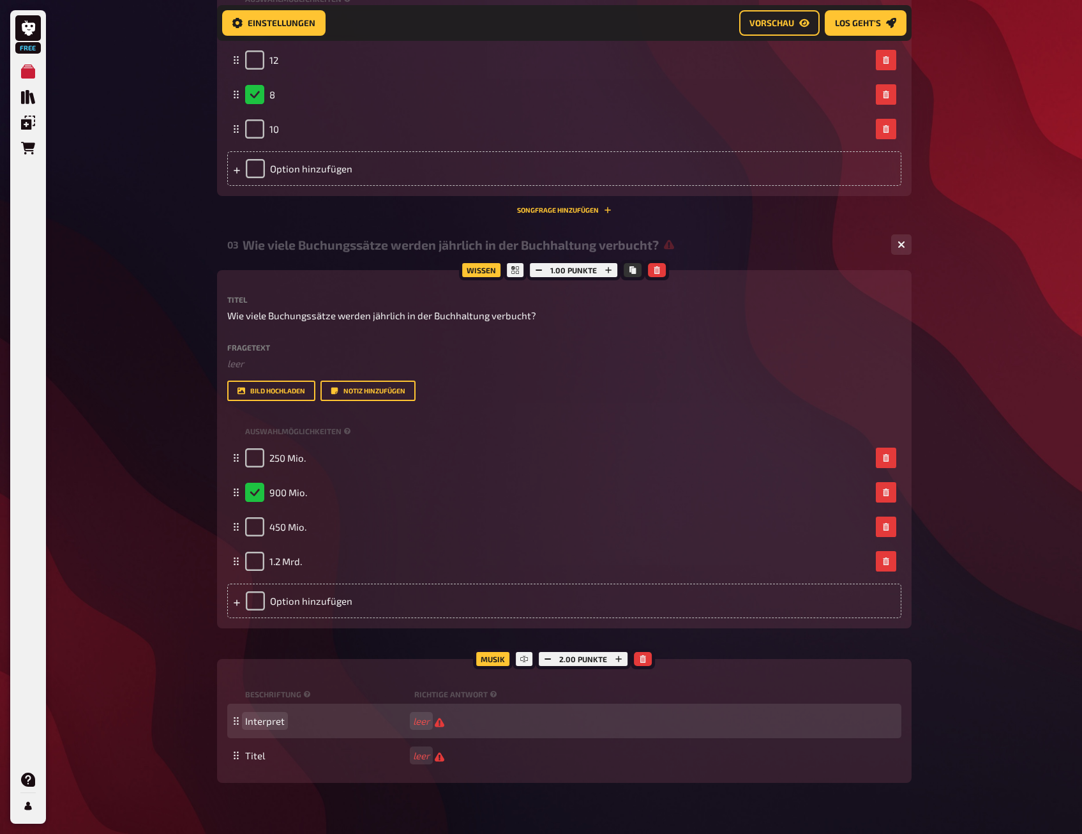
click at [251, 719] on span "Interpret" at bounding box center [265, 720] width 40 height 11
click at [287, 721] on span "Interpret" at bounding box center [326, 720] width 163 height 11
click at [639, 657] on icon "button" at bounding box center [643, 659] width 8 height 8
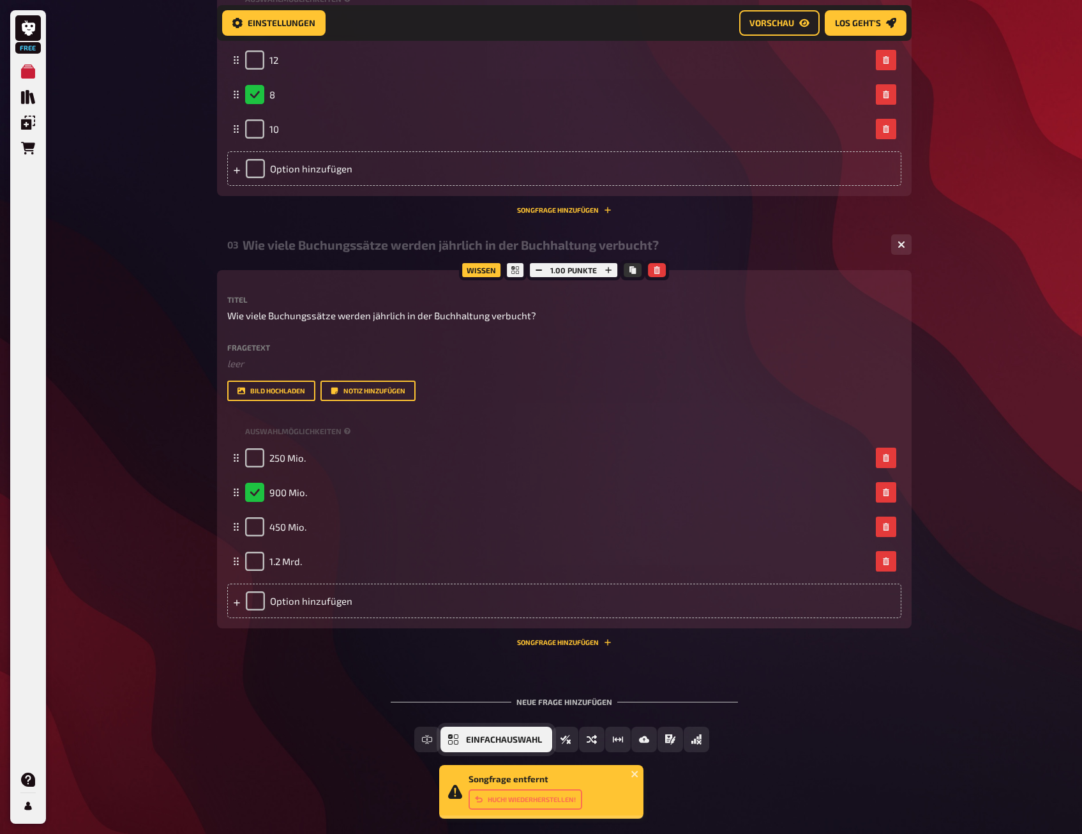
click at [458, 743] on icon "Einfachauswahl" at bounding box center [453, 739] width 10 height 10
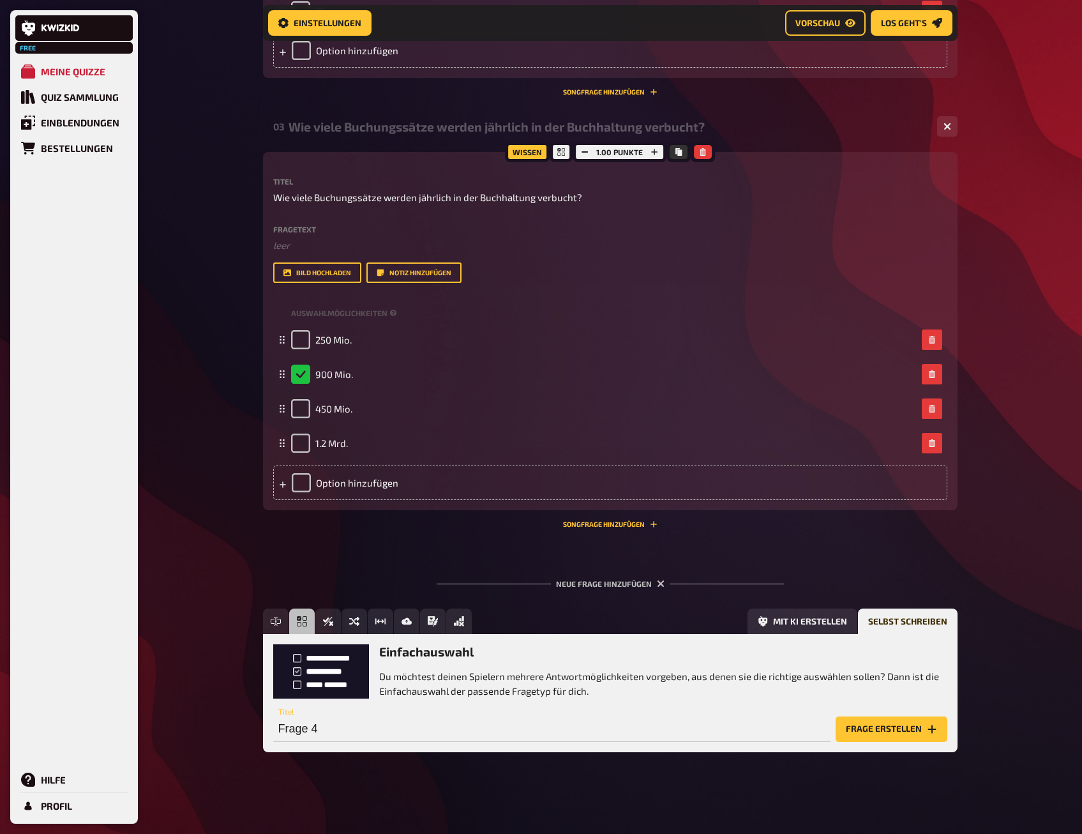
click at [421, 668] on div "Einfachauswahl Du möchtest deinen Spielern mehrere Antwortmöglichkeiten vorgebe…" at bounding box center [663, 671] width 568 height 54
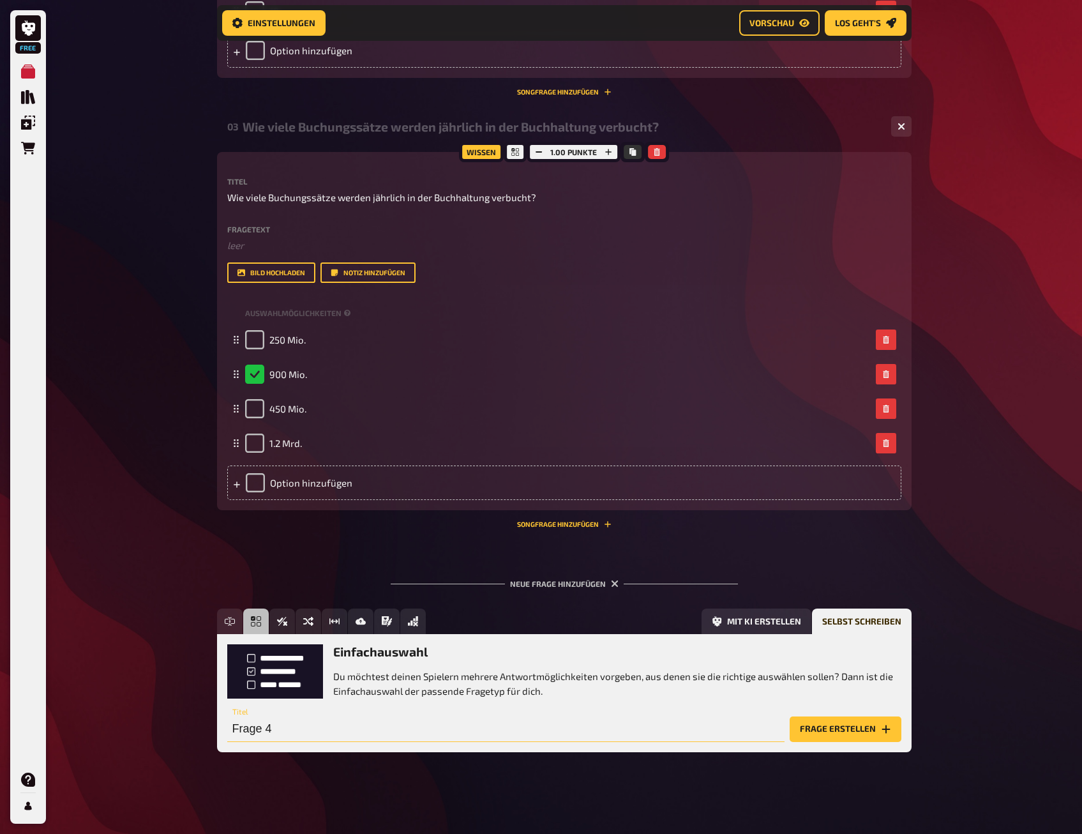
click at [319, 729] on input "Frage 4" at bounding box center [505, 729] width 557 height 26
paste input "Wie viele Zahlungserinnerungen verschickt Baloise im Nichtleben Bereich pro Jah…"
type input "Wie viele Zahlungserinnerungen verschickt Baloise im Nichtleben Bereich pro Jah…"
click at [826, 728] on button "Frage erstellen" at bounding box center [845, 729] width 112 height 26
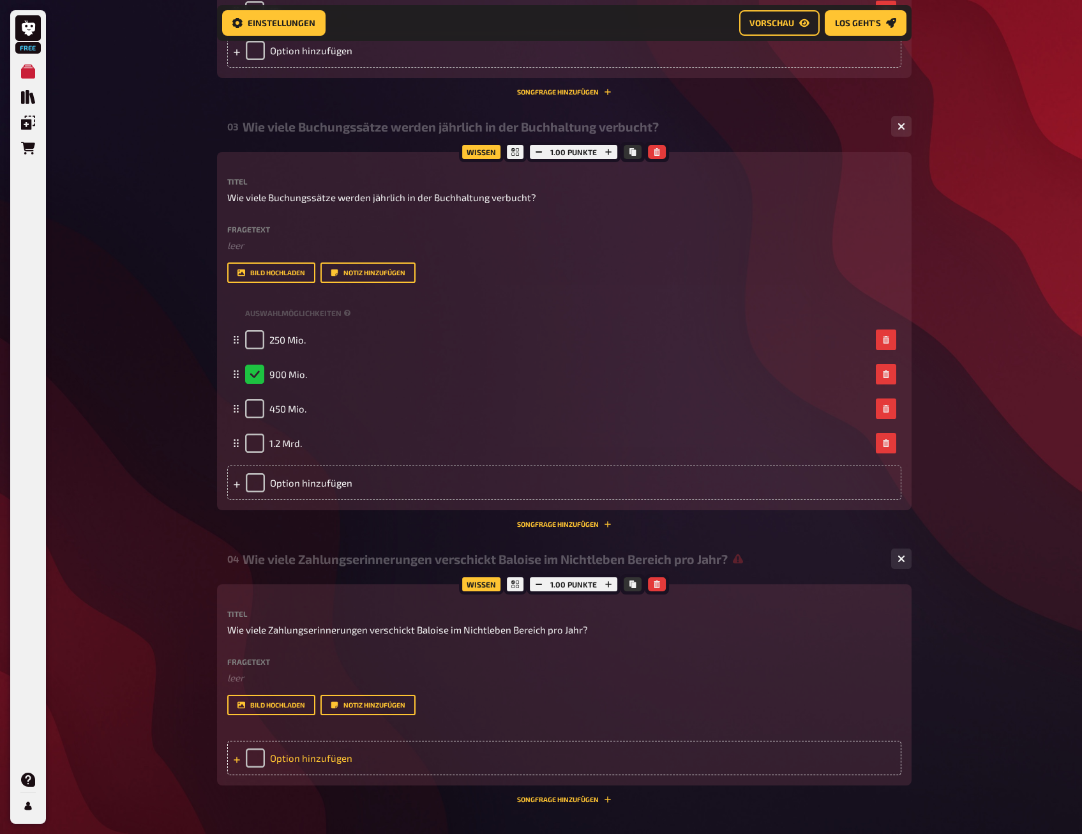
click at [288, 757] on div "Option hinzufügen" at bounding box center [564, 757] width 674 height 34
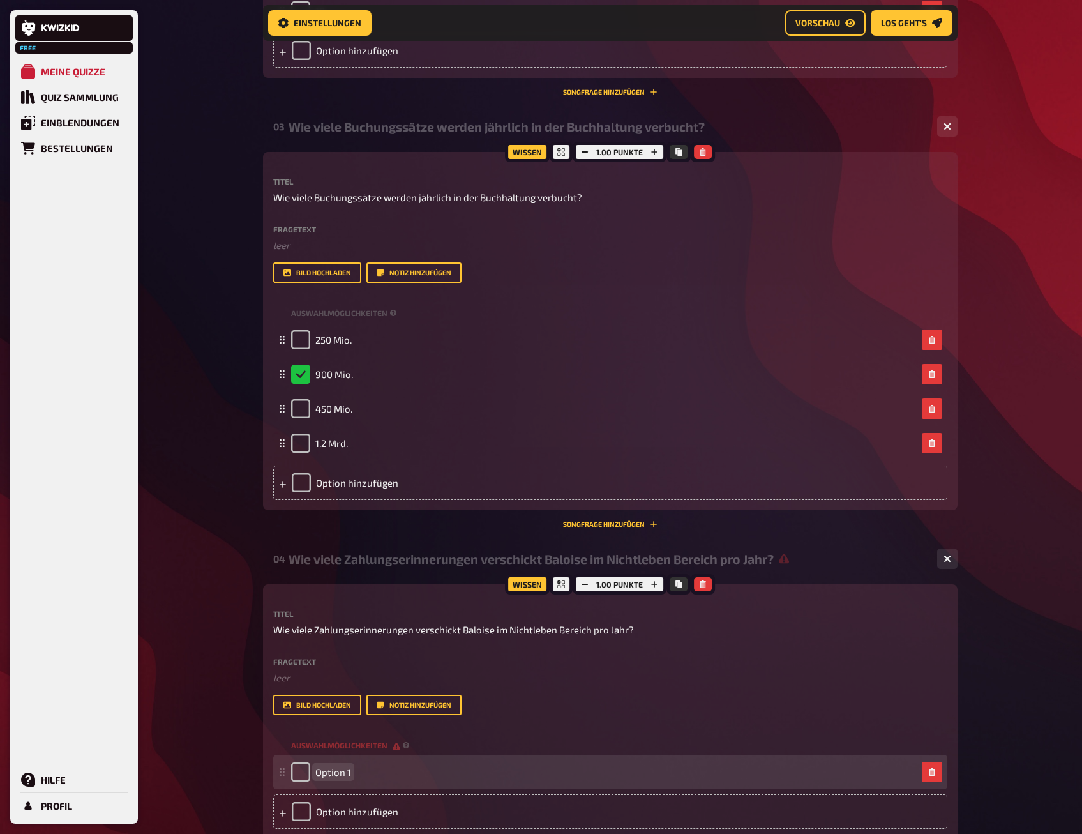
click at [340, 774] on span "Option 1" at bounding box center [333, 771] width 36 height 11
paste span
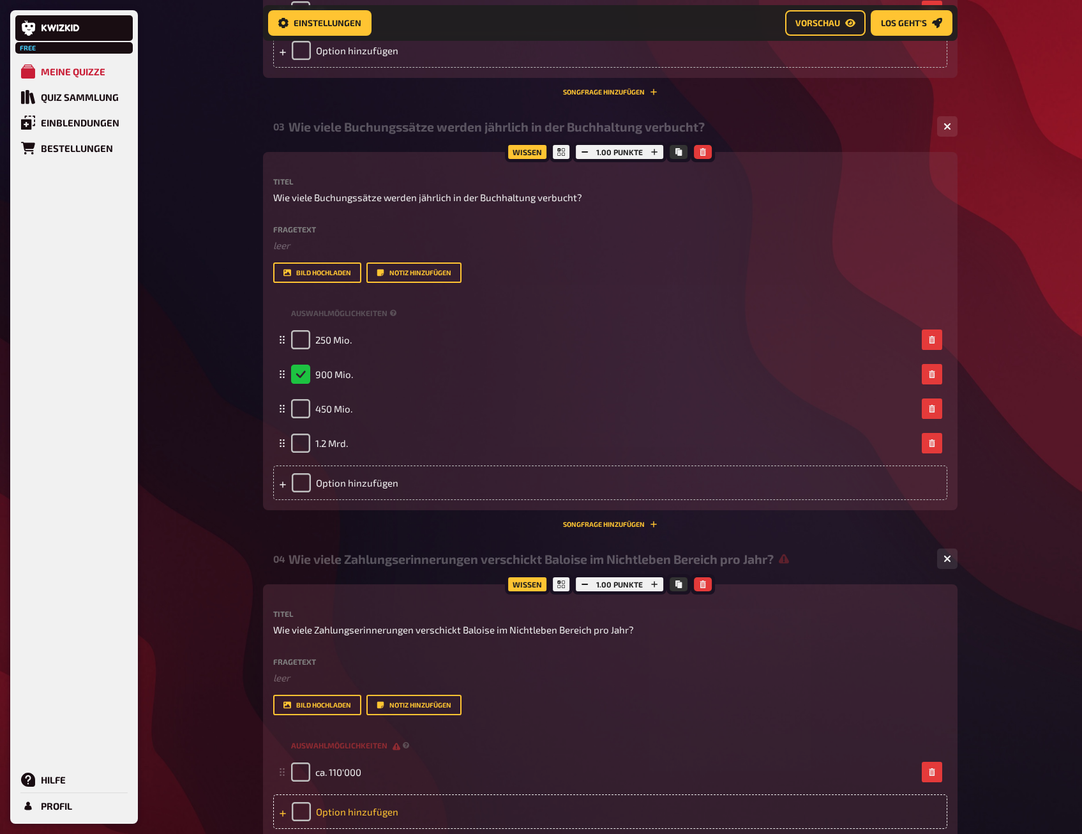
click at [340, 810] on div "Option hinzufügen" at bounding box center [610, 811] width 674 height 34
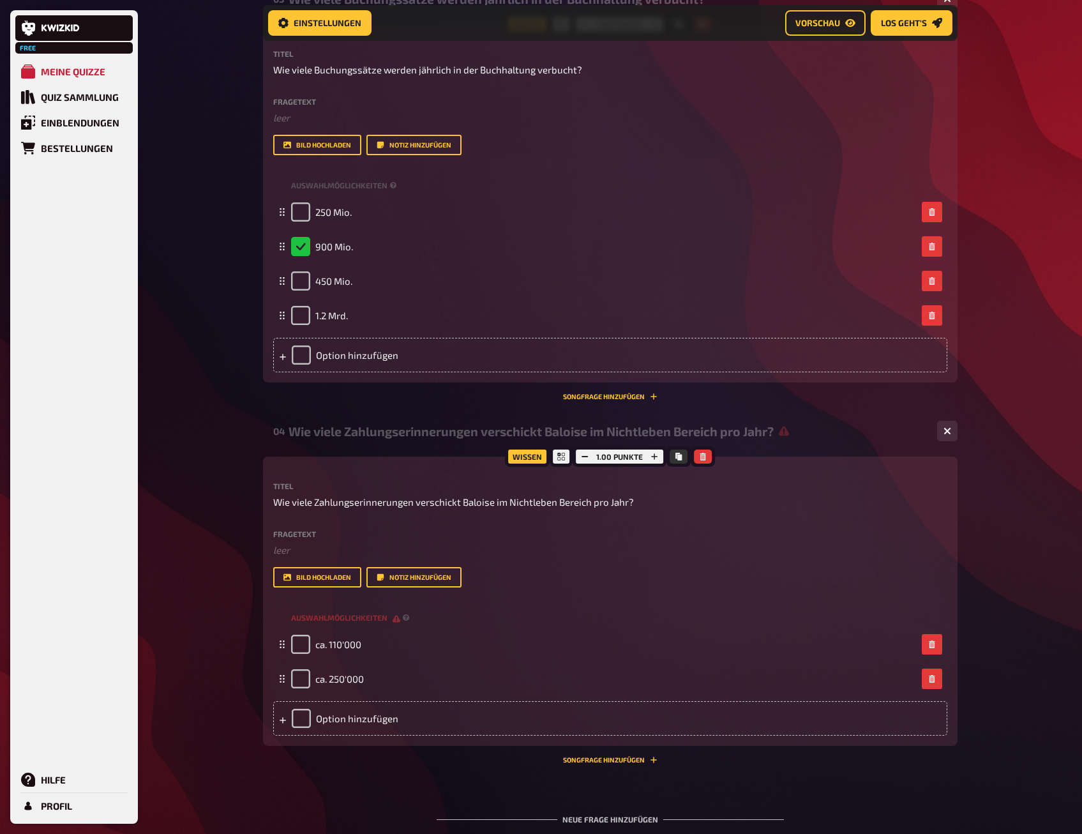
scroll to position [1204, 0]
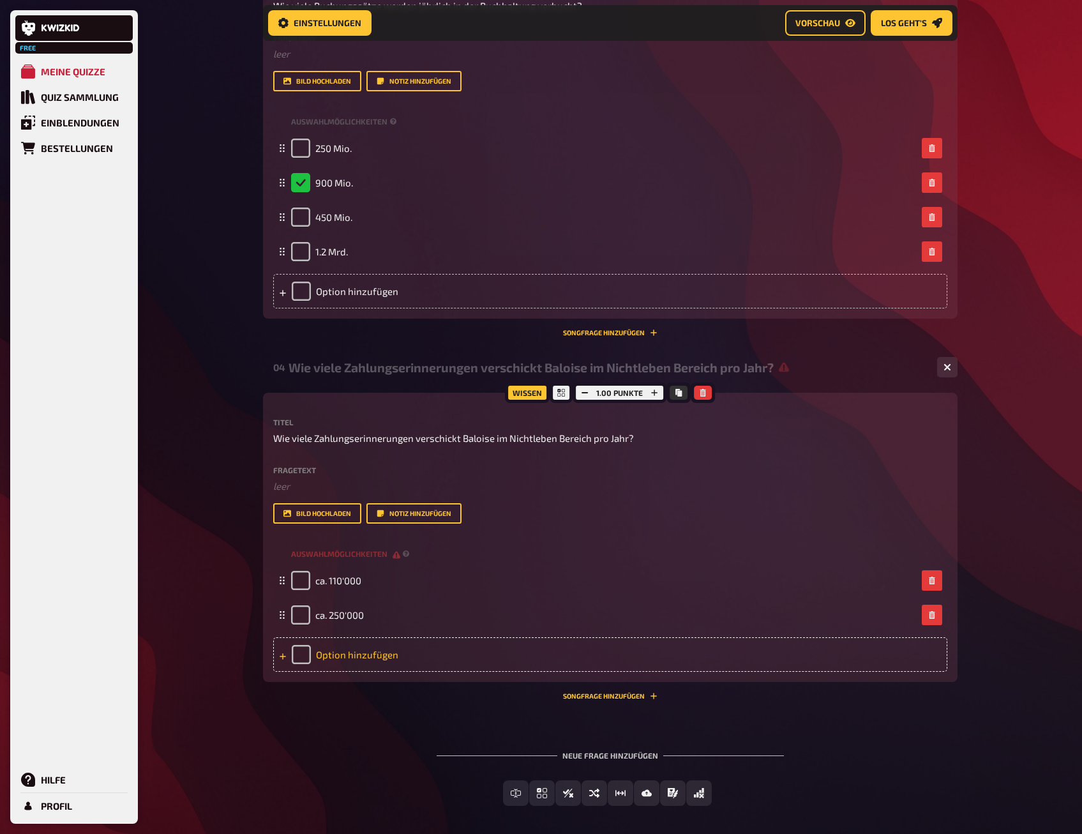
click at [365, 655] on div "Option hinzufügen" at bounding box center [610, 654] width 674 height 34
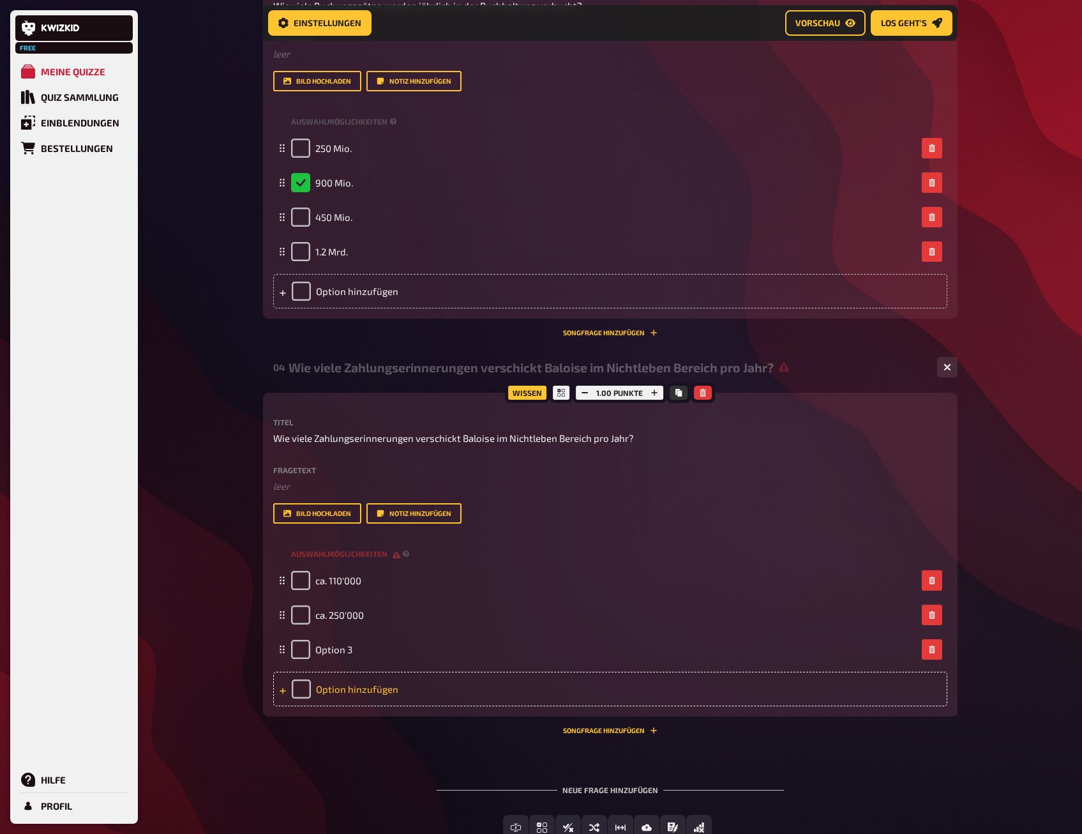
click at [354, 685] on div "Option hinzufügen" at bounding box center [610, 688] width 674 height 34
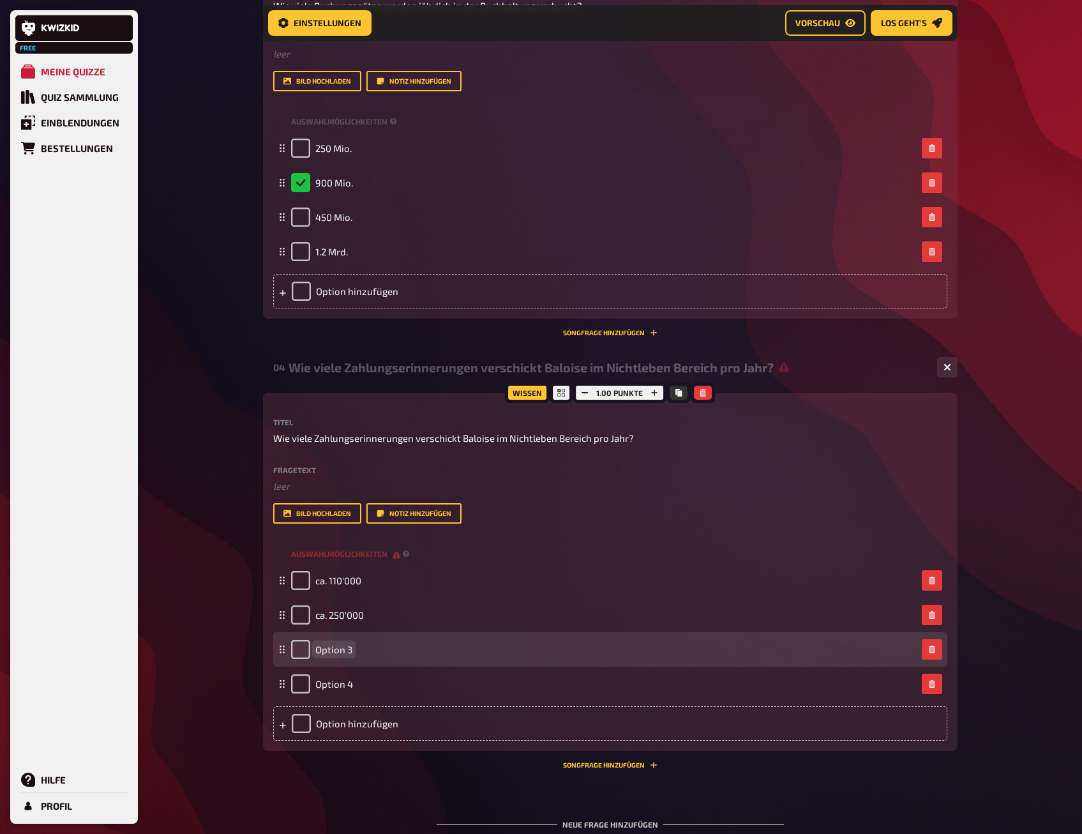
click at [340, 648] on span "Option 3" at bounding box center [333, 648] width 37 height 11
paste span
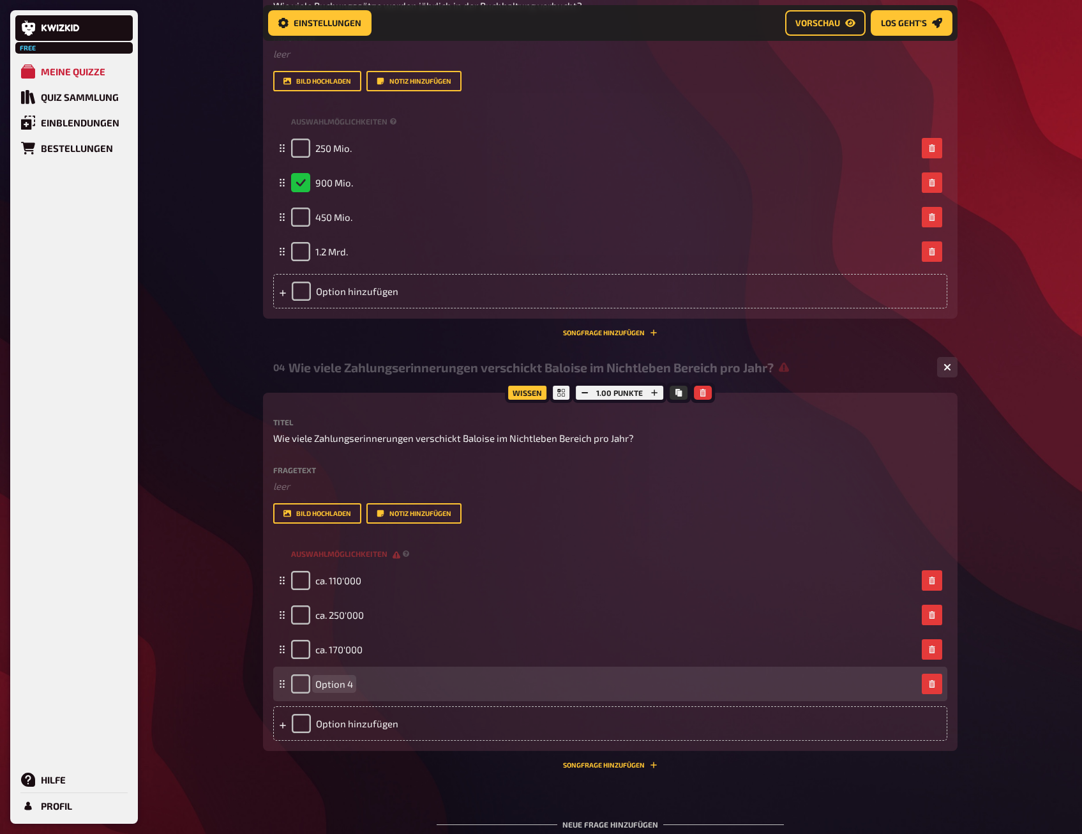
click at [346, 691] on div "Option 4" at bounding box center [322, 683] width 62 height 19
paste span
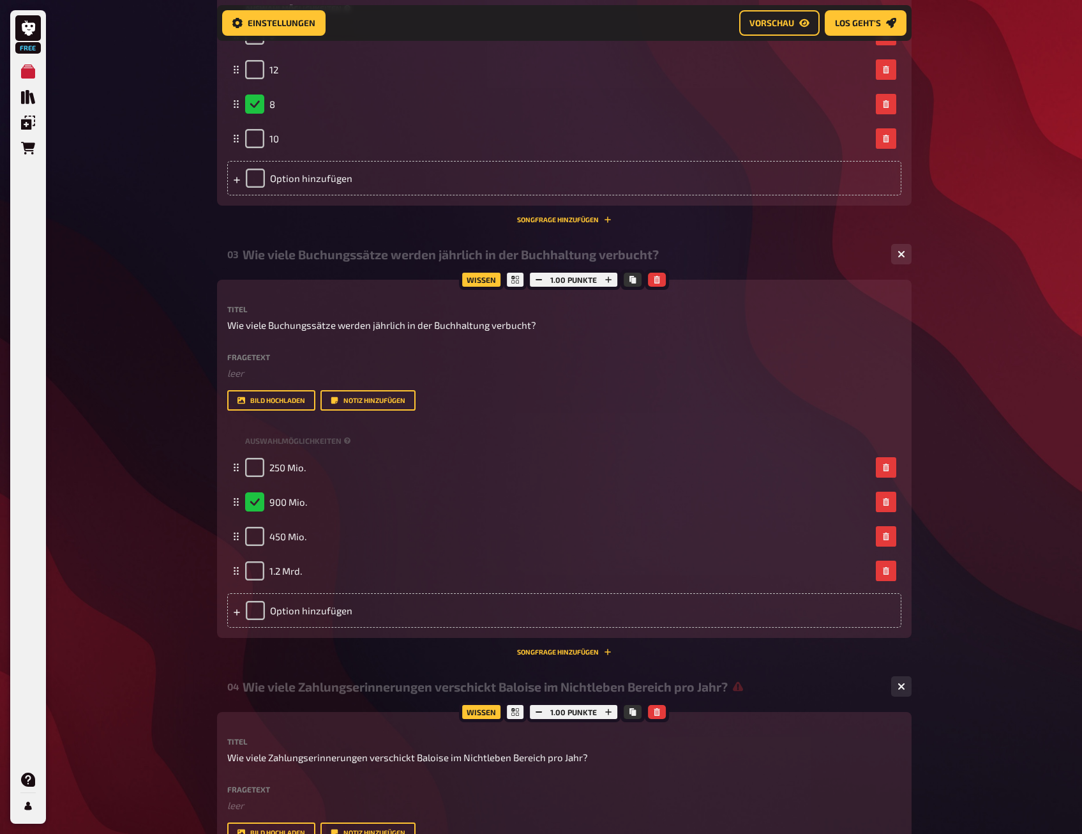
scroll to position [821, 0]
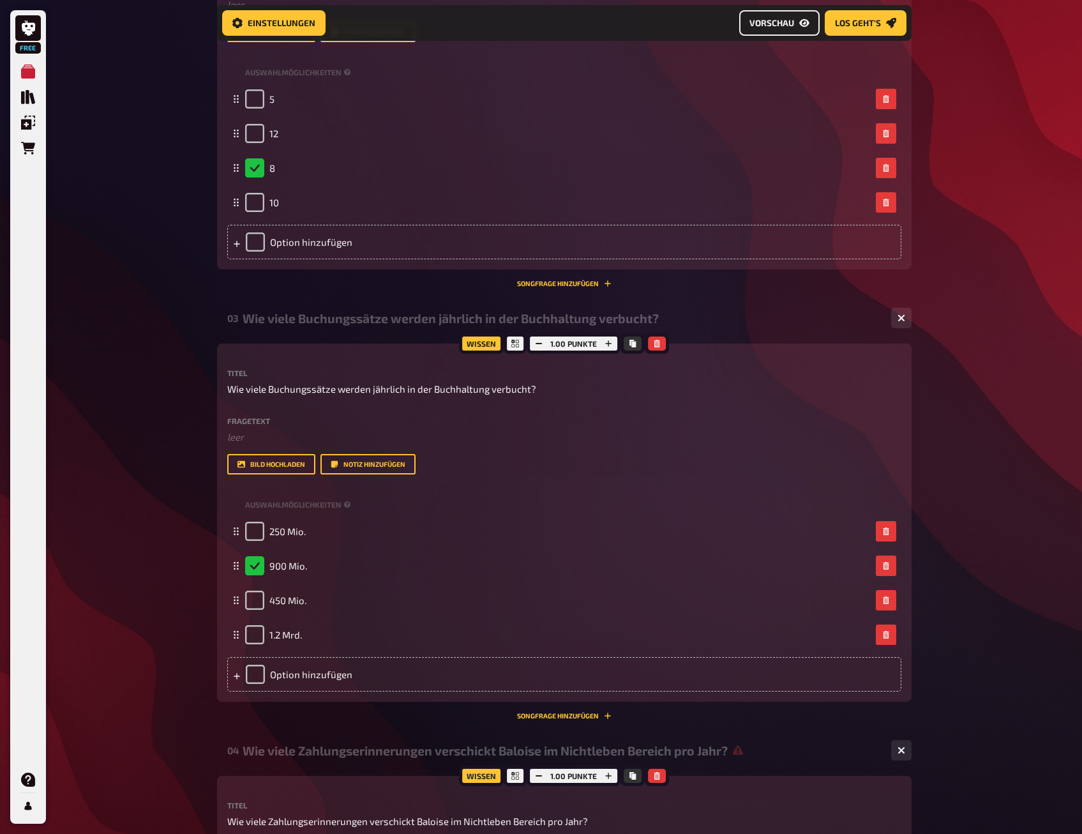
click at [761, 23] on span "Vorschau" at bounding box center [771, 23] width 45 height 9
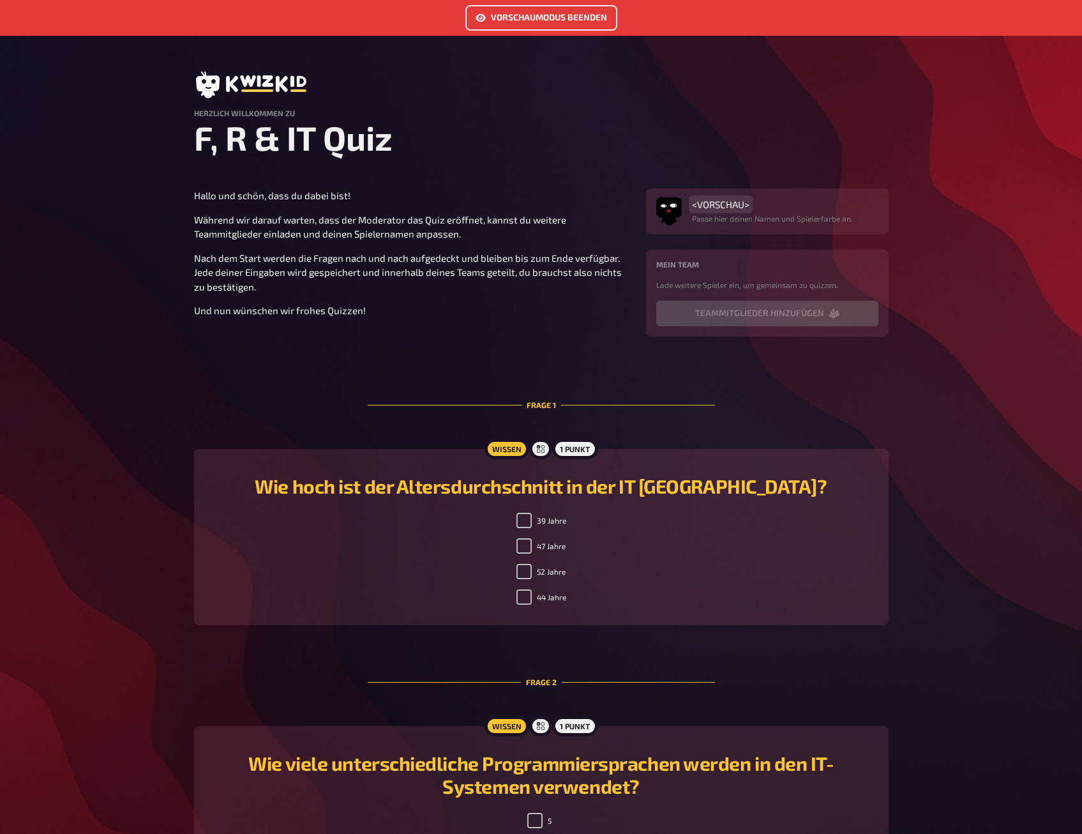
click at [724, 206] on span "<VORSCHAU>" at bounding box center [720, 203] width 57 height 11
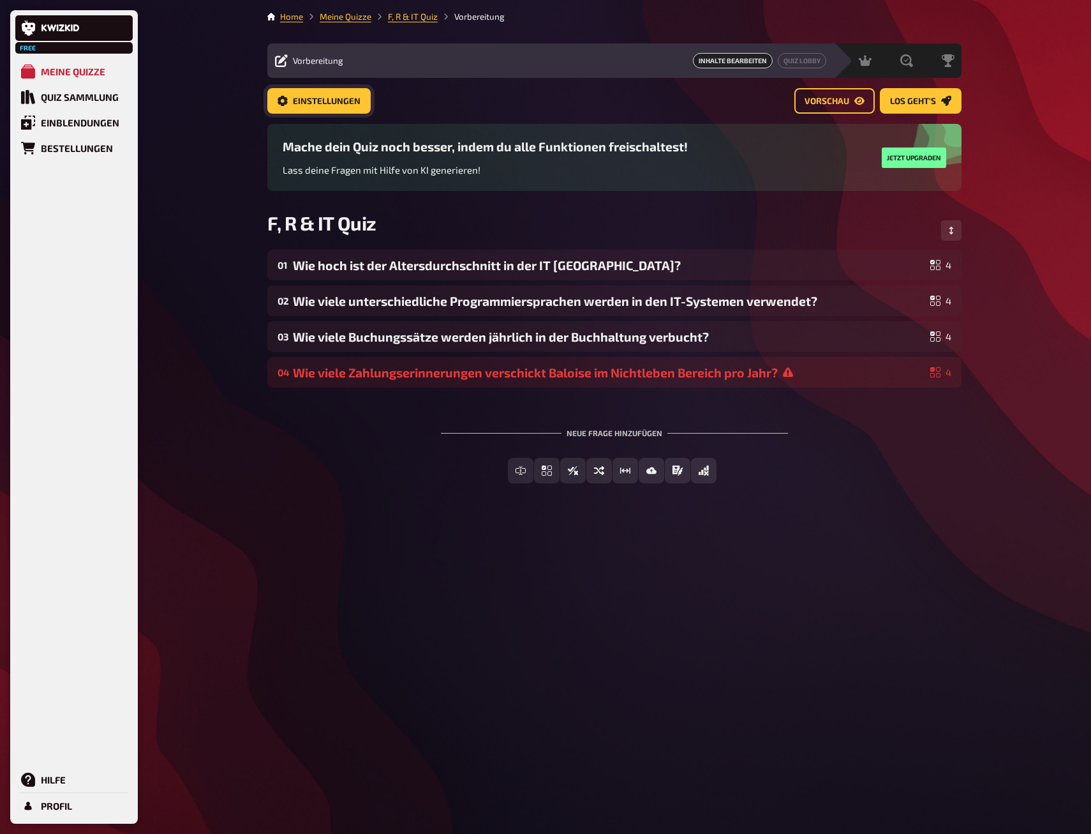
click at [351, 108] on button "Einstellungen" at bounding box center [318, 101] width 103 height 26
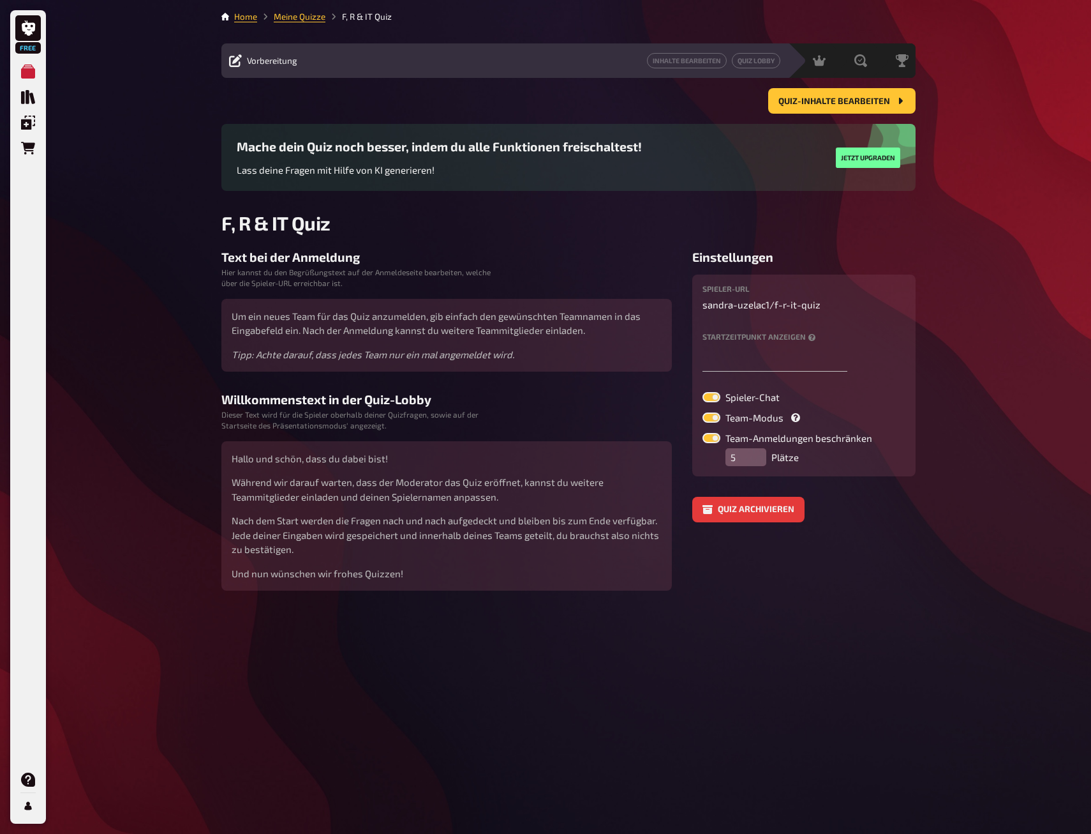
click at [717, 420] on label at bounding box center [712, 417] width 18 height 10
click at [703, 412] on input "Team-Modus" at bounding box center [702, 412] width 1 height 1
checkbox input "false"
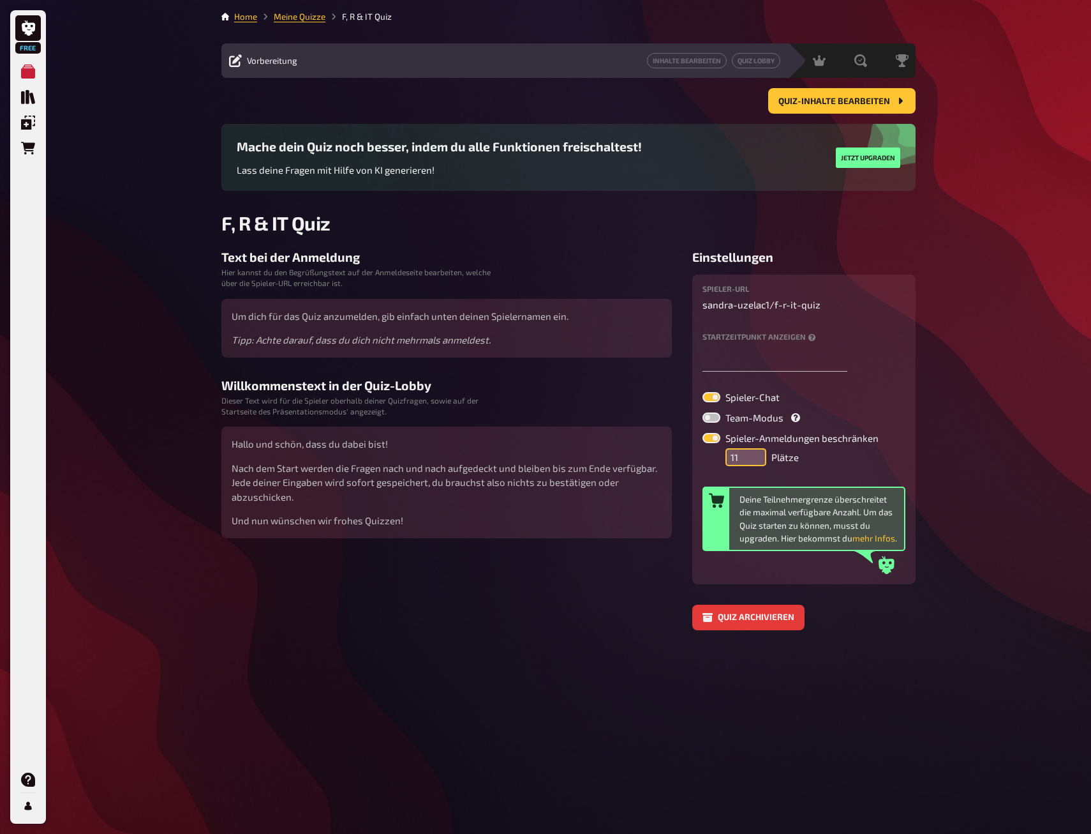
type input "11"
click at [752, 450] on input "11" at bounding box center [746, 457] width 41 height 18
click at [715, 395] on label at bounding box center [712, 397] width 18 height 10
click at [703, 392] on input "Spieler-Chat" at bounding box center [702, 391] width 1 height 1
checkbox input "false"
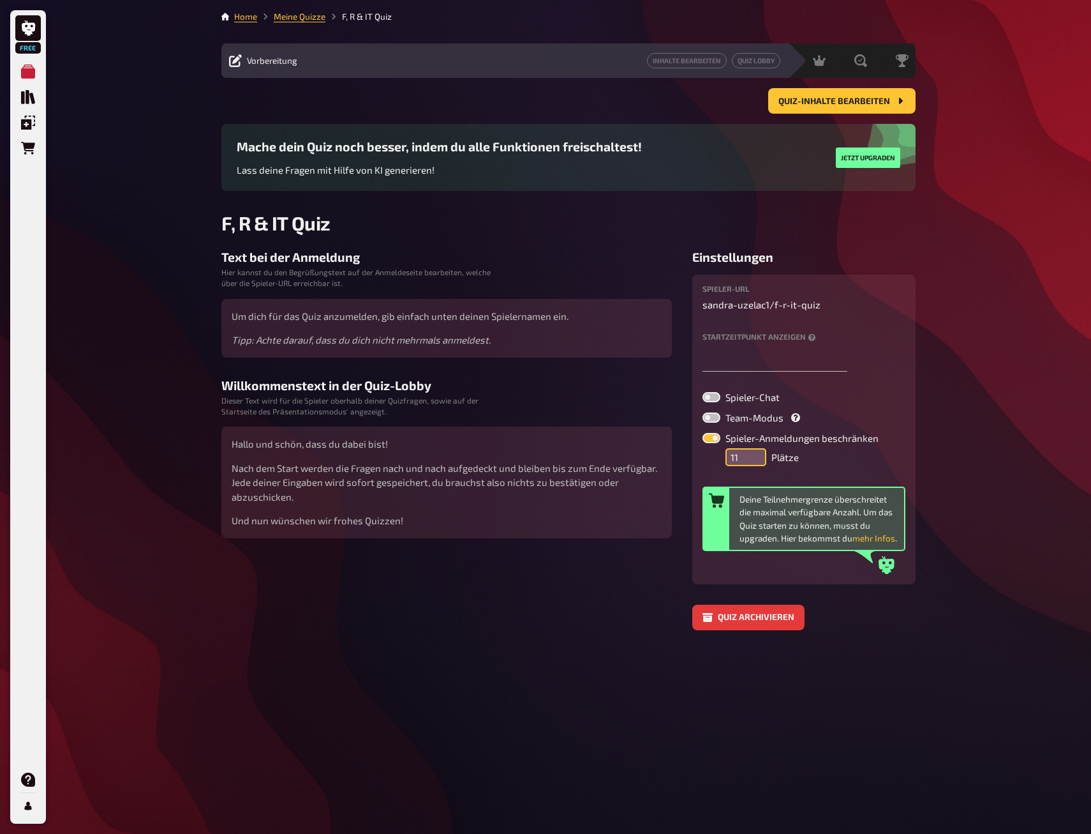
click at [742, 449] on input "11" at bounding box center [746, 457] width 41 height 18
drag, startPoint x: 743, startPoint y: 450, endPoint x: 685, endPoint y: 454, distance: 58.2
click at [685, 454] on div "Text bei der Anmeldung Hier kannst du den Begrüßungstext auf der Anmeldeseite b…" at bounding box center [568, 440] width 694 height 380
type input "50"
click at [692, 590] on div "Text bei der Anmeldung Hier kannst du den Begrüßungstext auf der Anmeldeseite b…" at bounding box center [568, 440] width 694 height 380
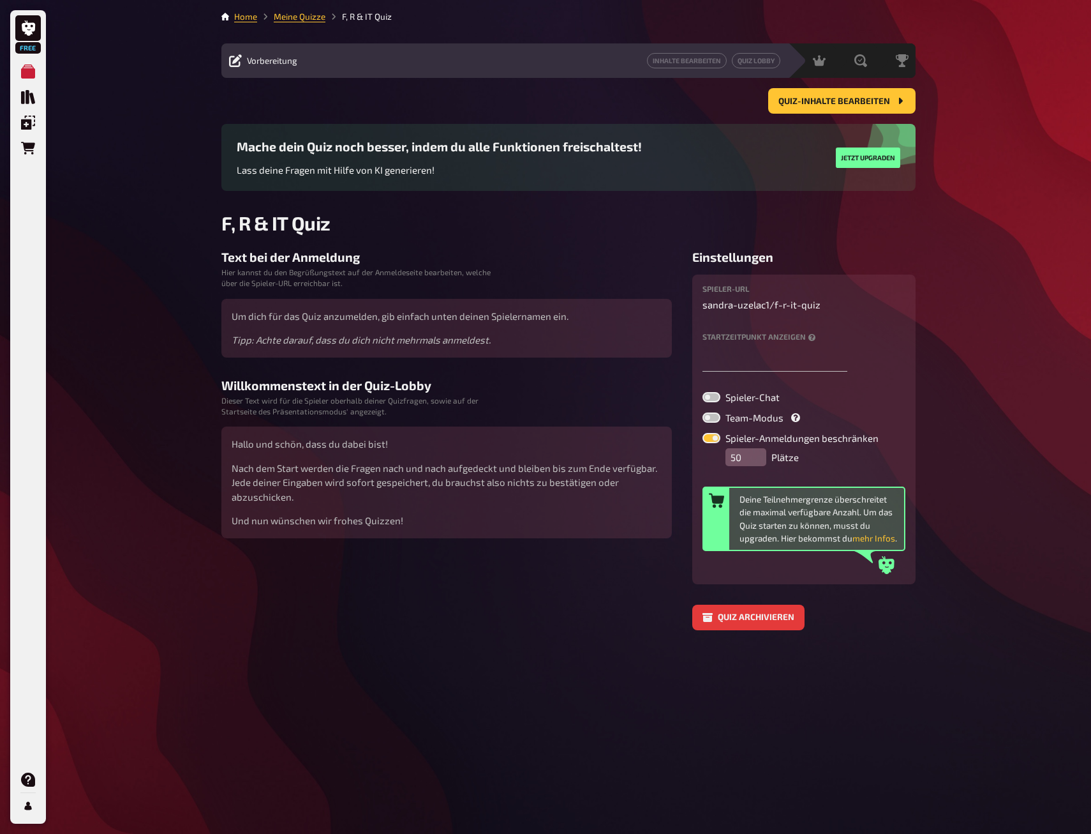
click at [920, 669] on div "Home Meine Quizze F, R & IT Quiz Vorbereitung Inhalte Bearbeiten Quiz Lobby Mod…" at bounding box center [568, 417] width 715 height 834
click at [837, 103] on span "Quiz-Inhalte bearbeiten" at bounding box center [835, 101] width 112 height 9
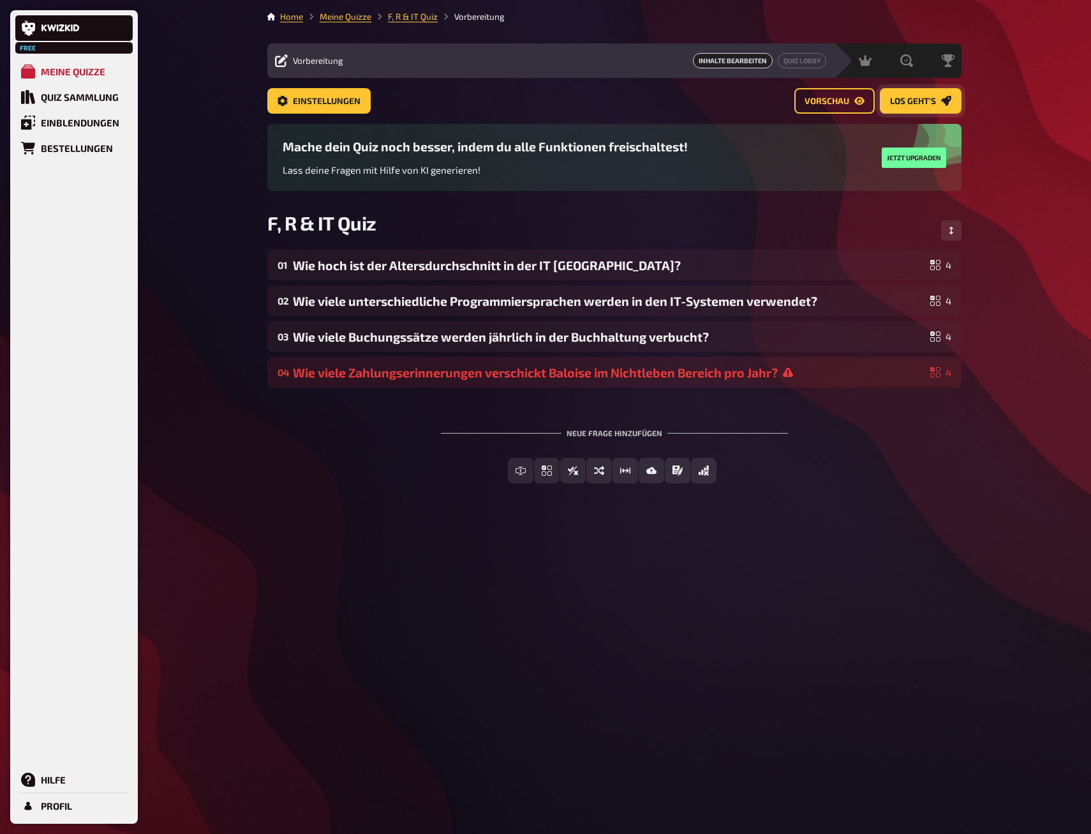
click at [908, 97] on span "Los geht's" at bounding box center [913, 101] width 46 height 9
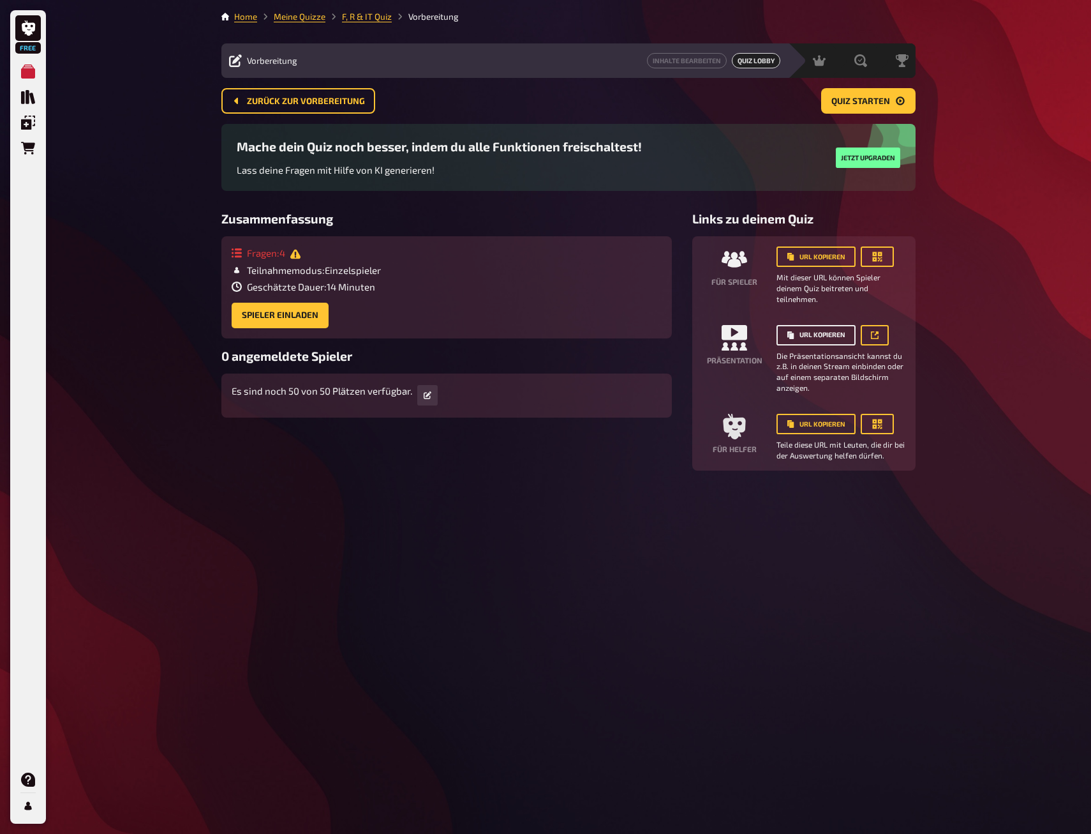
click at [798, 335] on button "URL kopieren" at bounding box center [816, 335] width 79 height 20
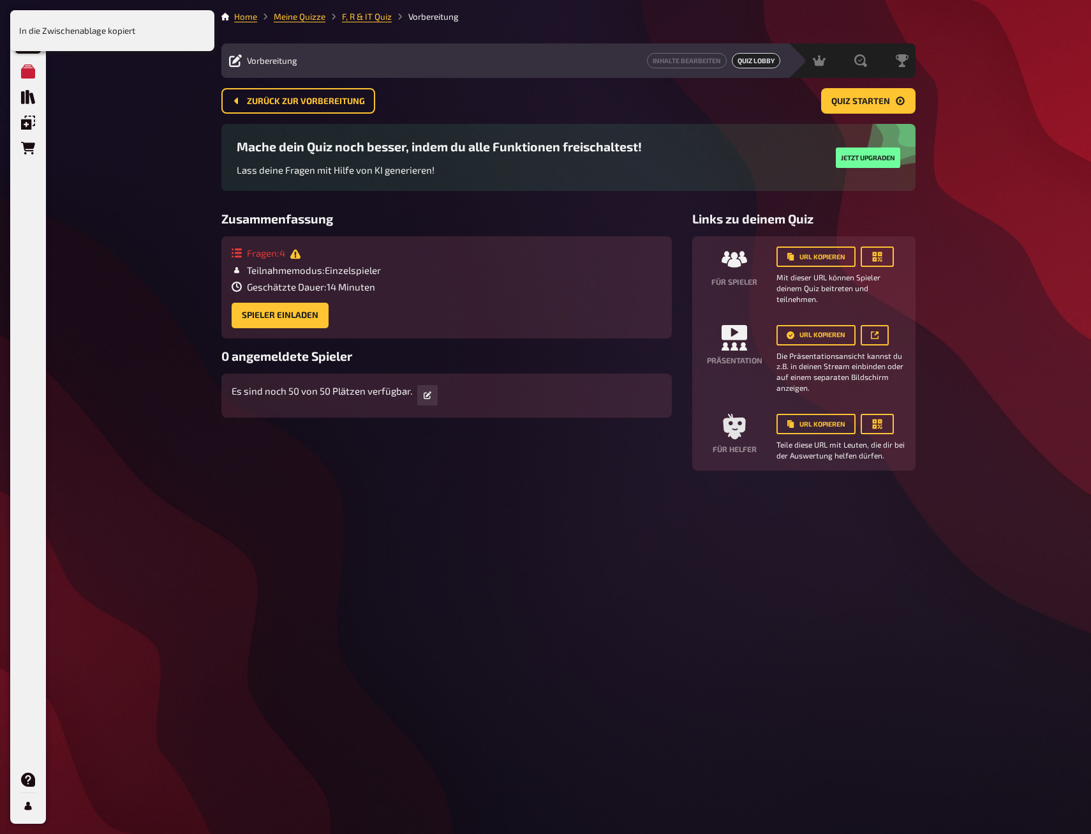
click at [805, 373] on small "Die Präsentationsansicht kannst du z.B. in deinen Stream einbinden oder auf ein…" at bounding box center [841, 371] width 129 height 43
click at [854, 94] on button "Quiz starten" at bounding box center [868, 101] width 94 height 26
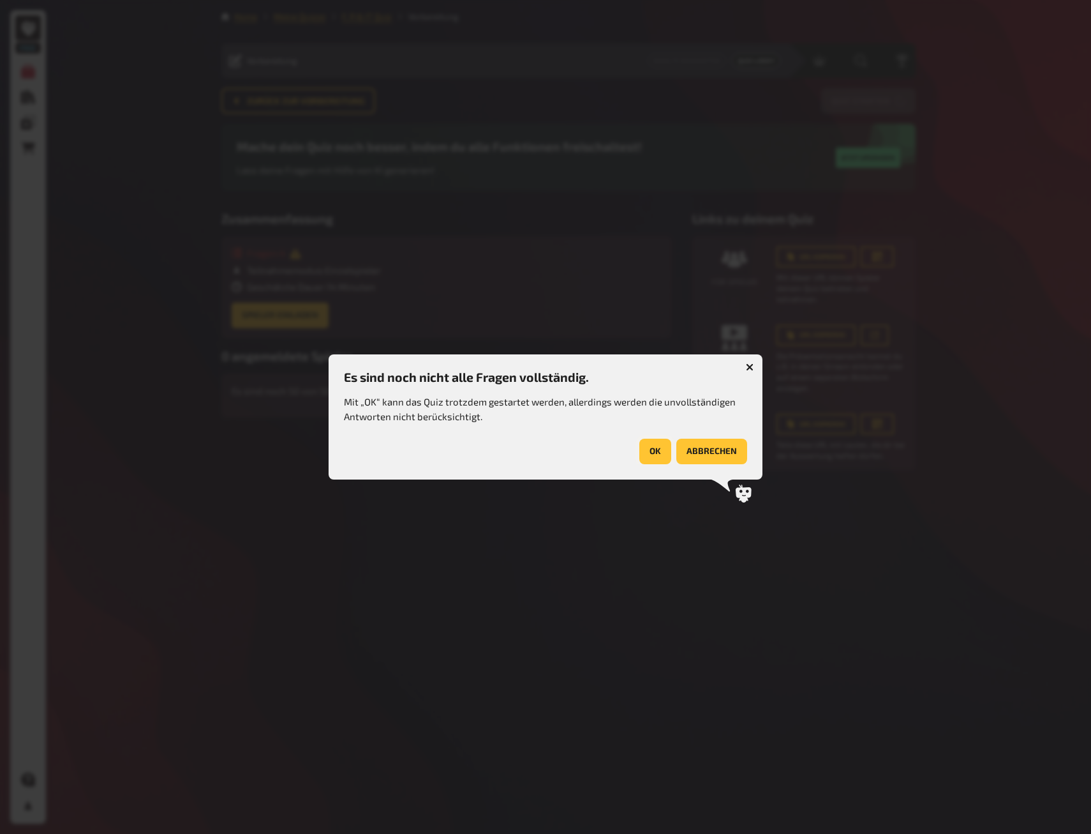
click at [651, 445] on button "OK" at bounding box center [655, 451] width 32 height 26
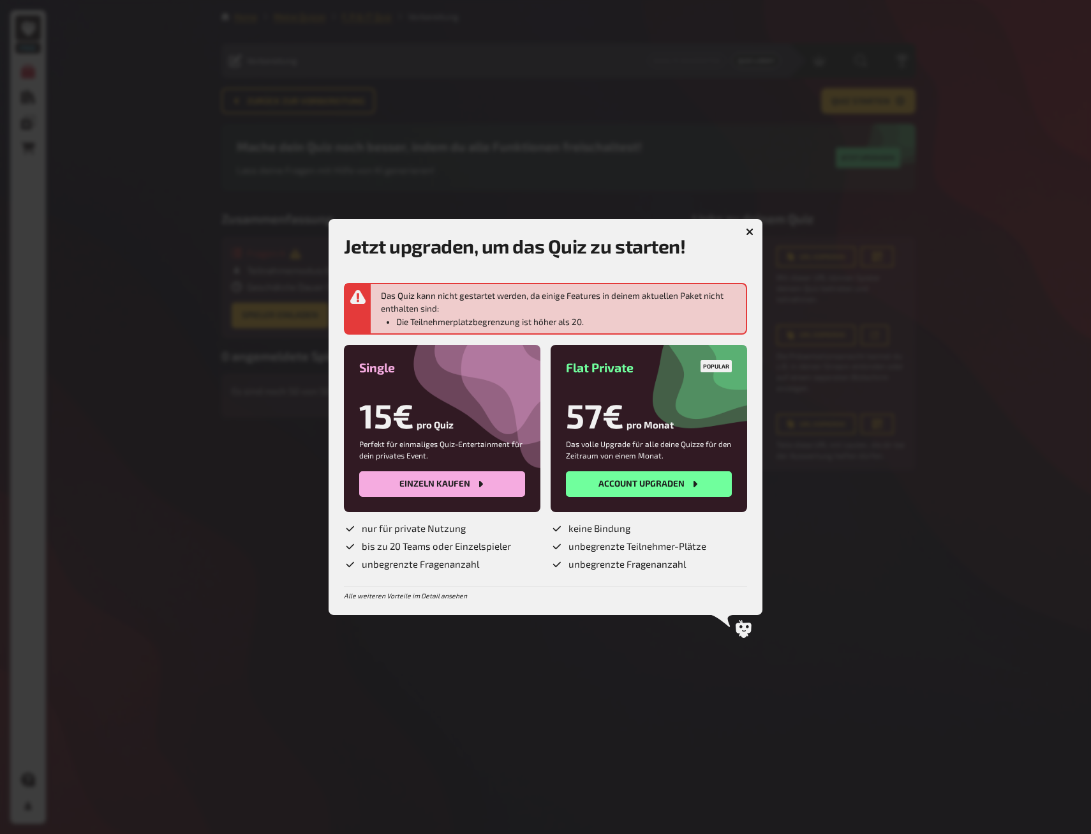
click at [747, 234] on icon "button" at bounding box center [750, 232] width 8 height 8
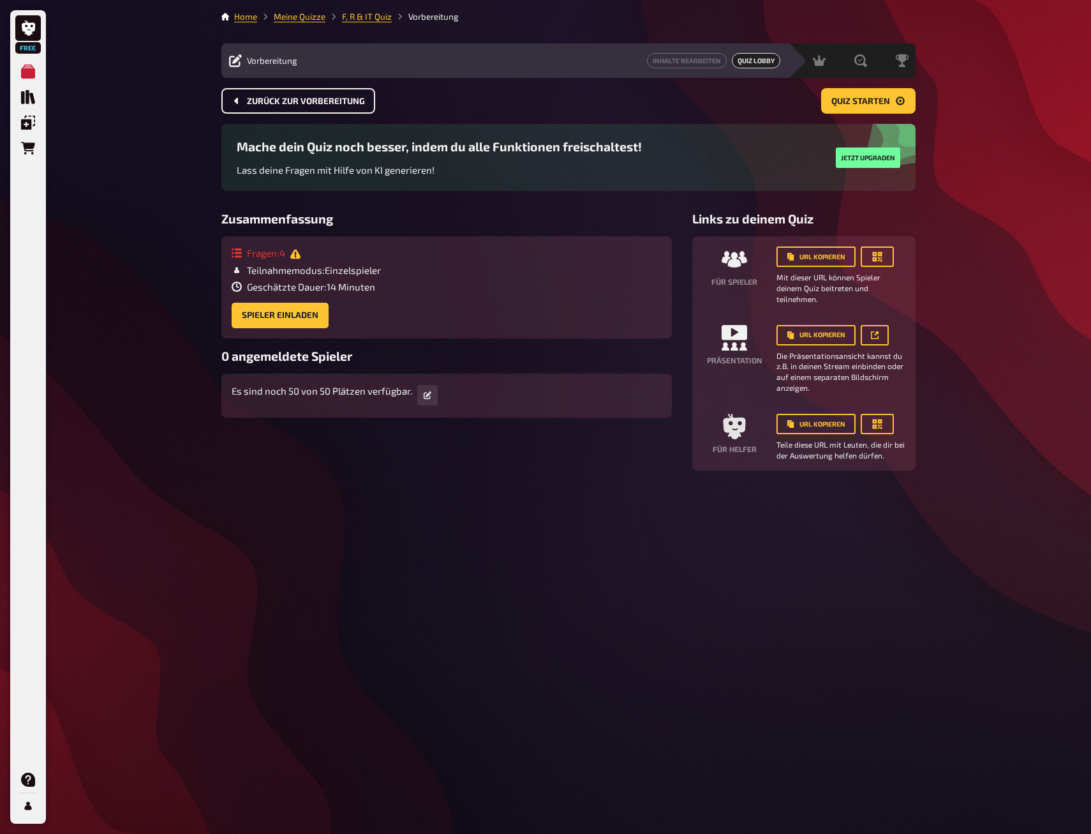
click at [292, 100] on span "Zurück zur Vorbereitung" at bounding box center [306, 101] width 118 height 9
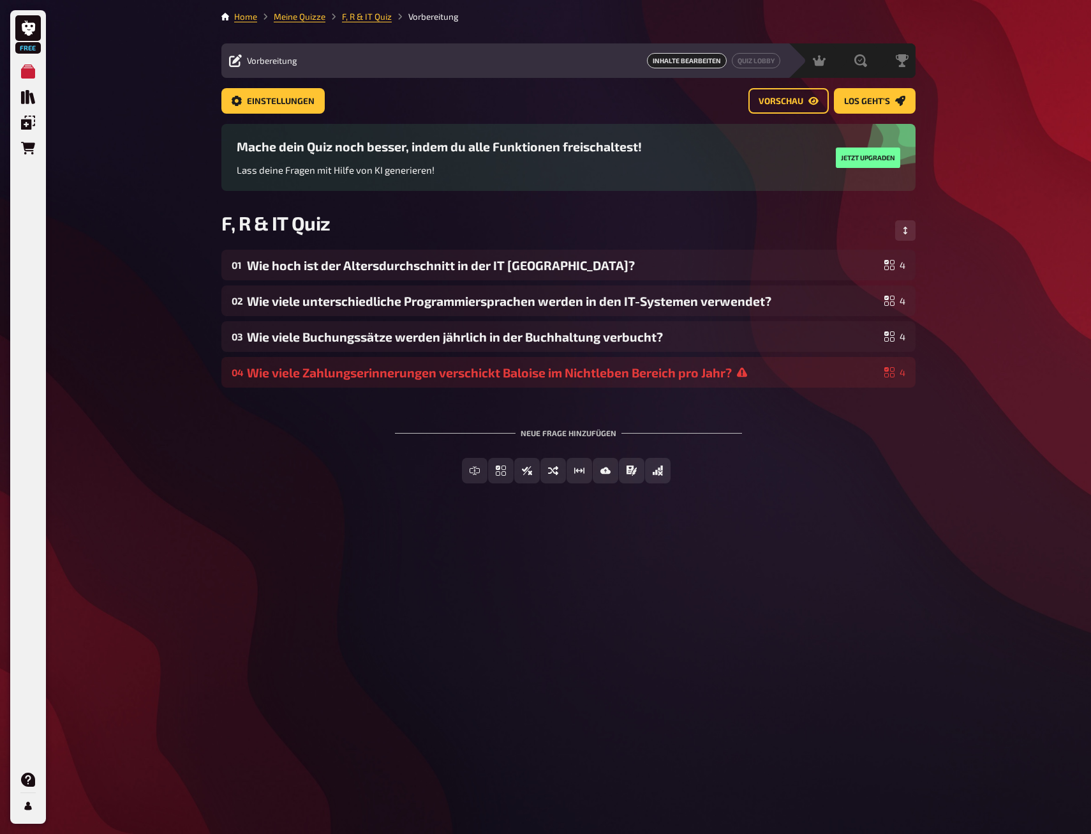
click at [798, 117] on div "Einstellungen Vorschau Los geht's" at bounding box center [568, 106] width 694 height 36
click at [791, 100] on span "Vorschau" at bounding box center [781, 101] width 45 height 9
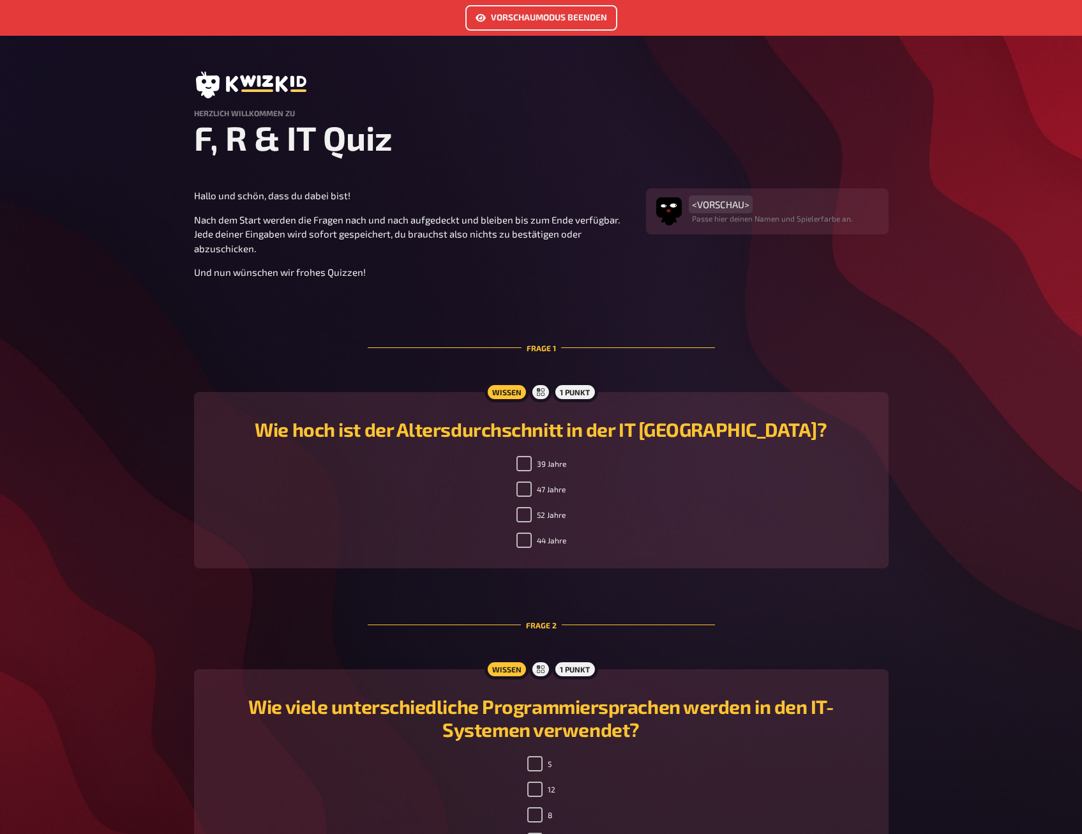
click at [707, 207] on span "<VORSCHAU>" at bounding box center [720, 203] width 57 height 11
click at [716, 204] on span "<VORSCHAU>" at bounding box center [720, 203] width 57 height 11
click at [731, 220] on p "Passe hier deinen Namen und Spielerfarbe an." at bounding box center [772, 218] width 161 height 11
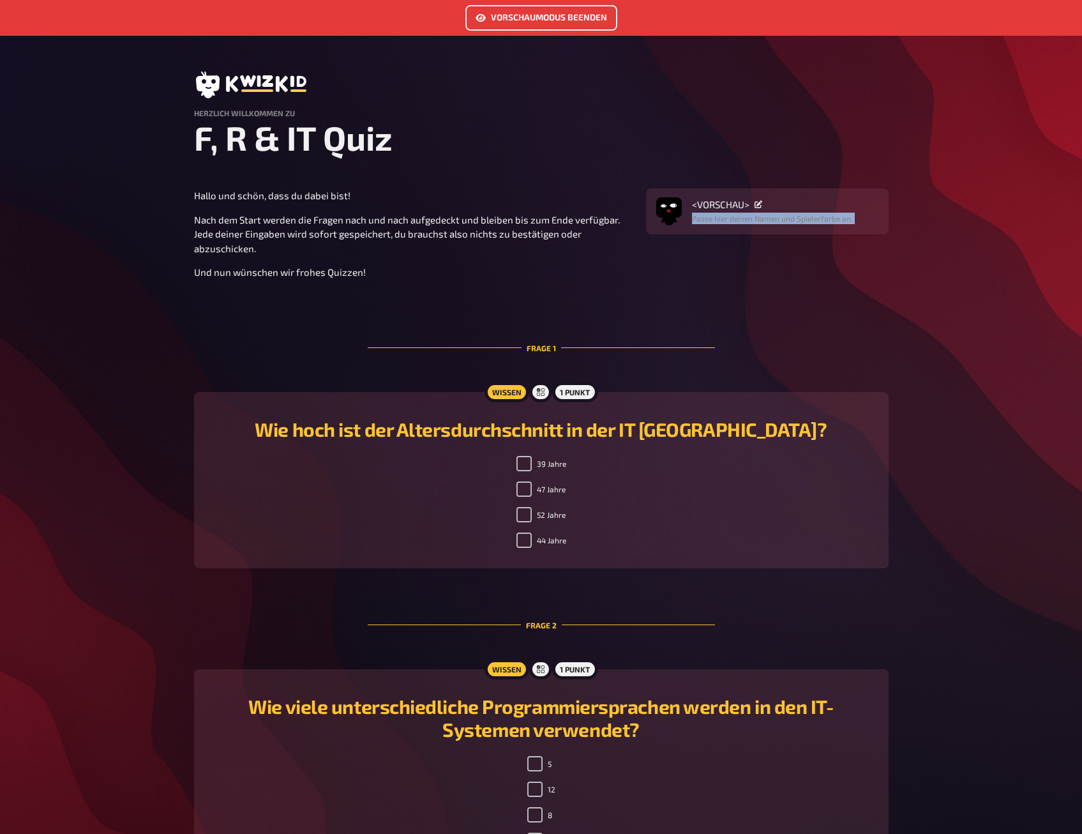
click at [731, 220] on p "Passe hier deinen Namen und Spielerfarbe an." at bounding box center [772, 218] width 161 height 11
drag, startPoint x: 731, startPoint y: 220, endPoint x: 655, endPoint y: 363, distance: 161.9
click at [655, 363] on div "Frage 1" at bounding box center [541, 347] width 347 height 73
click at [713, 199] on div "<VORSCHAU> Passe hier deinen Namen und Spielerfarbe an." at bounding box center [767, 211] width 243 height 46
click at [744, 204] on span "<VORSCHAU>" at bounding box center [720, 203] width 57 height 11
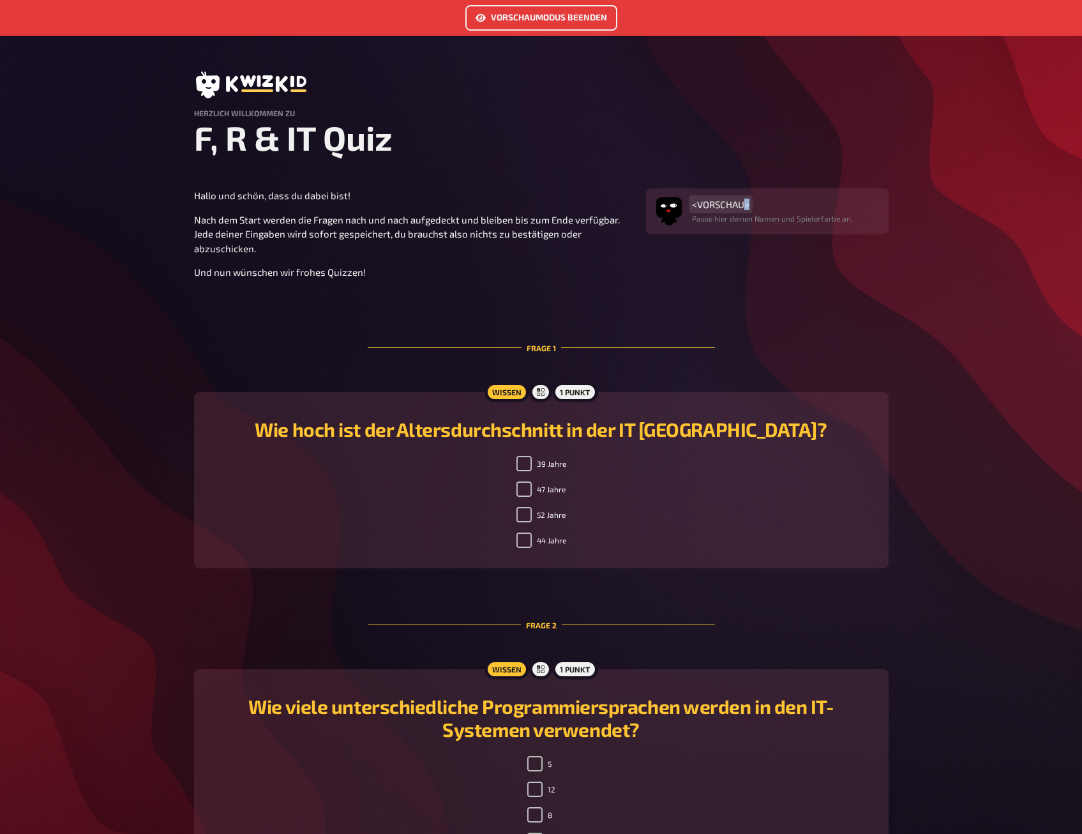
click at [744, 204] on span "<VORSCHAU>" at bounding box center [720, 203] width 57 height 11
click at [519, 471] on li "39 Jahre" at bounding box center [541, 466] width 50 height 20
click at [520, 463] on input "39 Jahre" at bounding box center [523, 463] width 15 height 15
checkbox input "false"
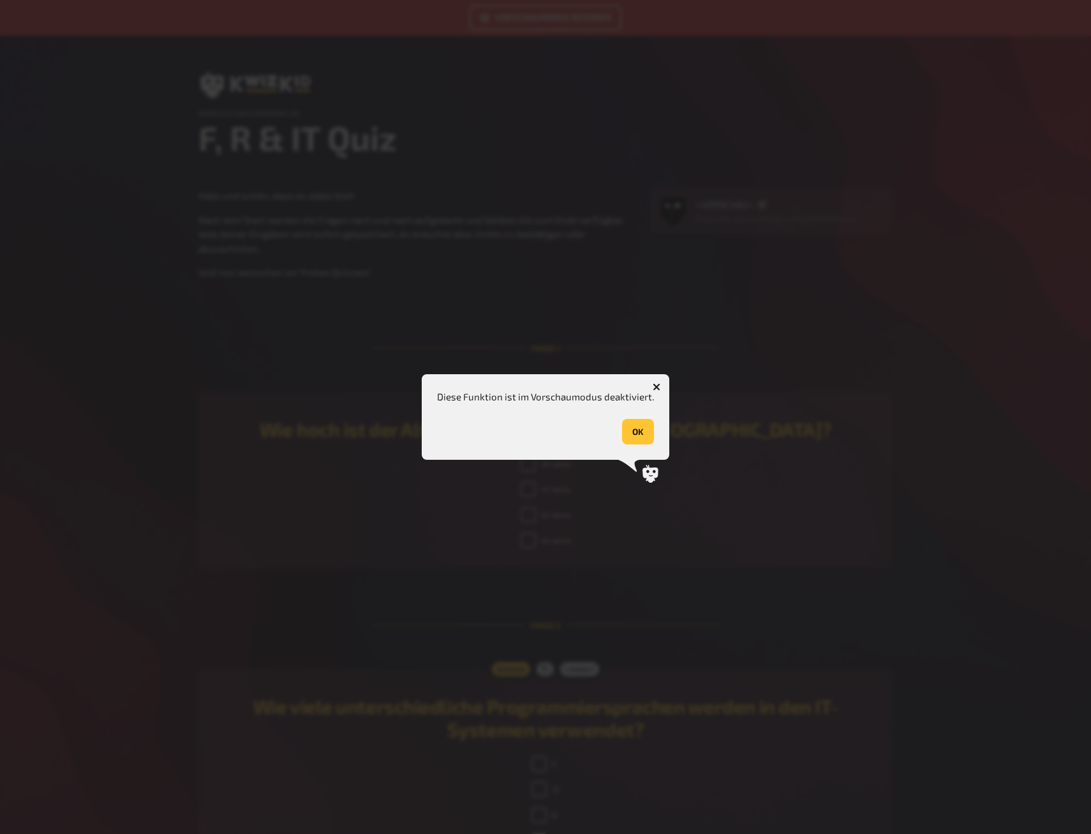
click at [624, 429] on button "OK" at bounding box center [638, 432] width 32 height 26
